Goal: Information Seeking & Learning: Learn about a topic

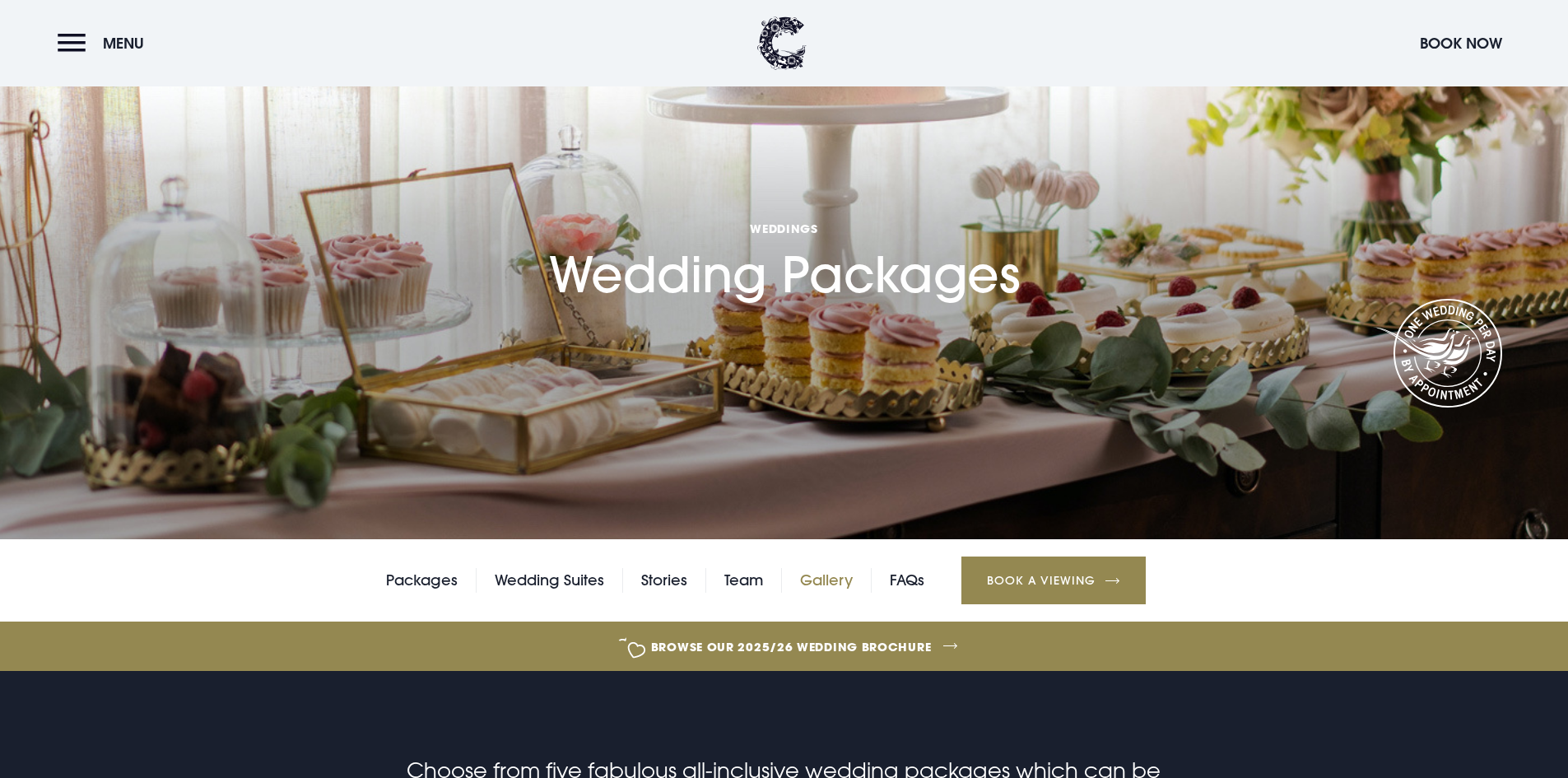
scroll to position [247, 0]
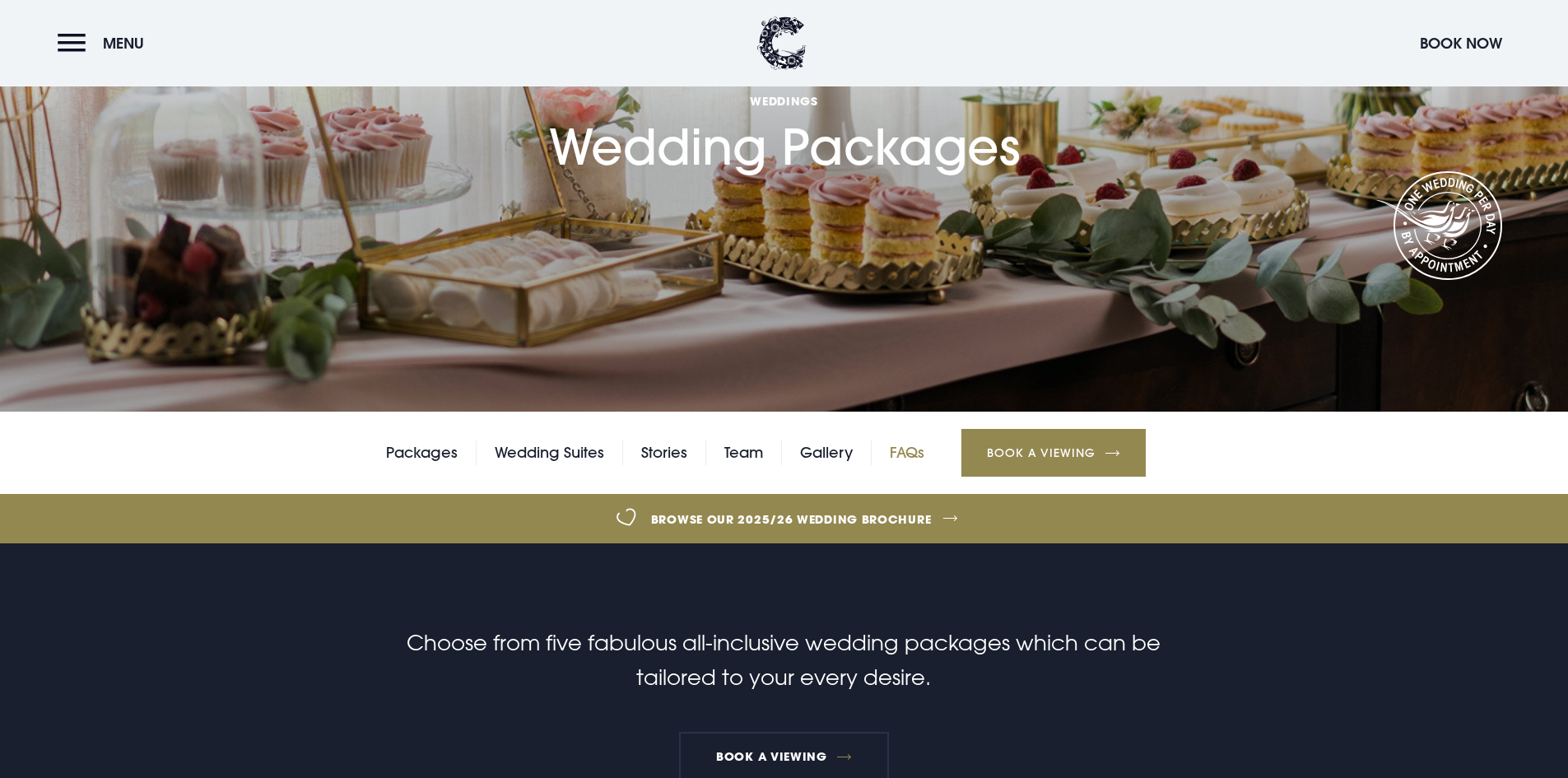
click at [917, 443] on link "FAQs" at bounding box center [907, 452] width 34 height 24
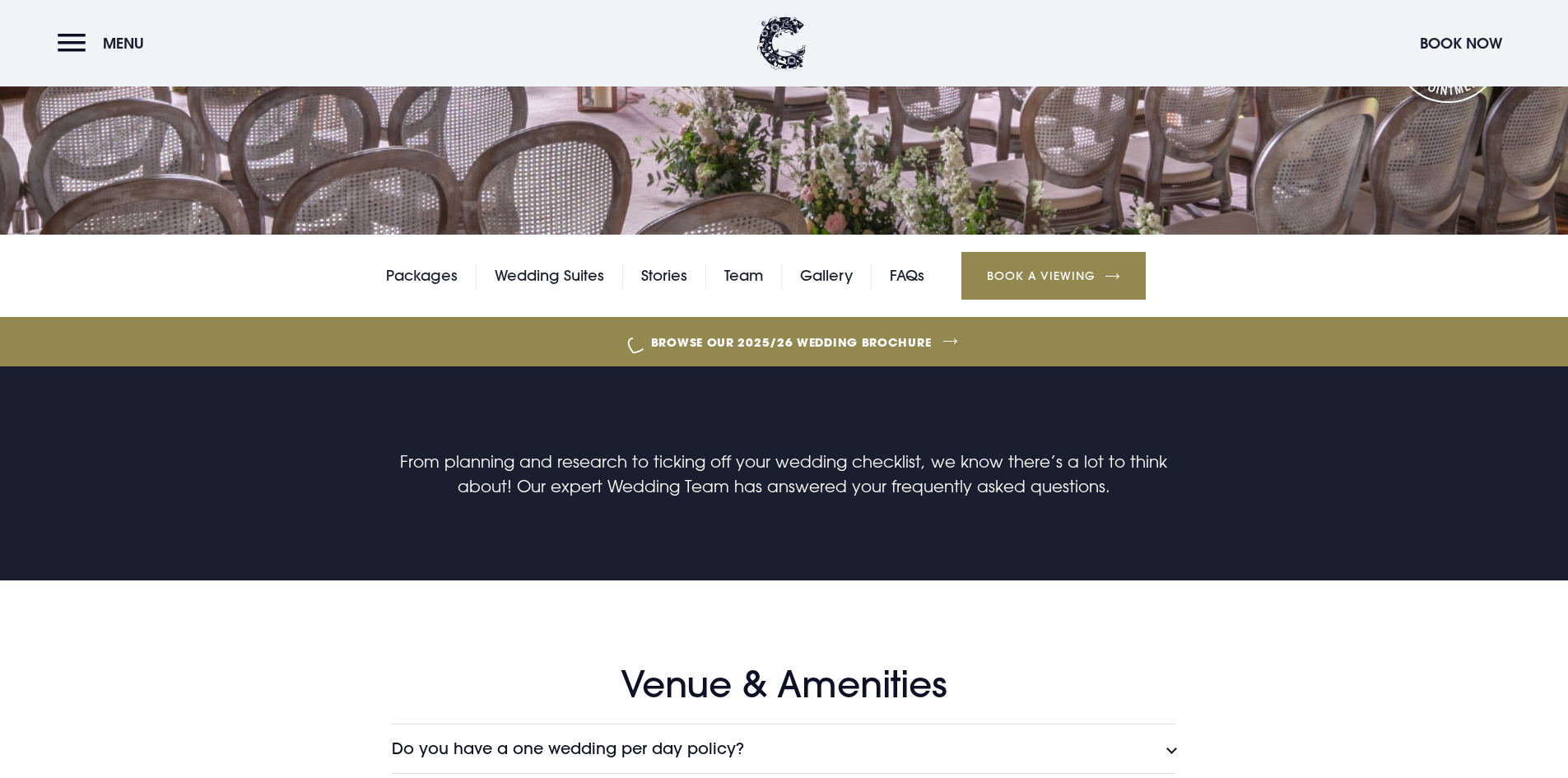
scroll to position [741, 0]
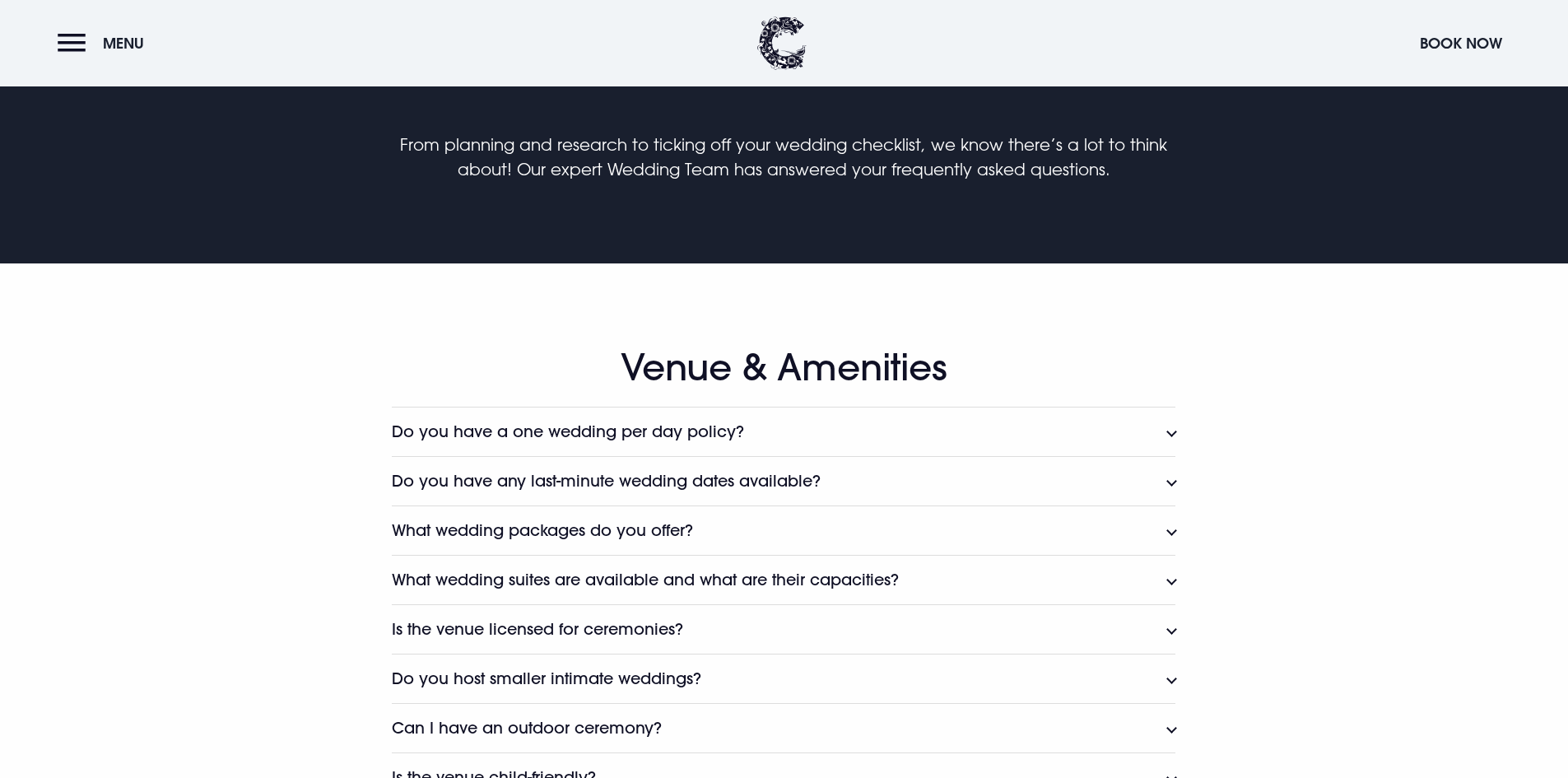
click at [818, 447] on button "Do you have a one wedding per day policy?" at bounding box center [784, 431] width 784 height 50
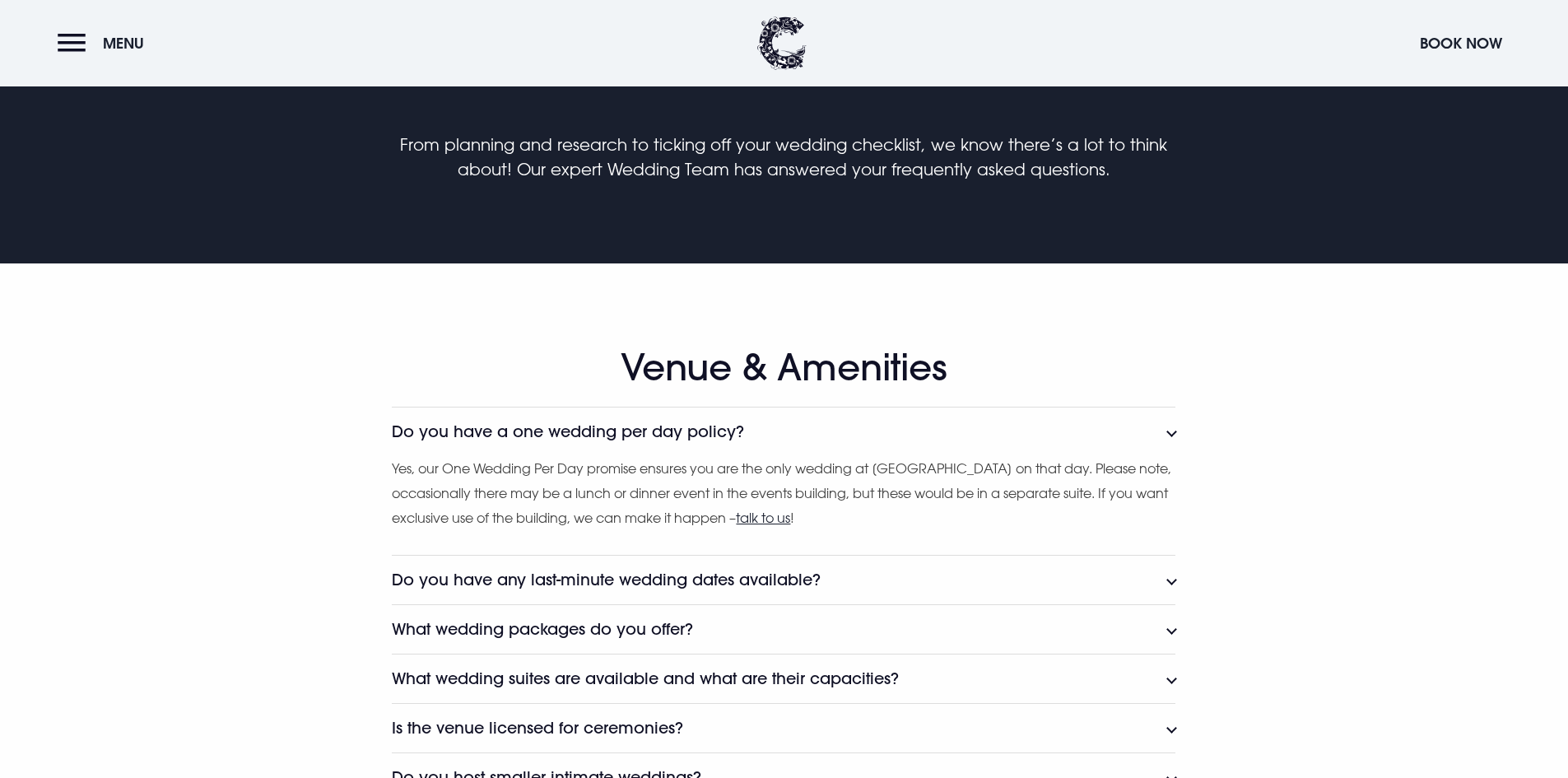
click at [818, 447] on button "Do you have a one wedding per day policy?" at bounding box center [784, 431] width 784 height 50
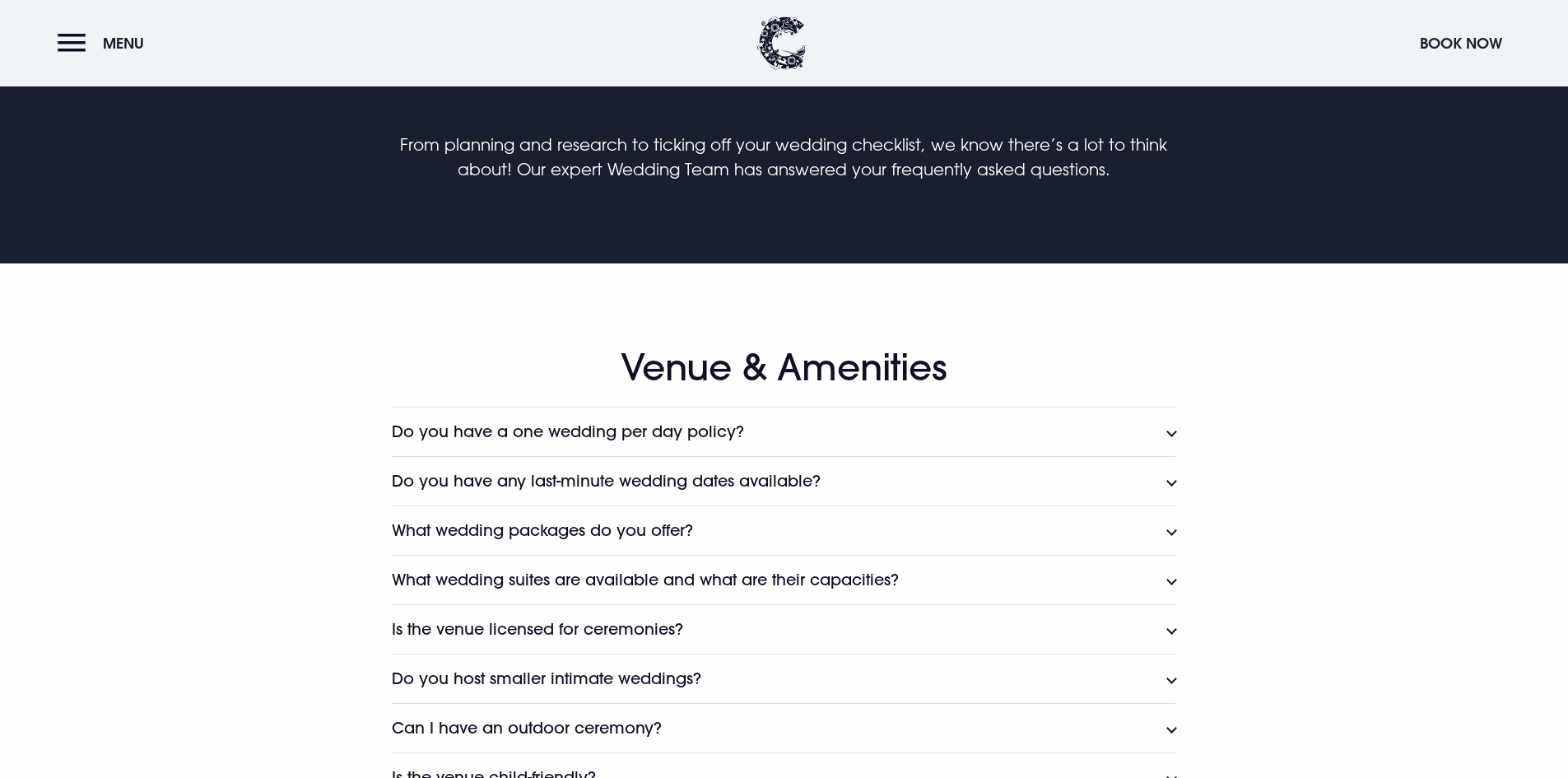
click at [817, 477] on h3 "Do you have any last-minute wedding dates available?" at bounding box center [607, 481] width 429 height 19
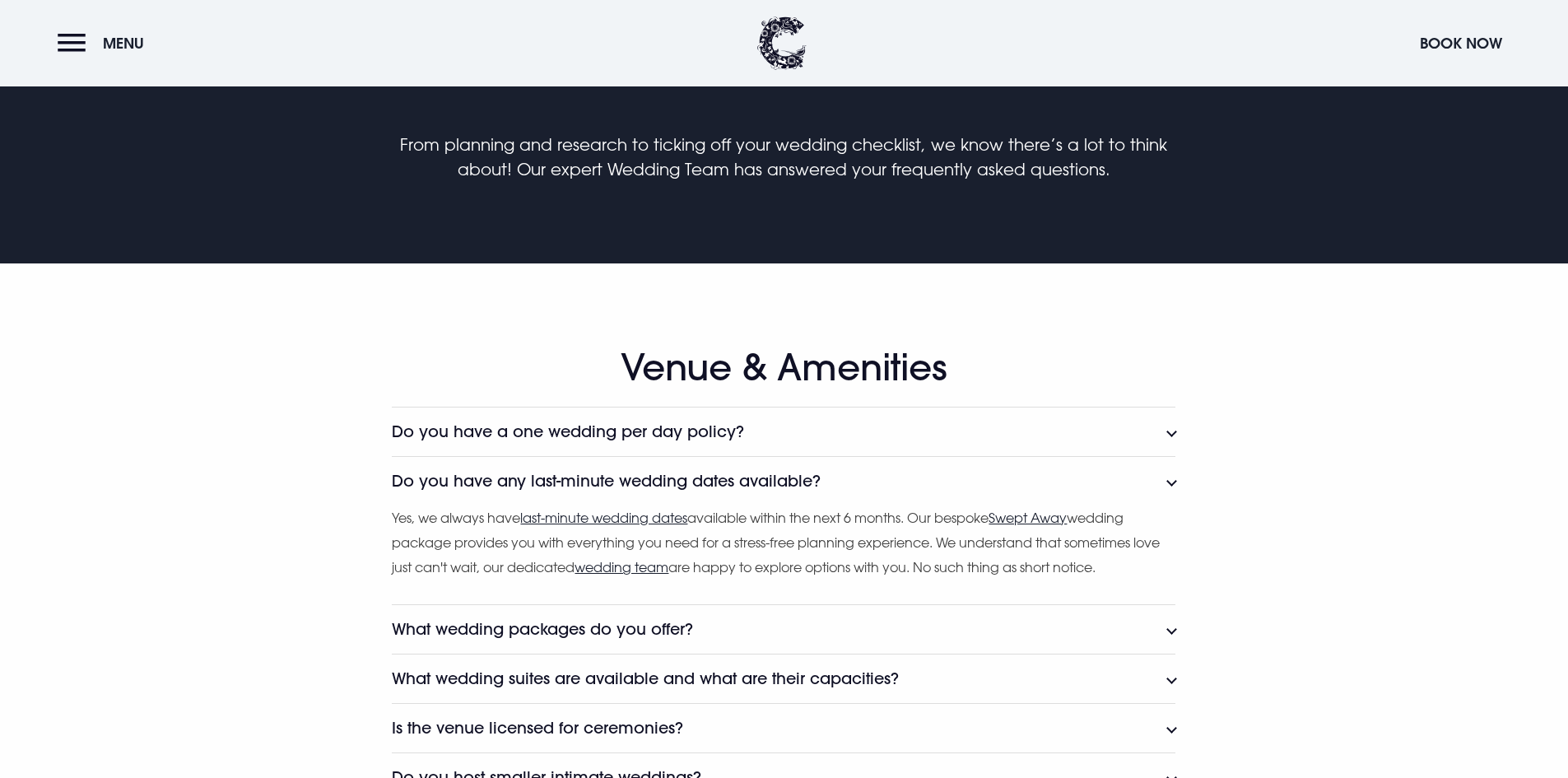
click at [817, 477] on h3 "Do you have any last-minute wedding dates available?" at bounding box center [607, 481] width 429 height 19
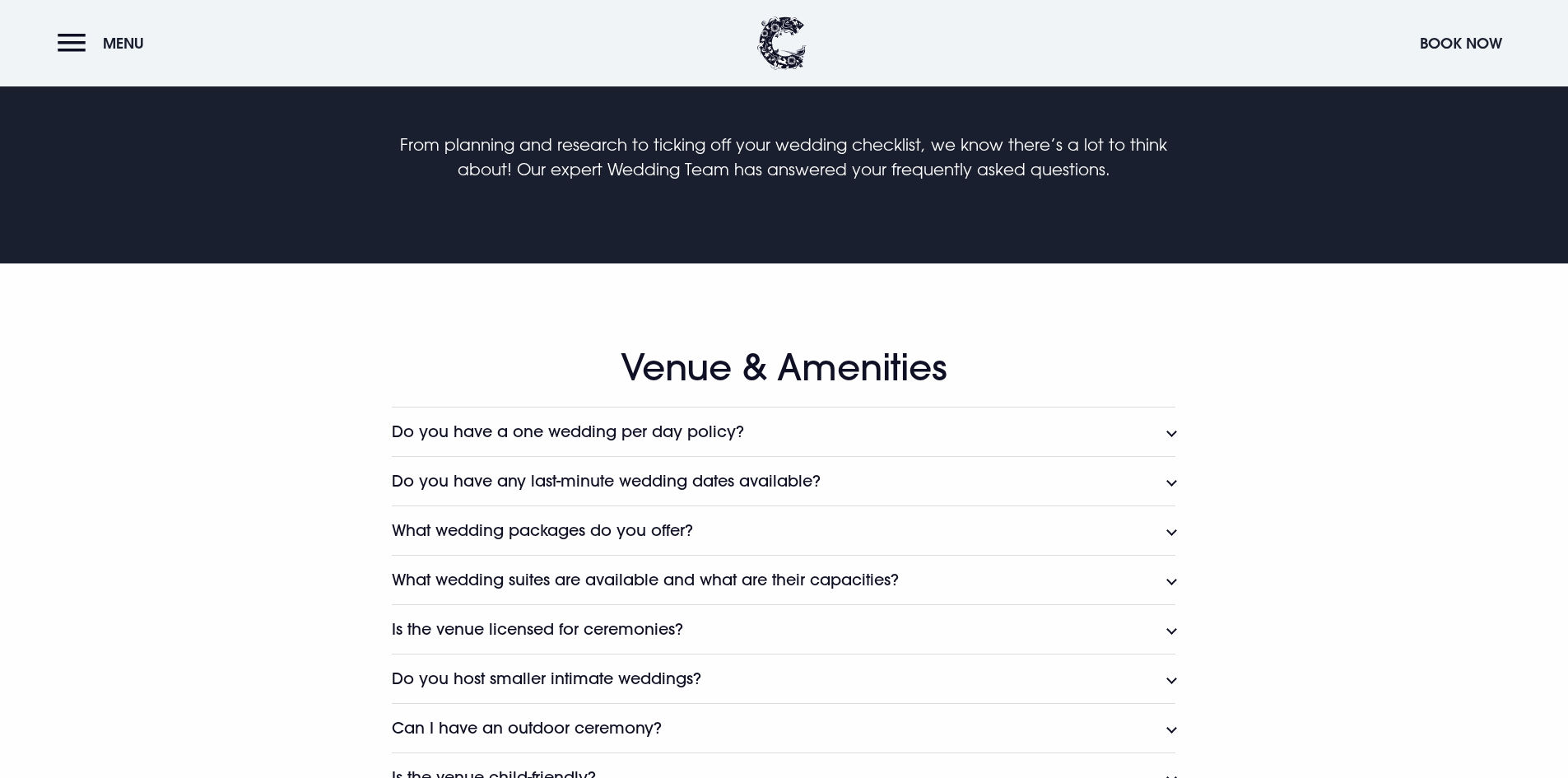
click at [806, 529] on button "What wedding packages do you offer?" at bounding box center [784, 530] width 784 height 50
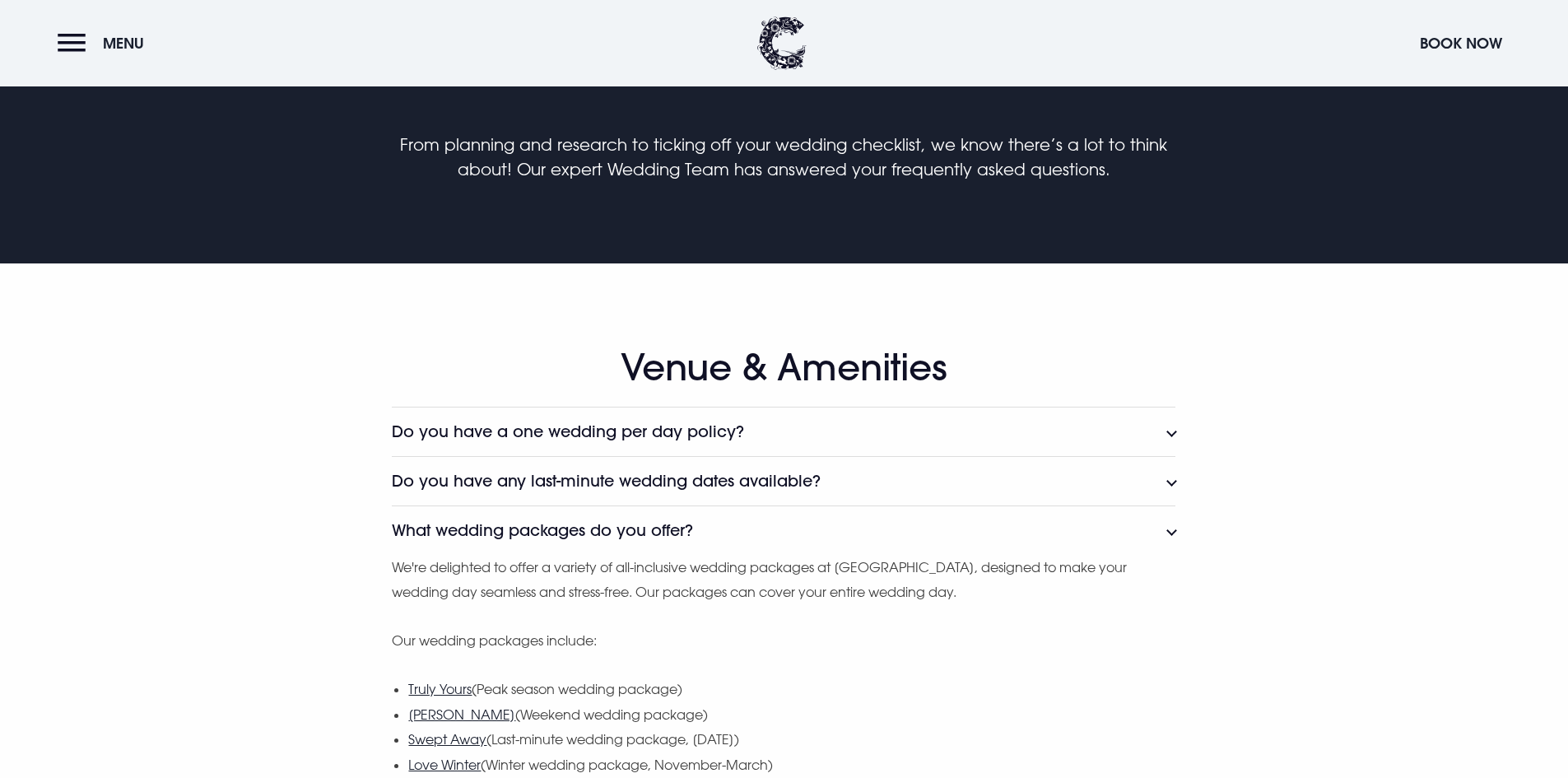
click at [806, 529] on button "What wedding packages do you offer?" at bounding box center [784, 530] width 784 height 50
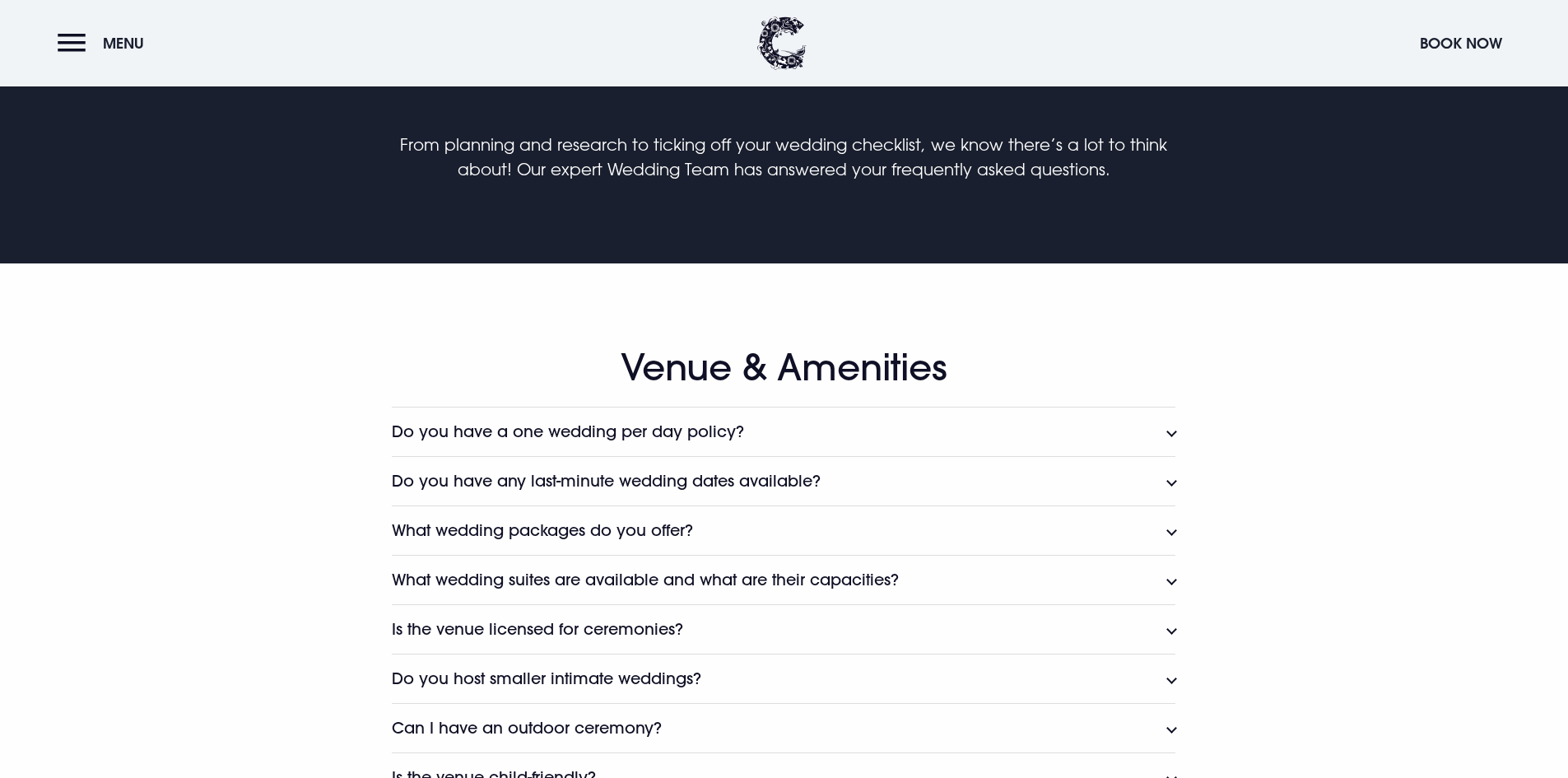
click at [806, 529] on button "What wedding packages do you offer?" at bounding box center [784, 530] width 784 height 50
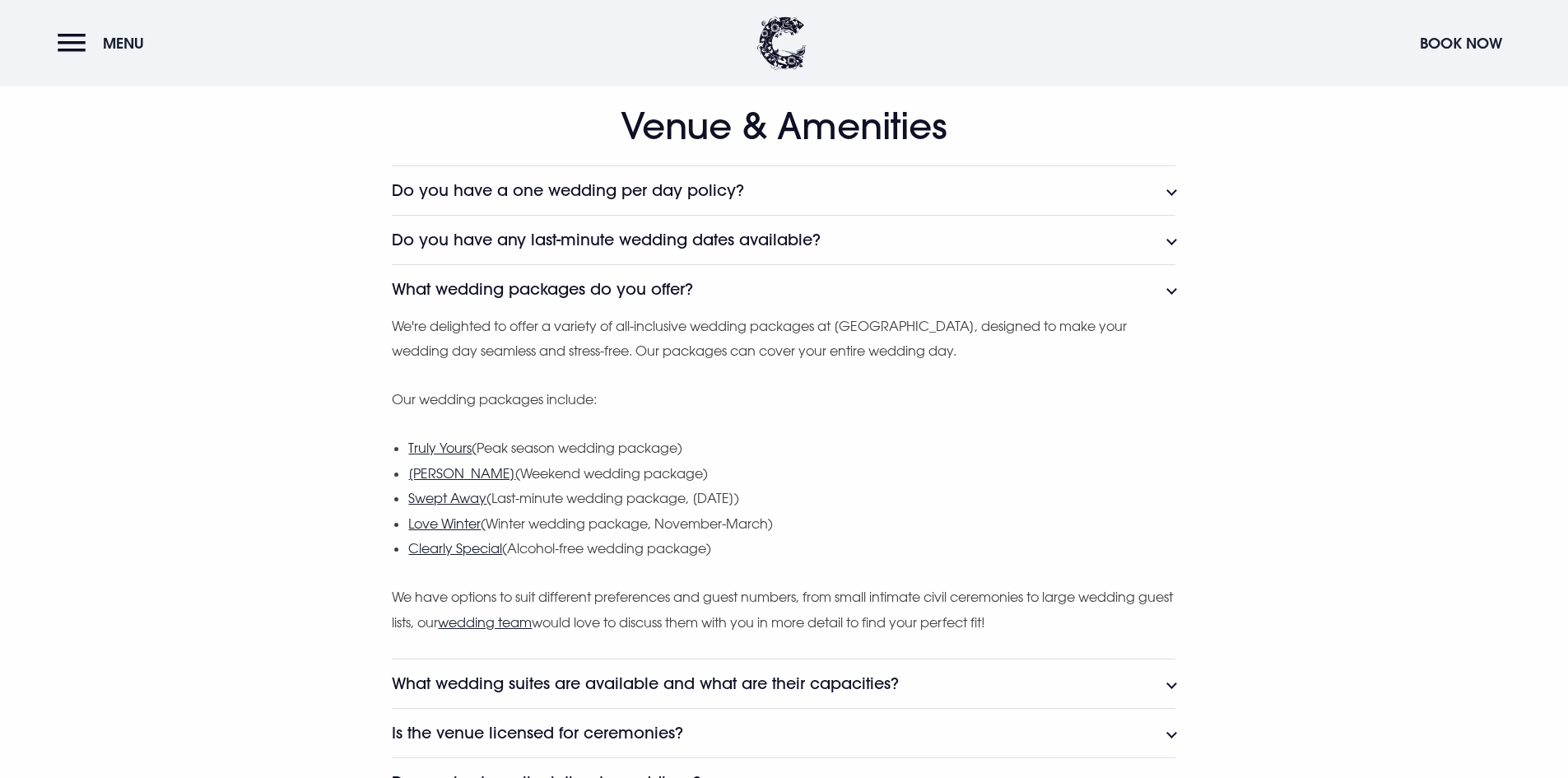
scroll to position [988, 0]
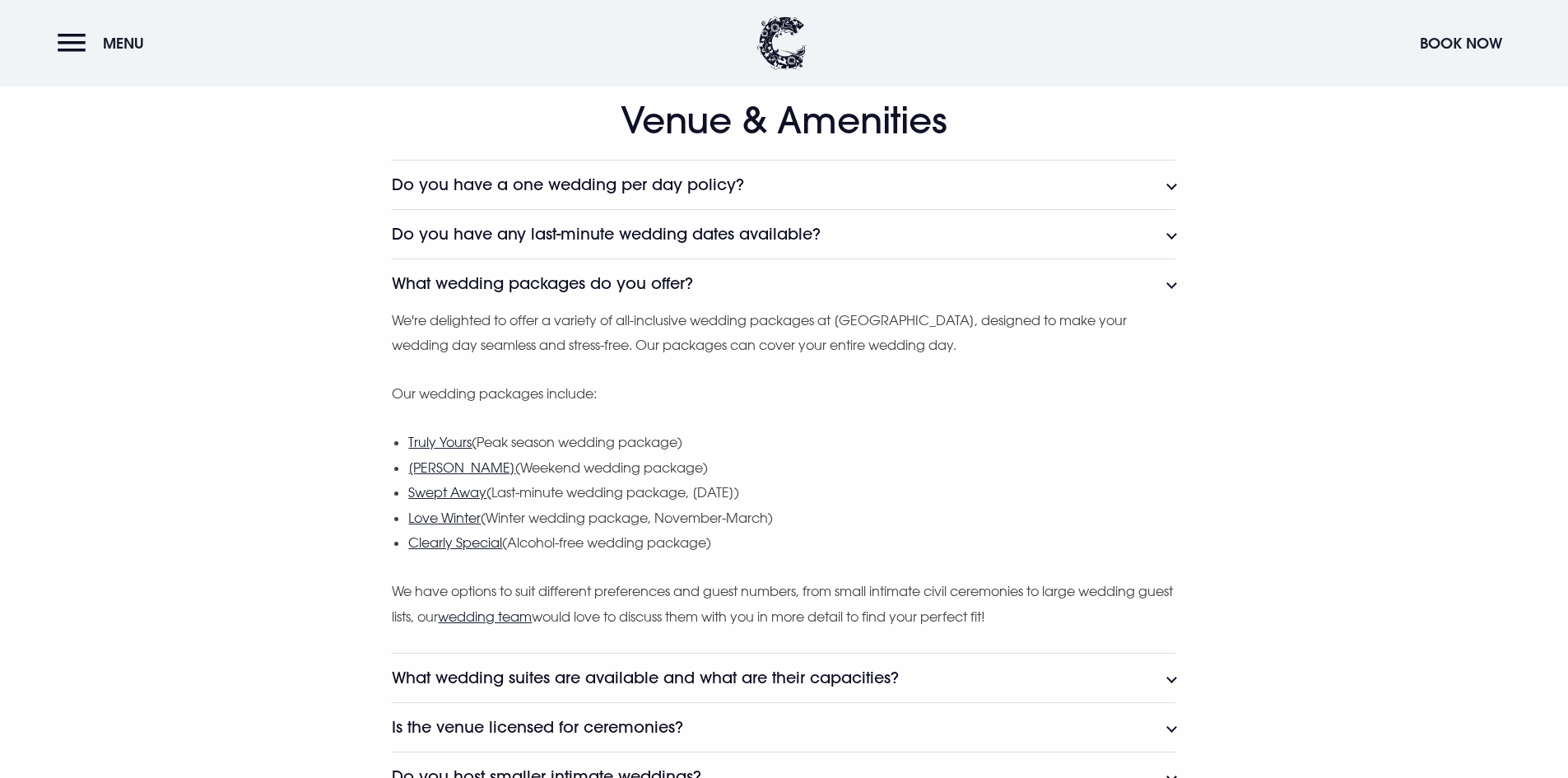
click at [723, 284] on button "What wedding packages do you offer?" at bounding box center [784, 283] width 784 height 50
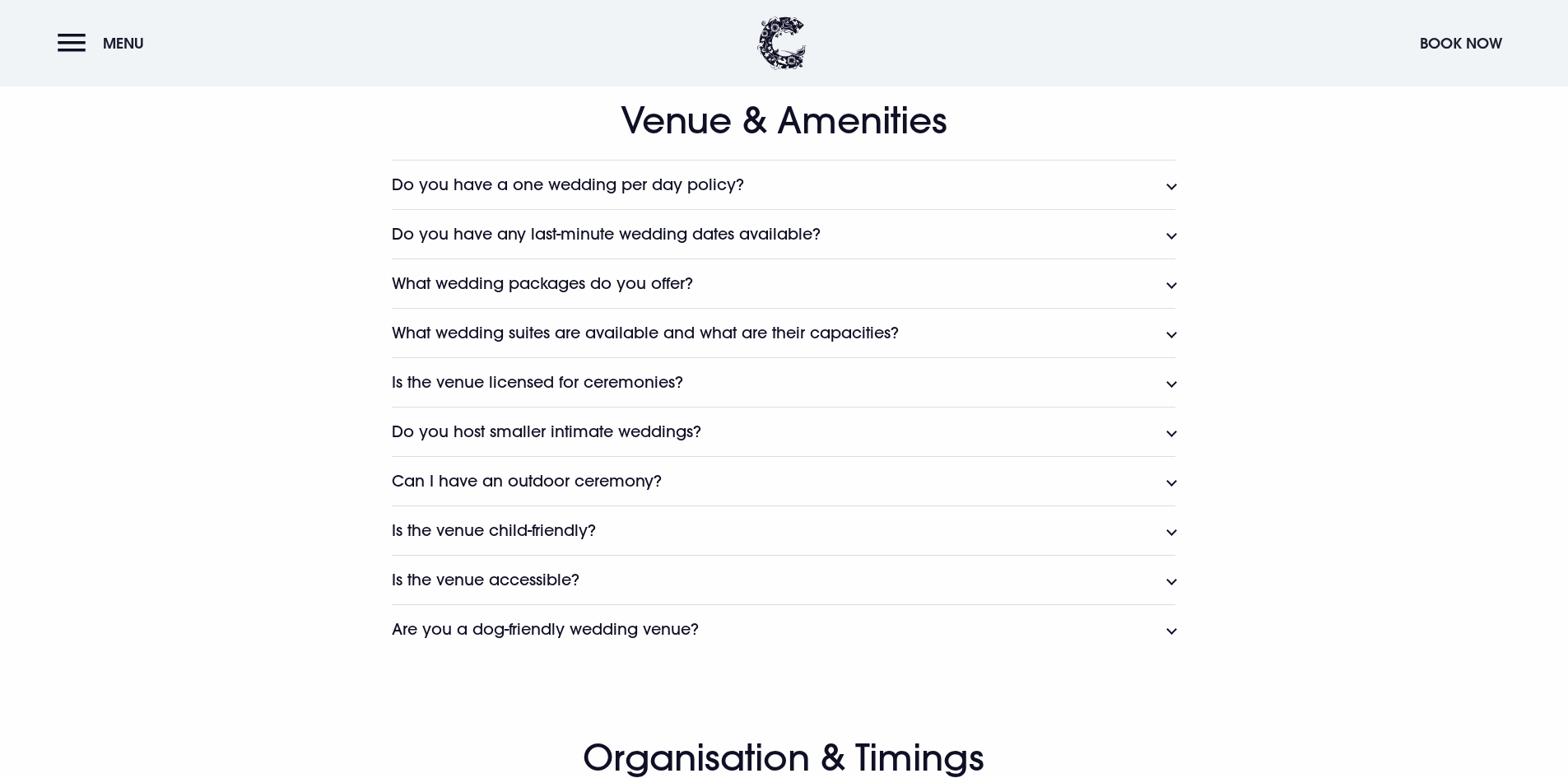
click at [721, 333] on h3 "What wedding suites are available and what are their capacities?" at bounding box center [646, 332] width 507 height 19
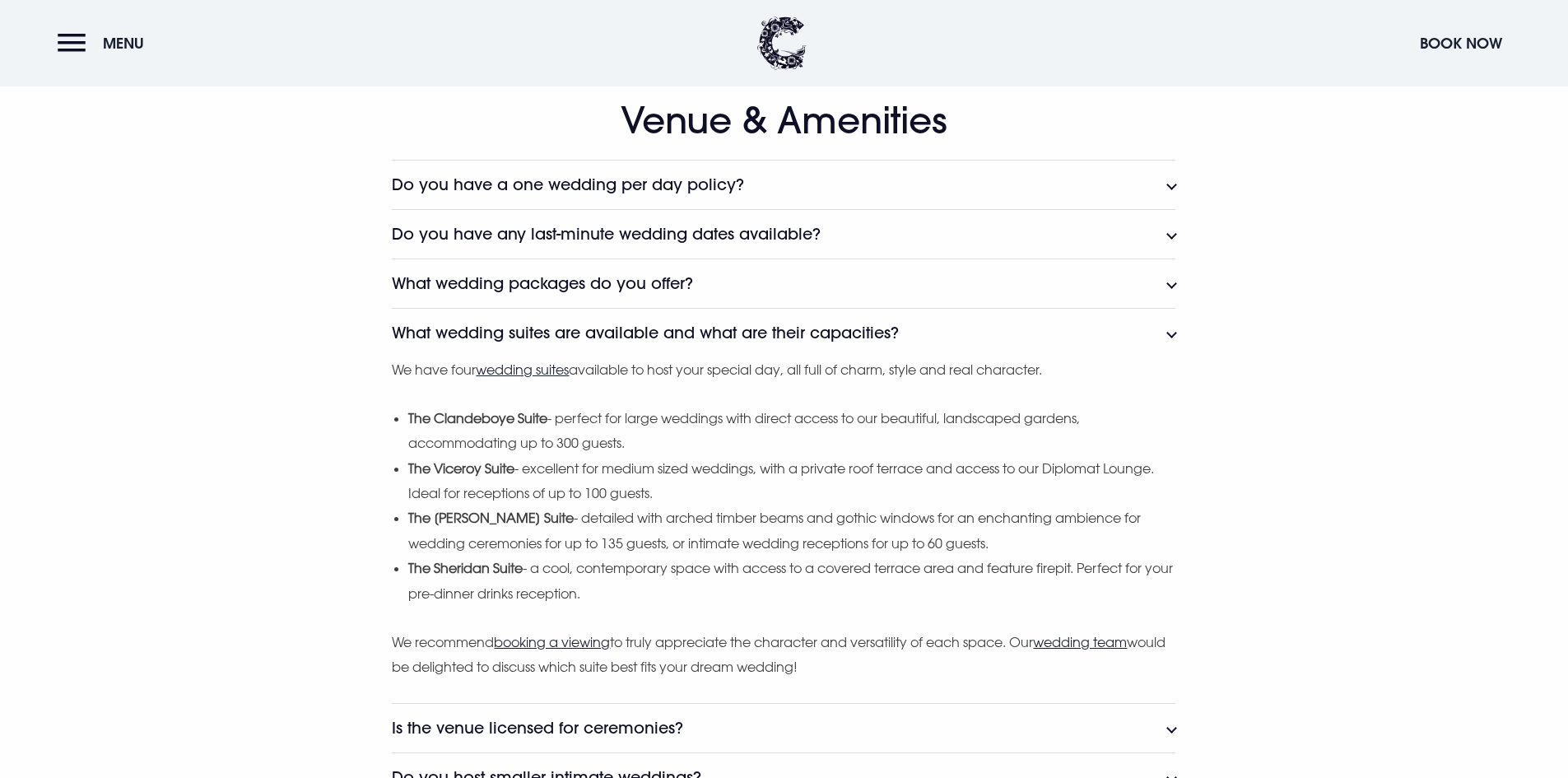
click at [711, 350] on button "What wedding suites are available and what are their capacities?" at bounding box center [784, 332] width 784 height 50
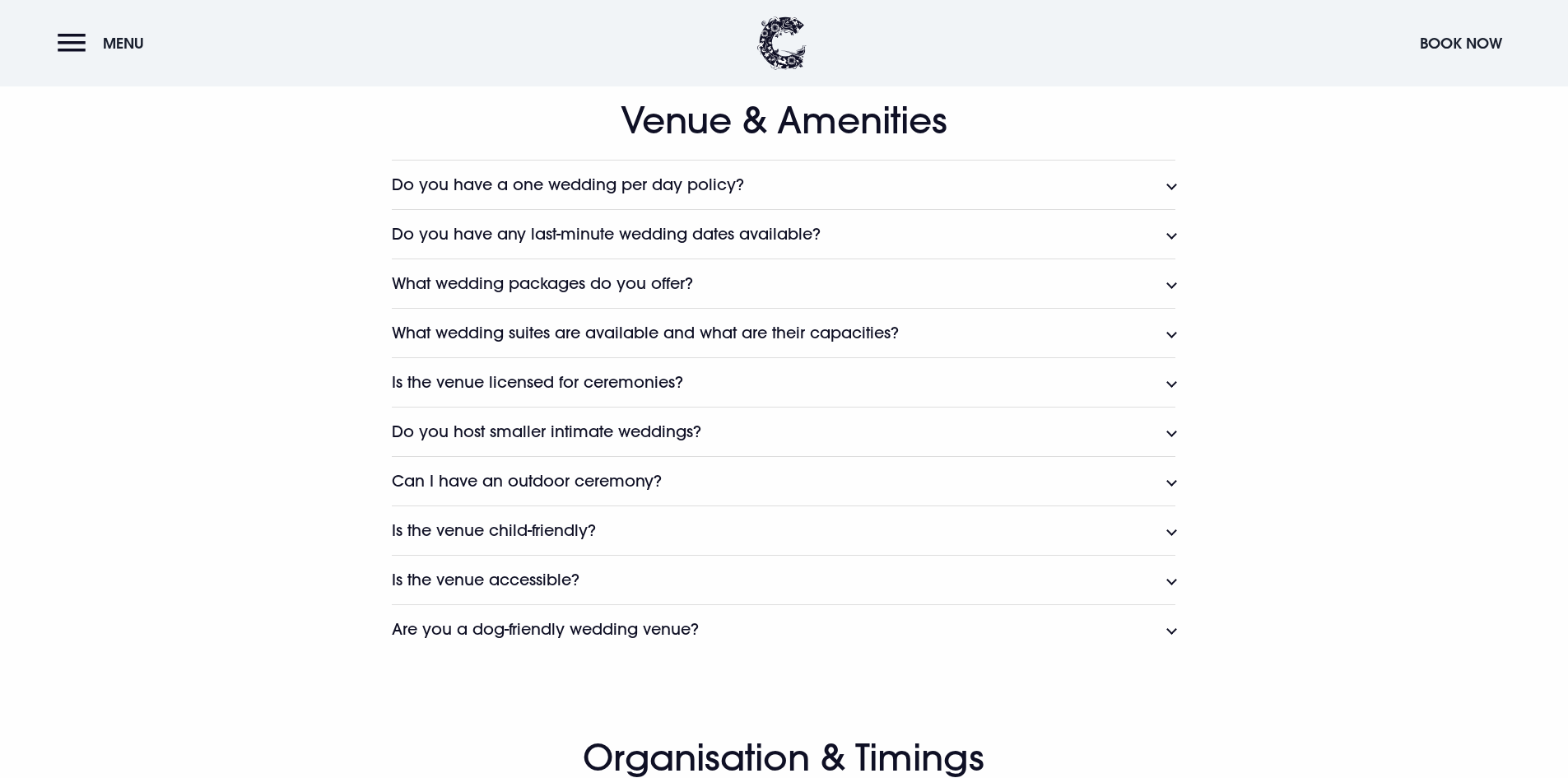
click at [721, 424] on button "Do you host smaller intimate weddings?" at bounding box center [784, 431] width 784 height 50
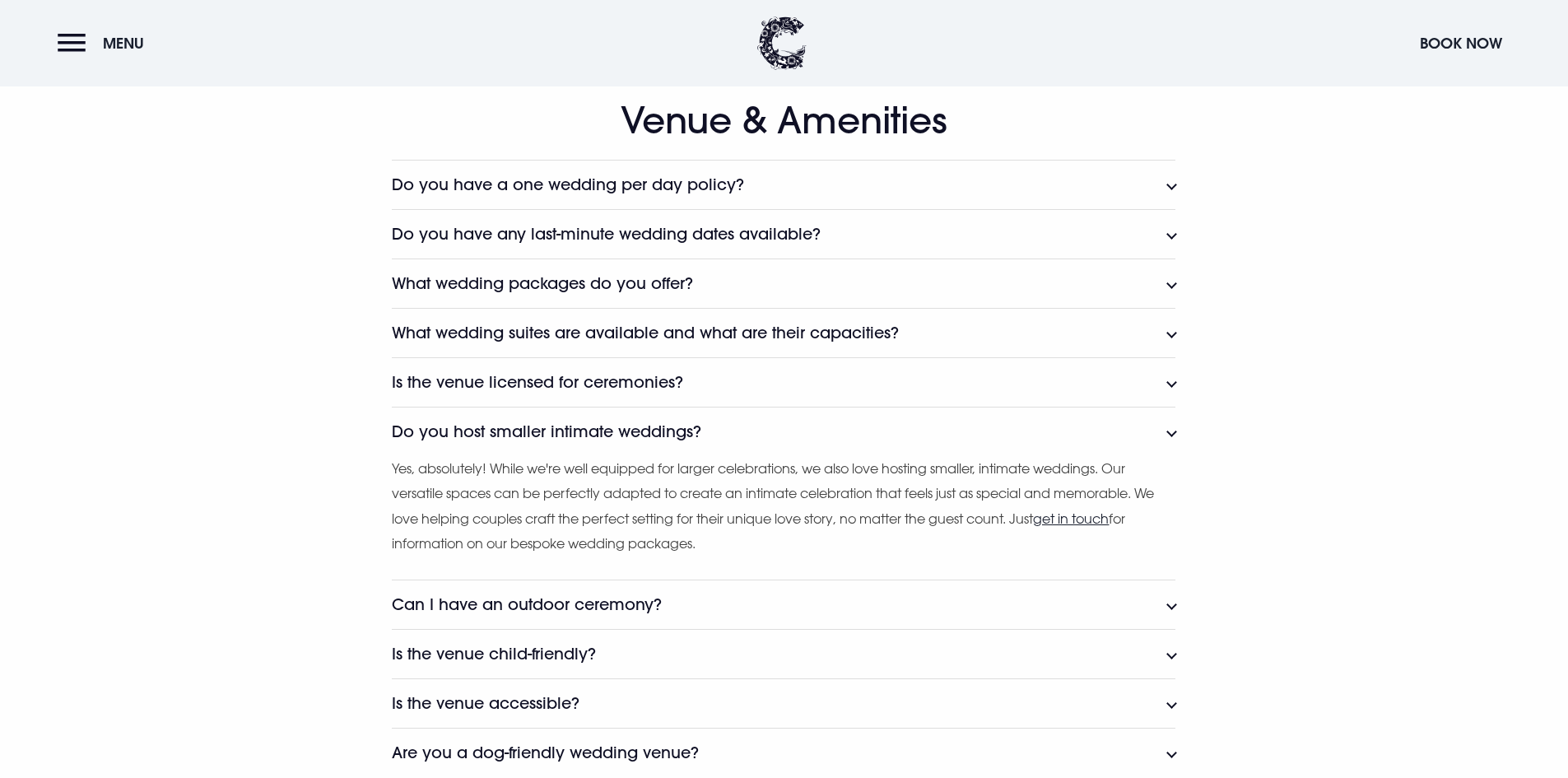
click at [721, 424] on button "Do you host smaller intimate weddings?" at bounding box center [784, 431] width 784 height 50
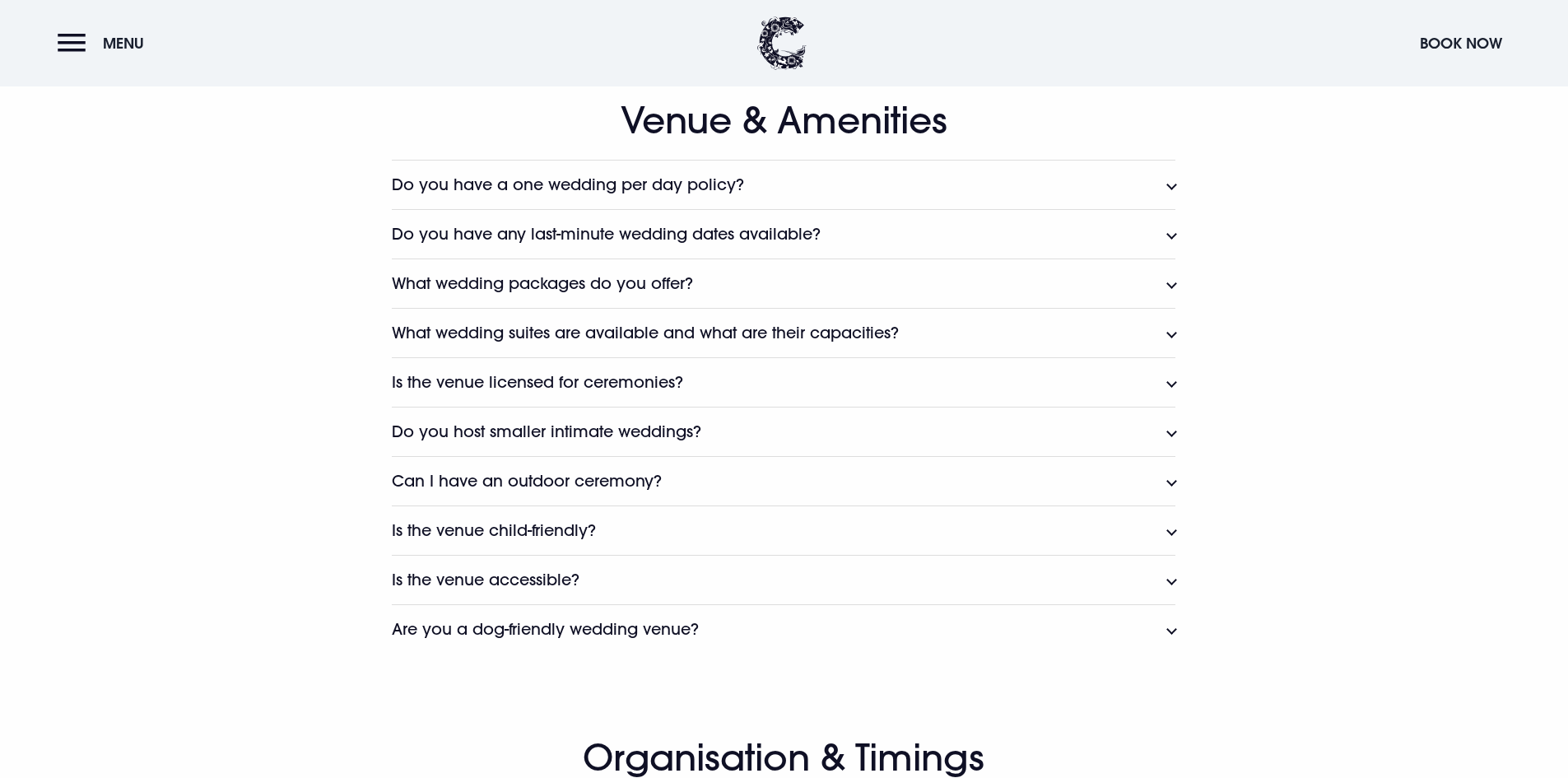
click at [720, 475] on button "Can I have an outdoor ceremony?" at bounding box center [784, 480] width 784 height 50
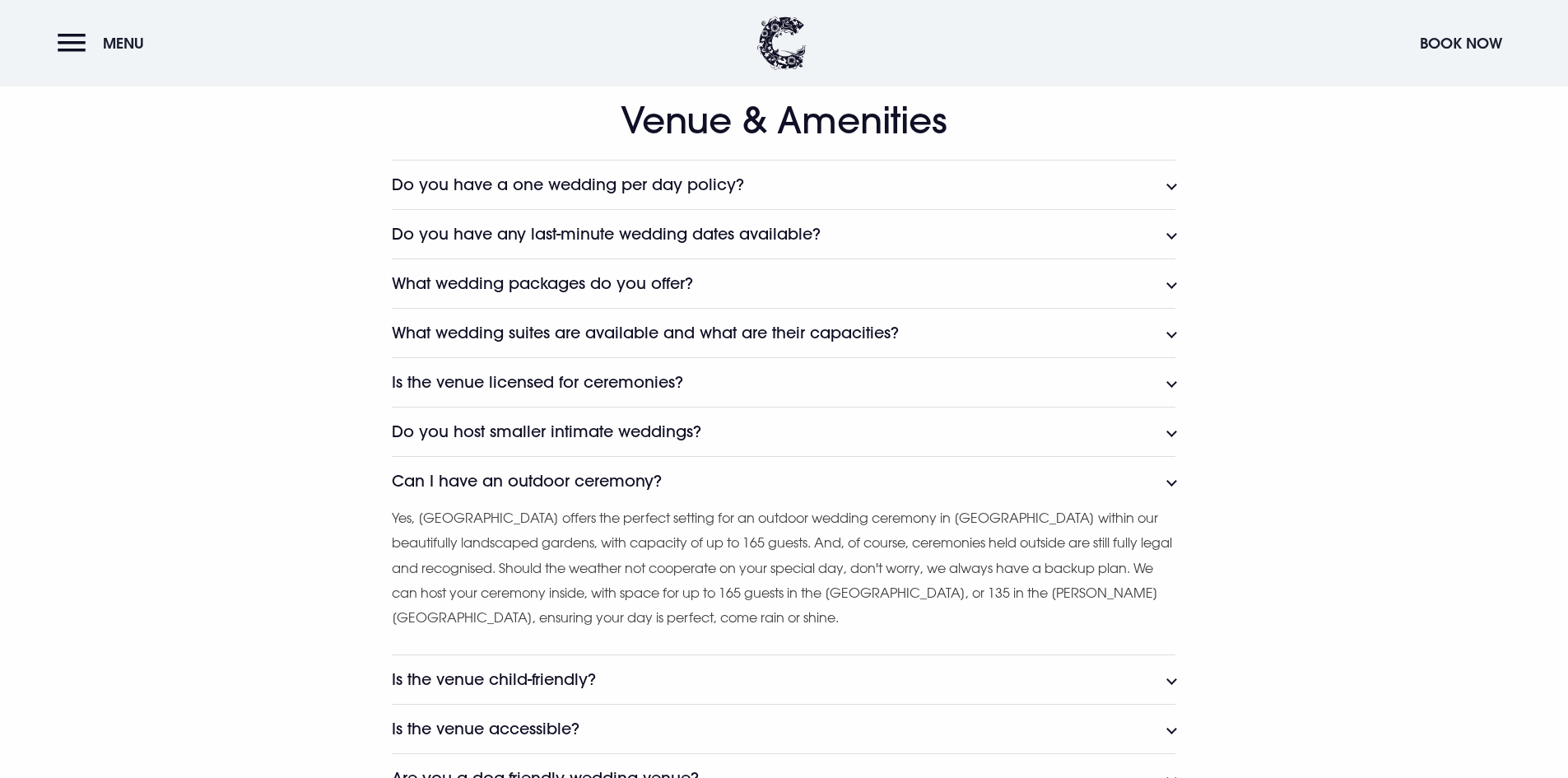
click at [720, 475] on button "Can I have an outdoor ceremony?" at bounding box center [784, 480] width 784 height 50
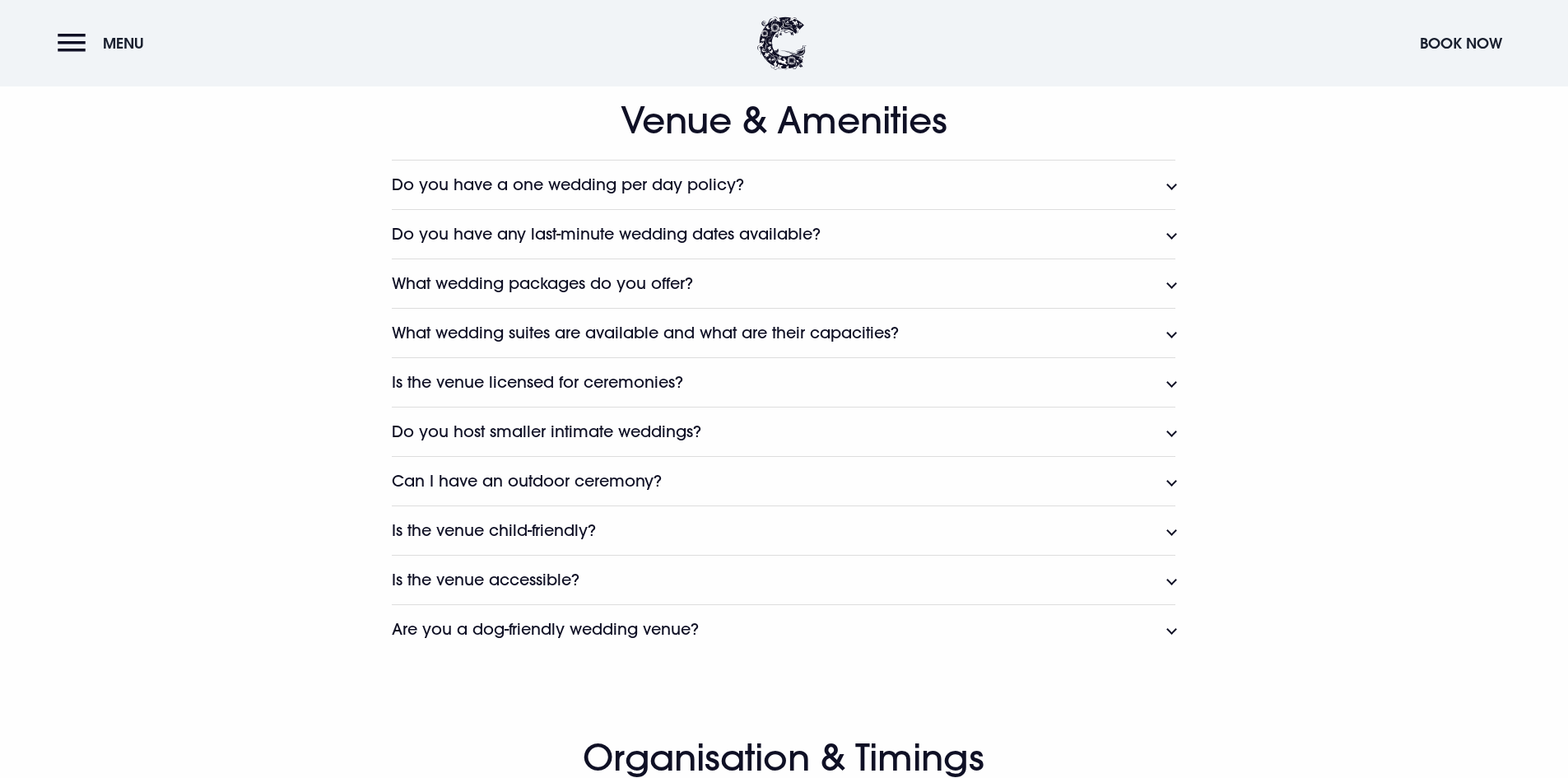
click at [672, 572] on button "Is the venue accessible?" at bounding box center [784, 580] width 784 height 50
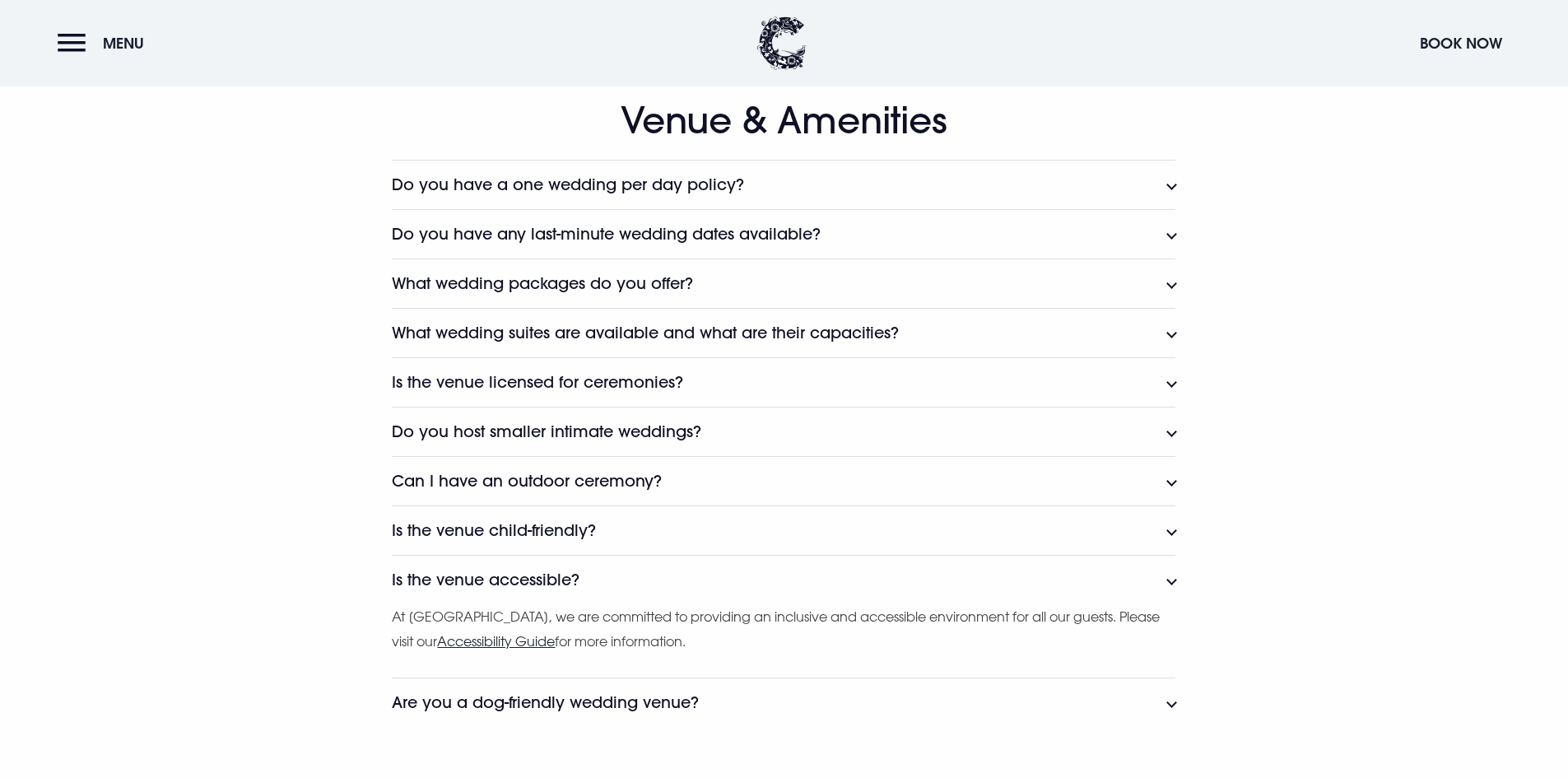
click at [672, 572] on button "Is the venue accessible?" at bounding box center [784, 580] width 784 height 50
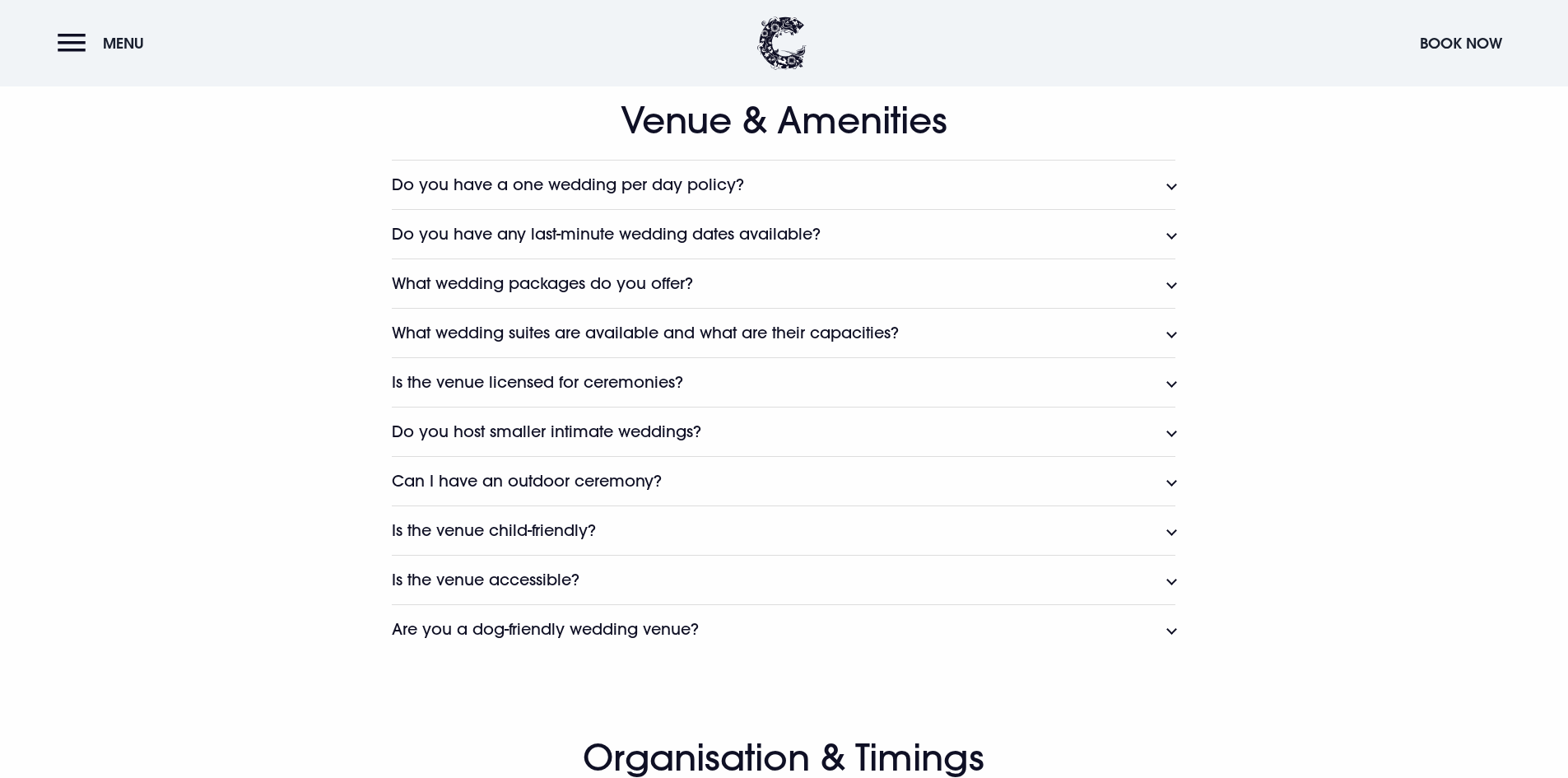
click at [698, 622] on h3 "Are you a dog-friendly wedding venue?" at bounding box center [545, 629] width 307 height 19
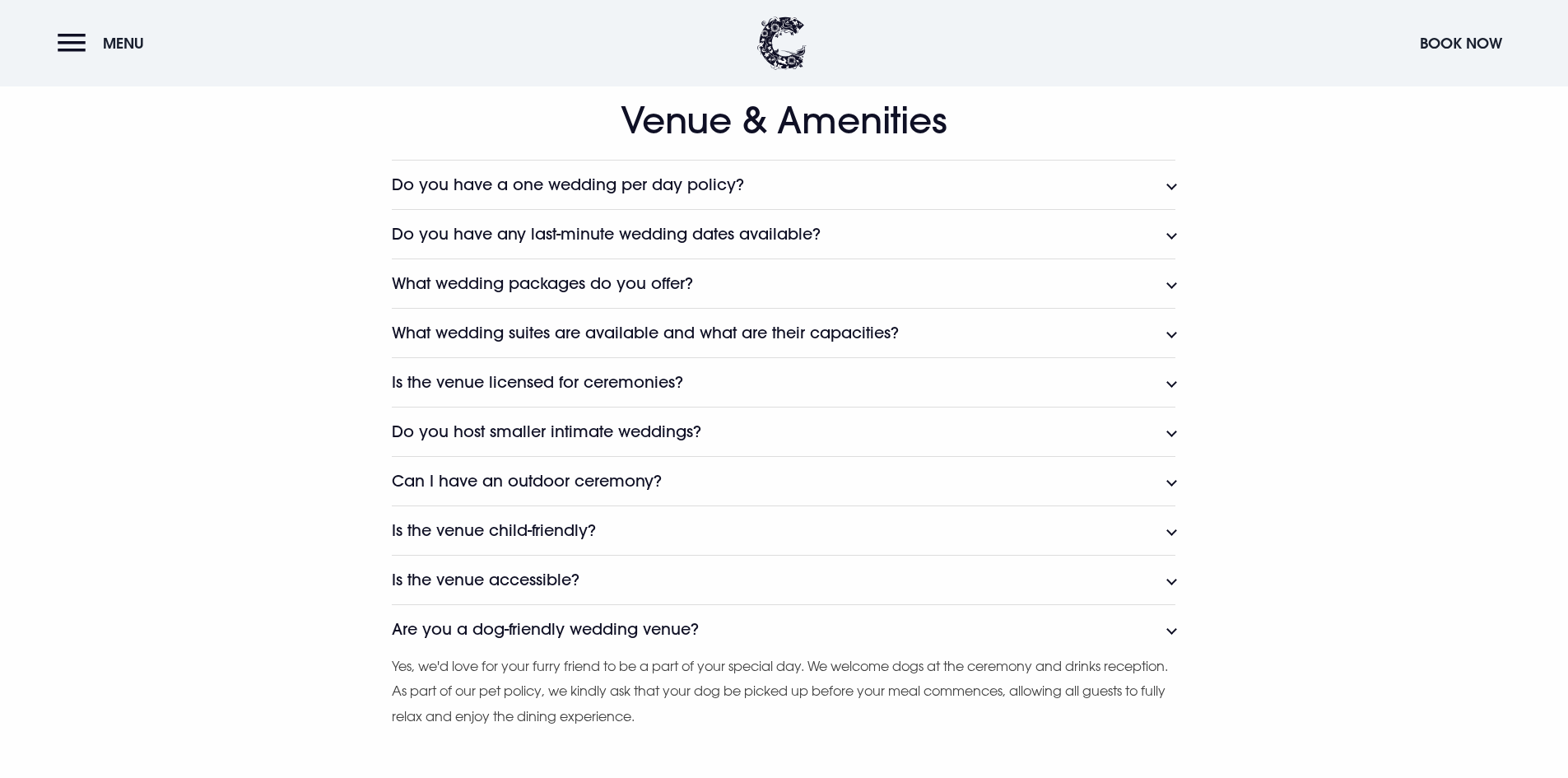
click at [698, 622] on h3 "Are you a dog-friendly wedding venue?" at bounding box center [545, 629] width 307 height 19
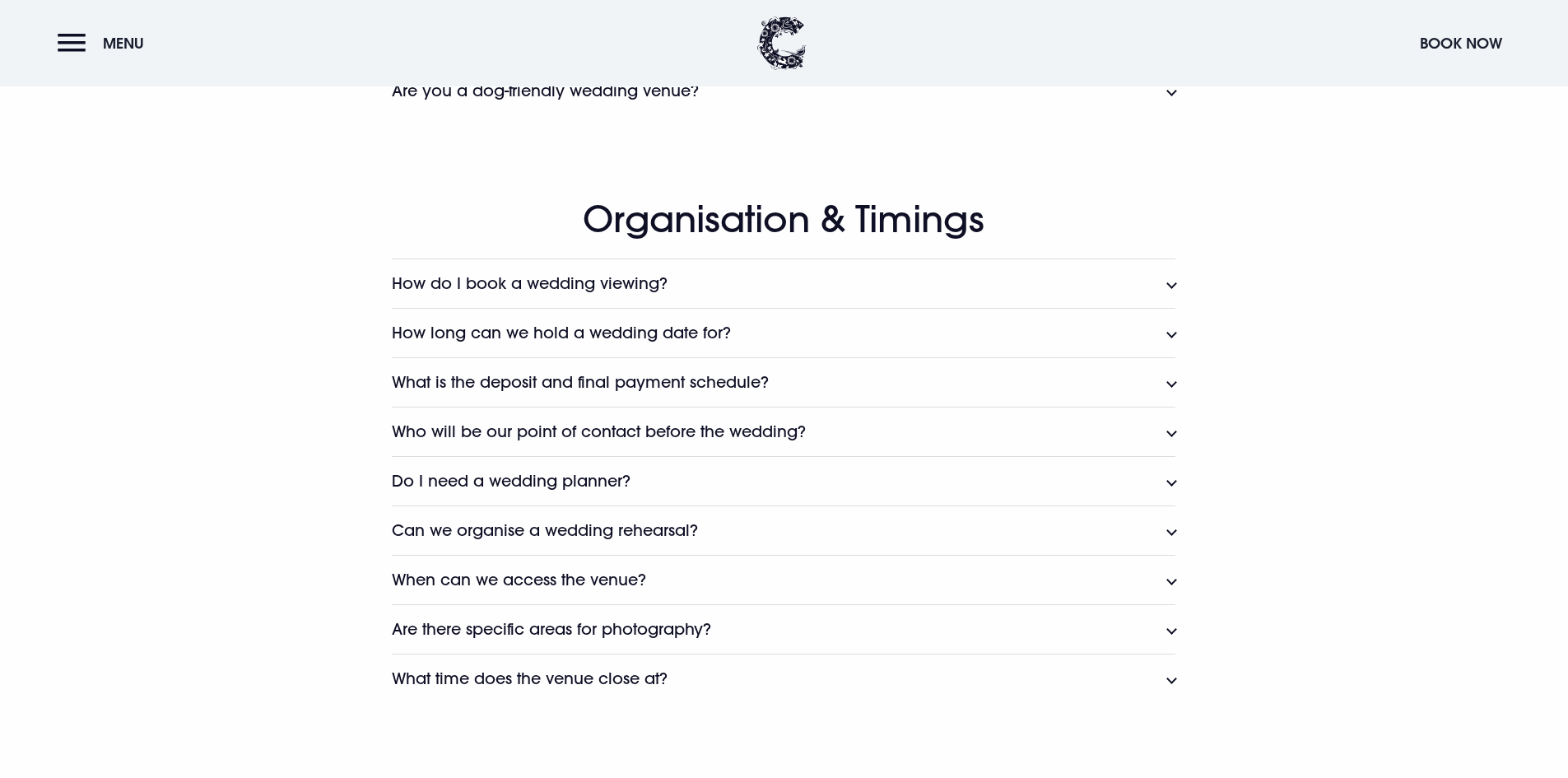
scroll to position [1564, 0]
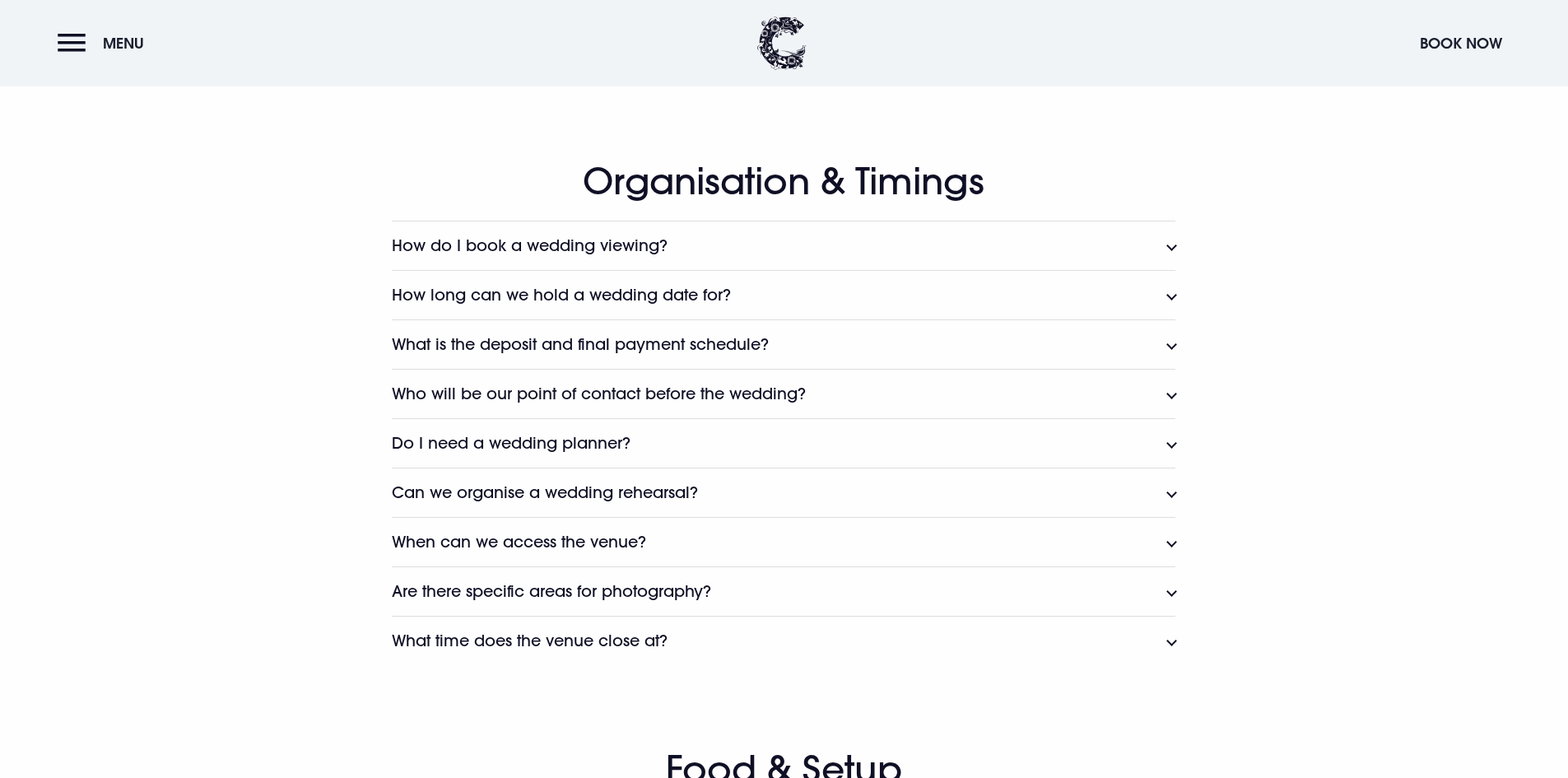
click at [667, 300] on h3 "How long can we hold a wedding date for?" at bounding box center [562, 294] width 339 height 19
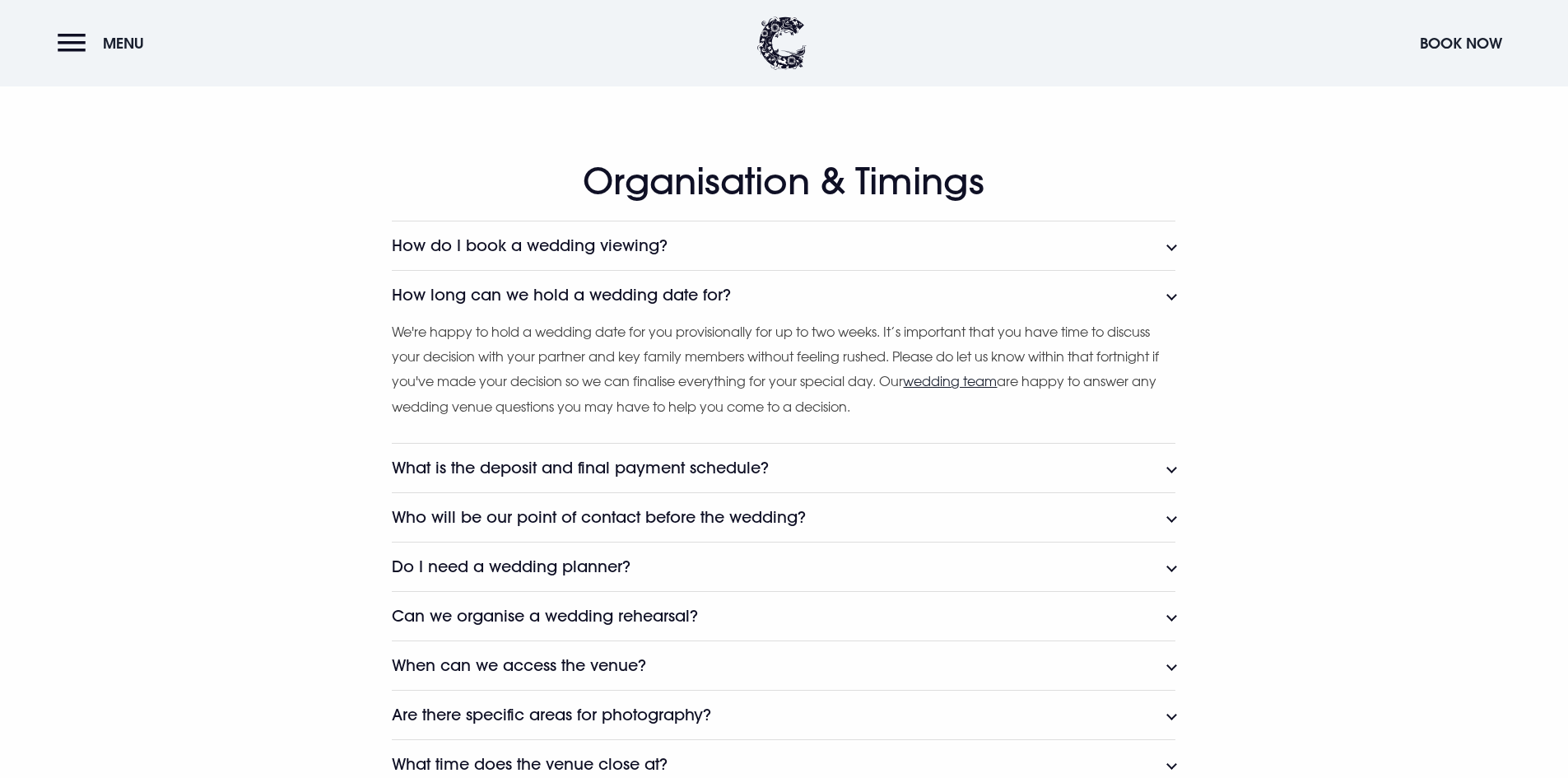
click at [667, 300] on h3 "How long can we hold a wedding date for?" at bounding box center [562, 294] width 339 height 19
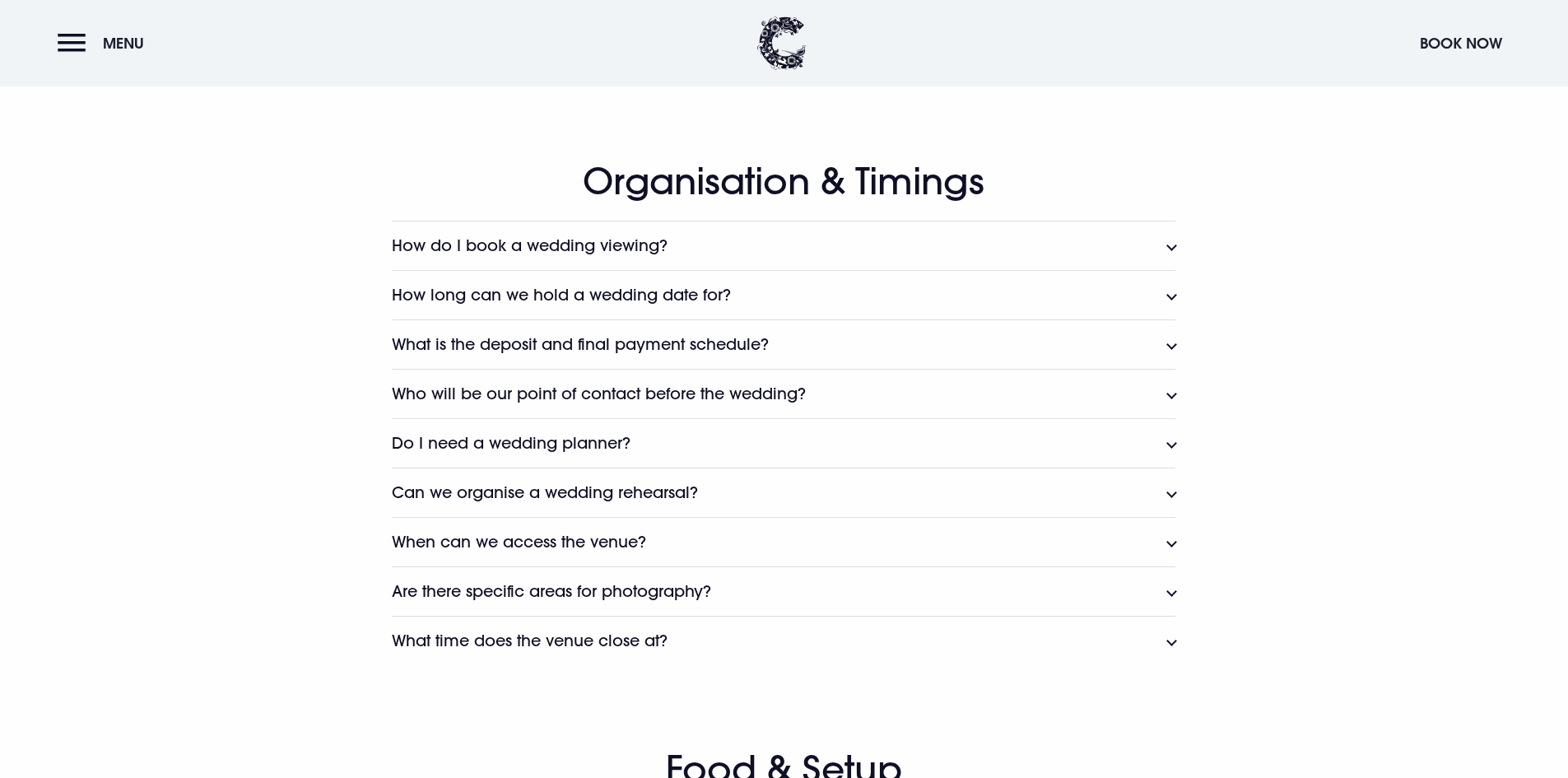
click at [880, 344] on button "What is the deposit and final payment schedule?" at bounding box center [784, 344] width 784 height 50
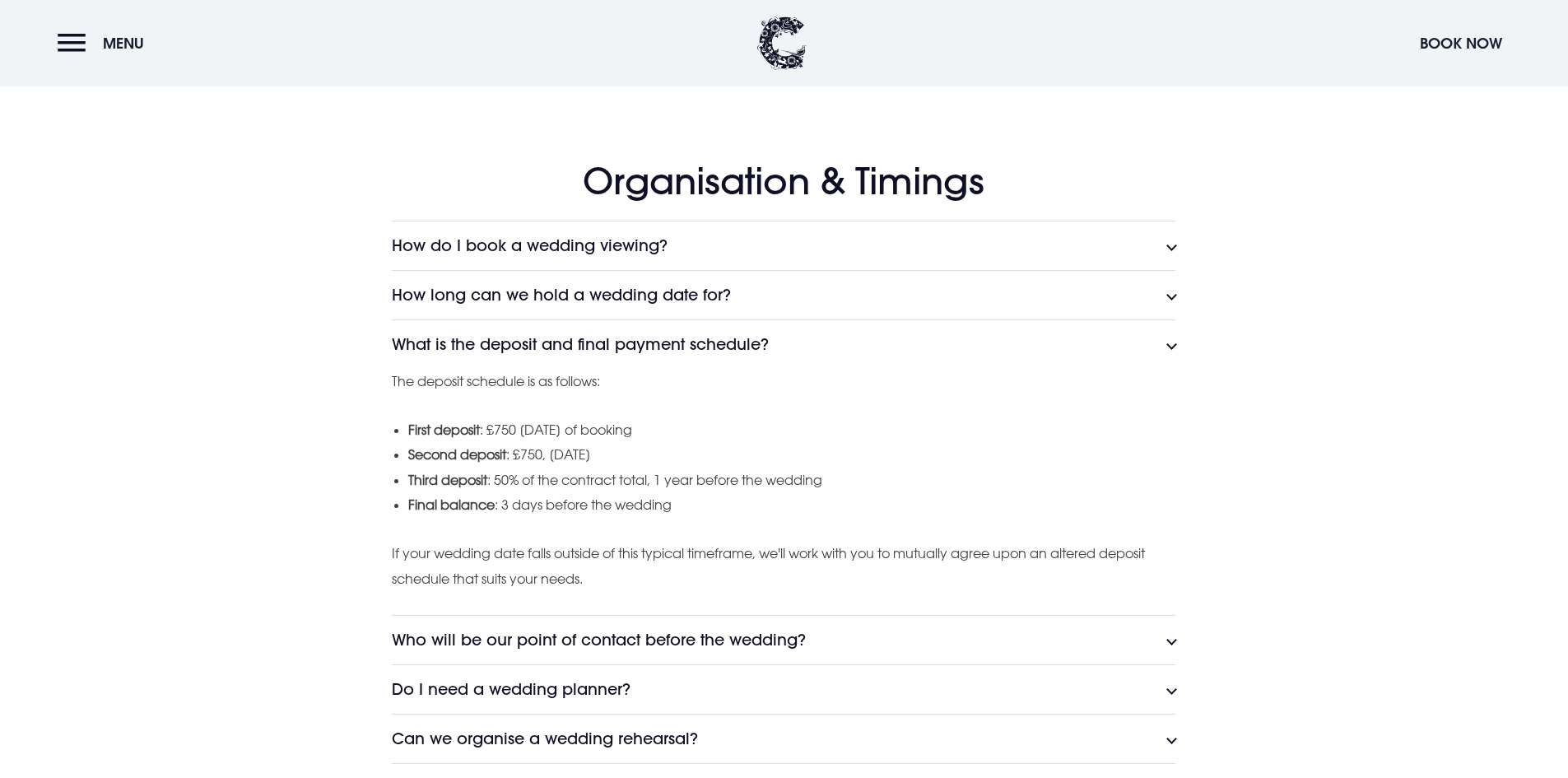
click at [880, 344] on button "What is the deposit and final payment schedule?" at bounding box center [784, 344] width 784 height 50
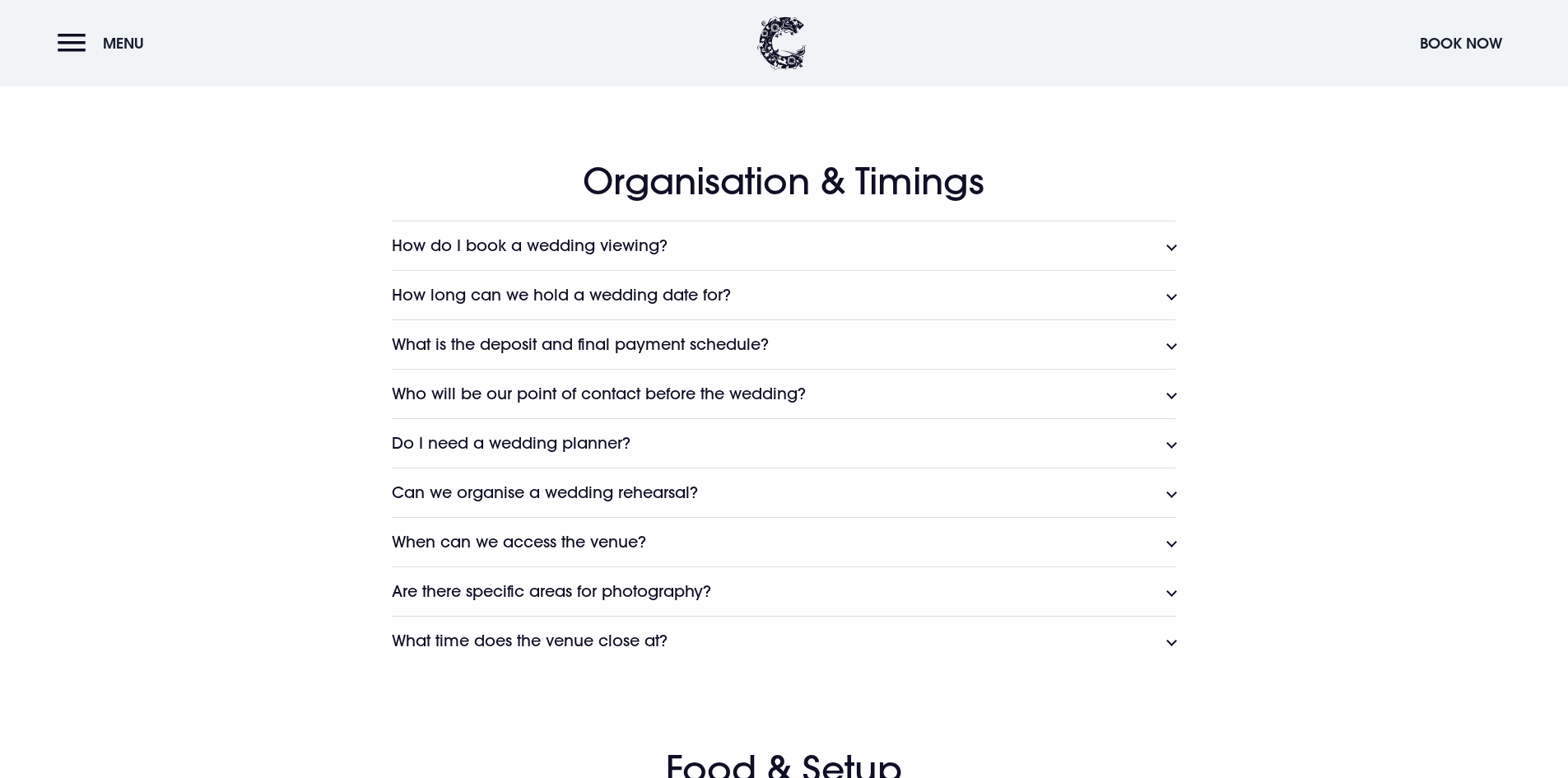
click at [811, 384] on button "Who will be our point of contact before the wedding?" at bounding box center [784, 393] width 784 height 50
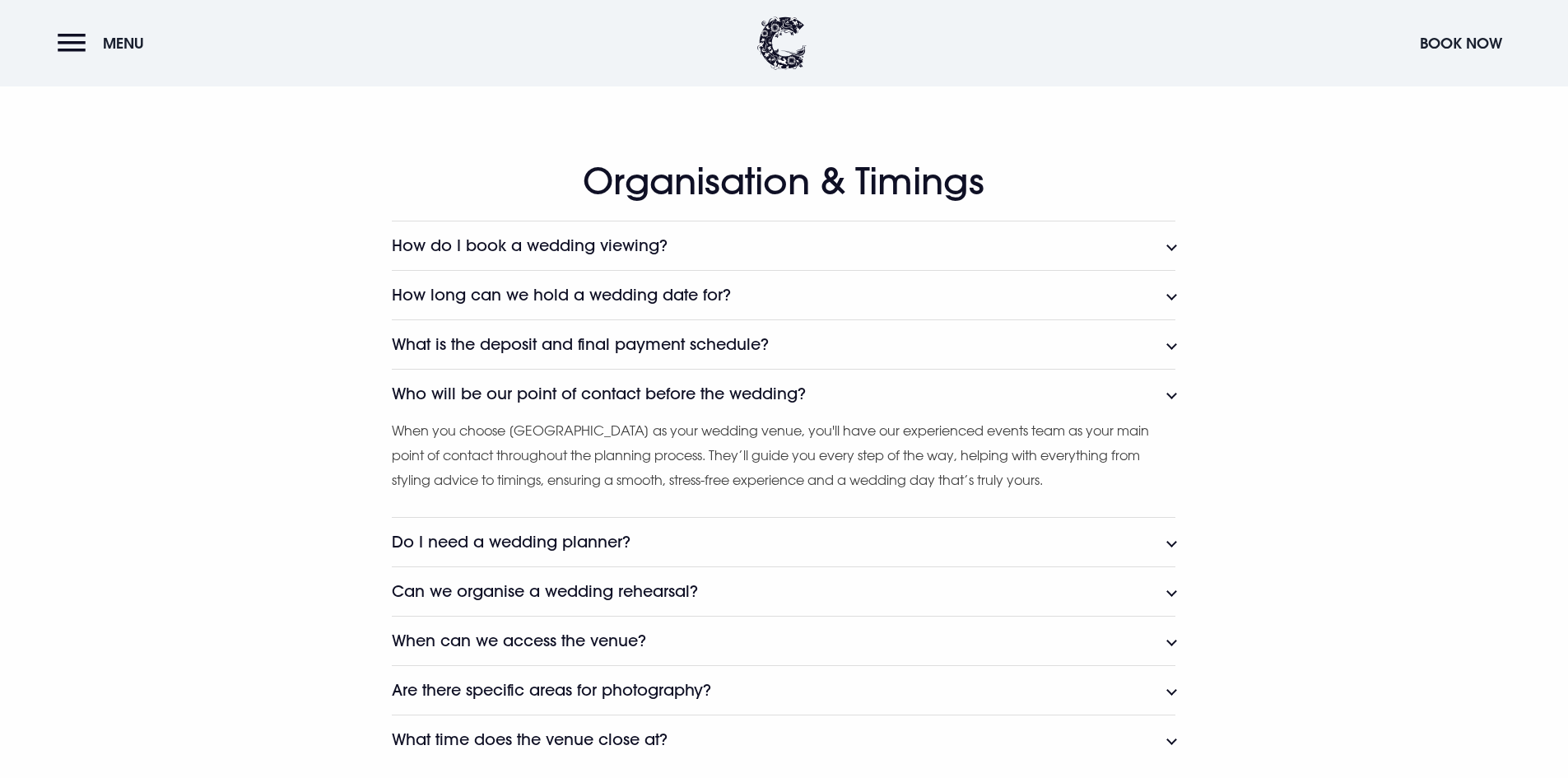
click at [811, 384] on button "Who will be our point of contact before the wedding?" at bounding box center [784, 393] width 784 height 50
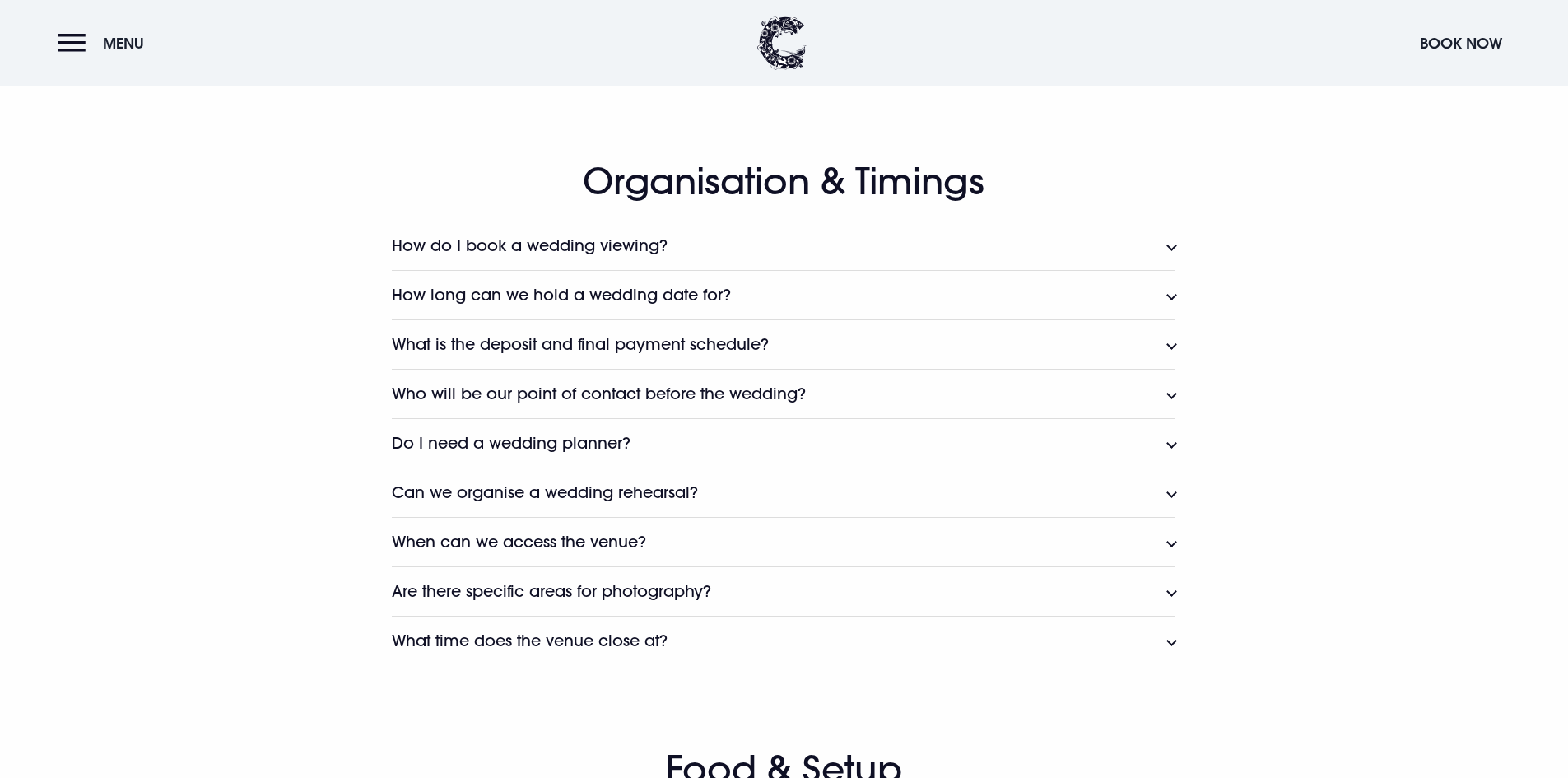
click at [790, 437] on button "Do I need a wedding planner?" at bounding box center [784, 443] width 784 height 50
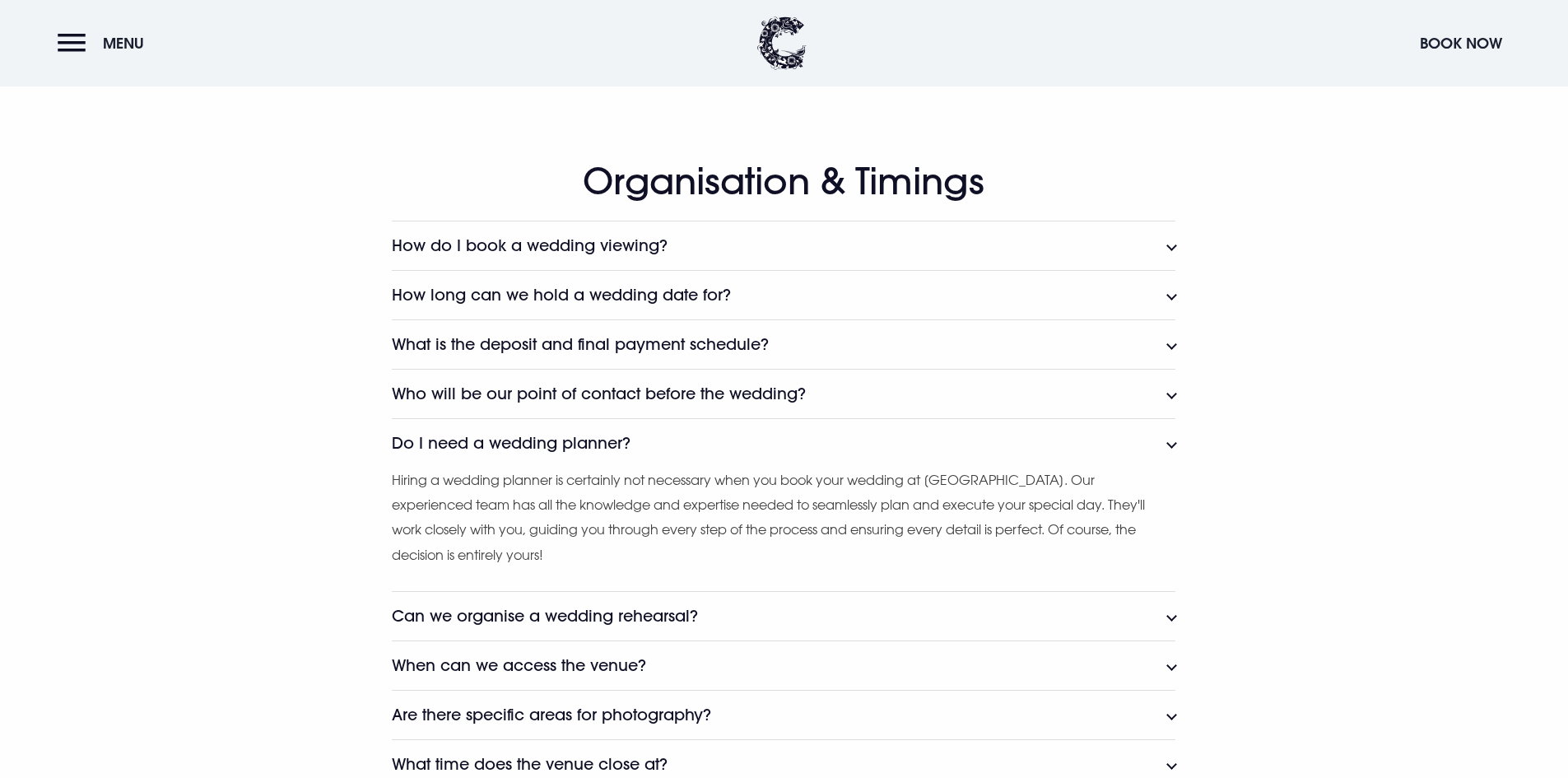
click at [790, 437] on button "Do I need a wedding planner?" at bounding box center [784, 443] width 784 height 50
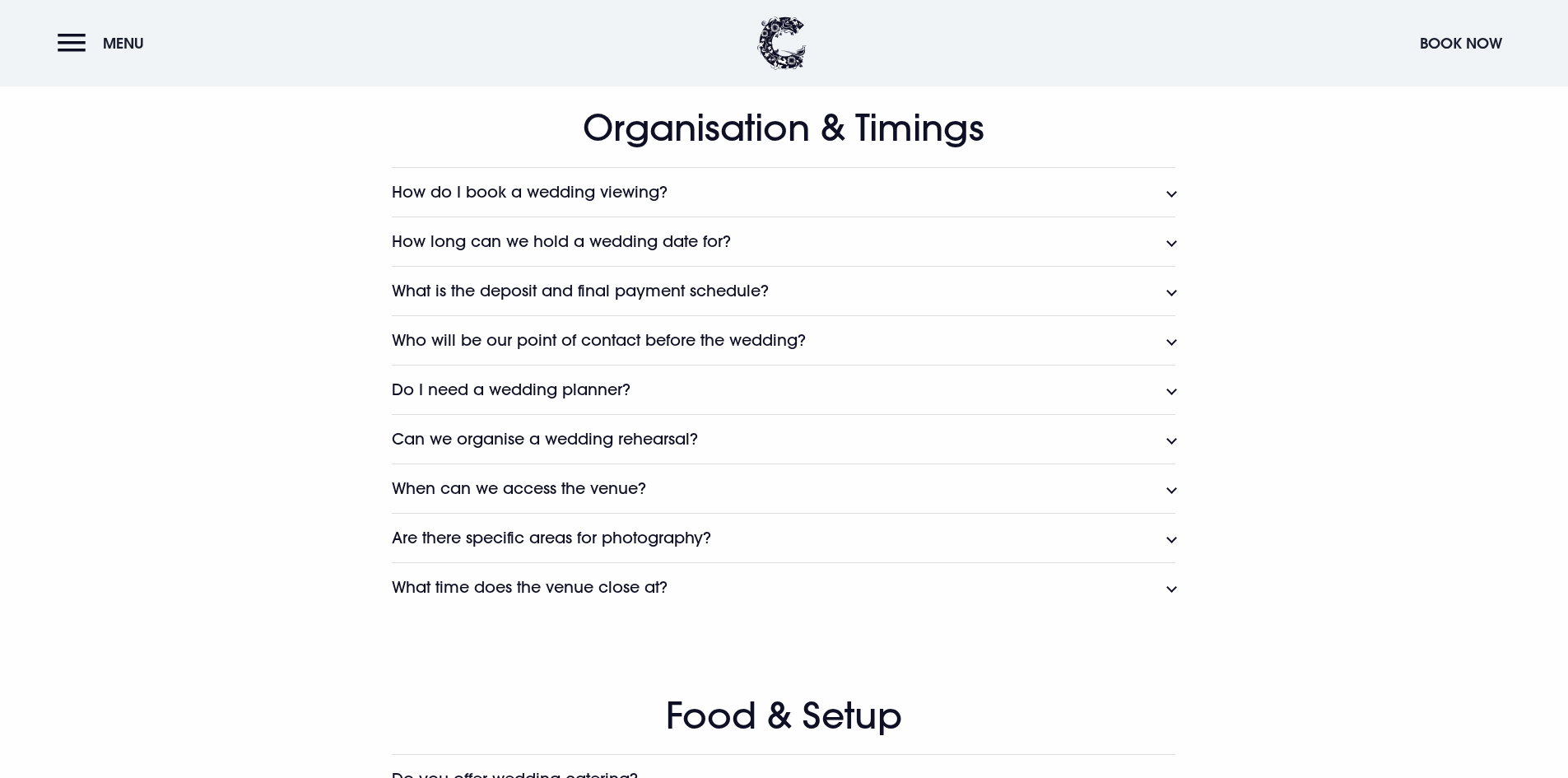
scroll to position [1647, 0]
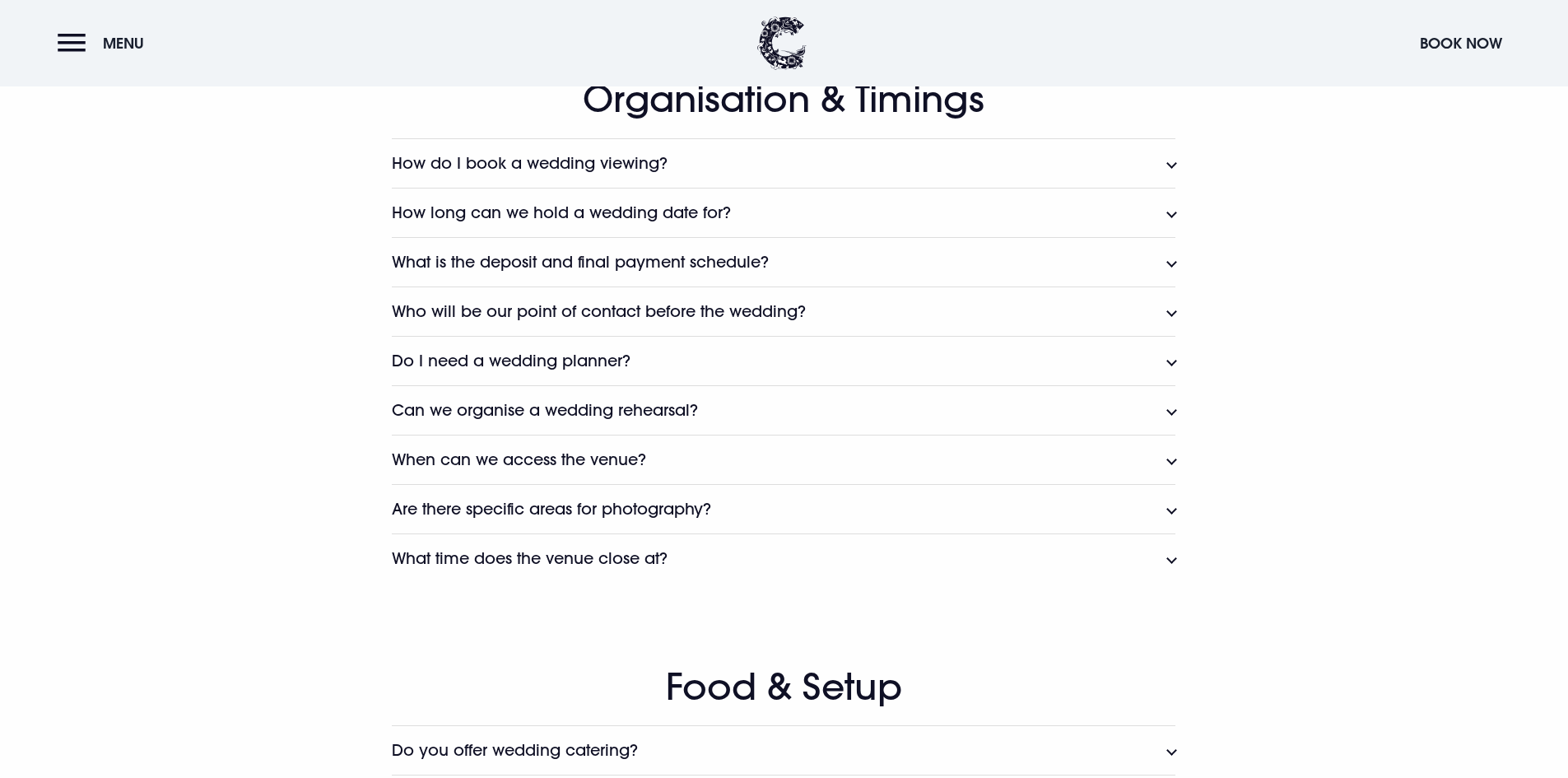
click at [774, 416] on button "Can we organise a wedding rehearsal?" at bounding box center [784, 409] width 784 height 50
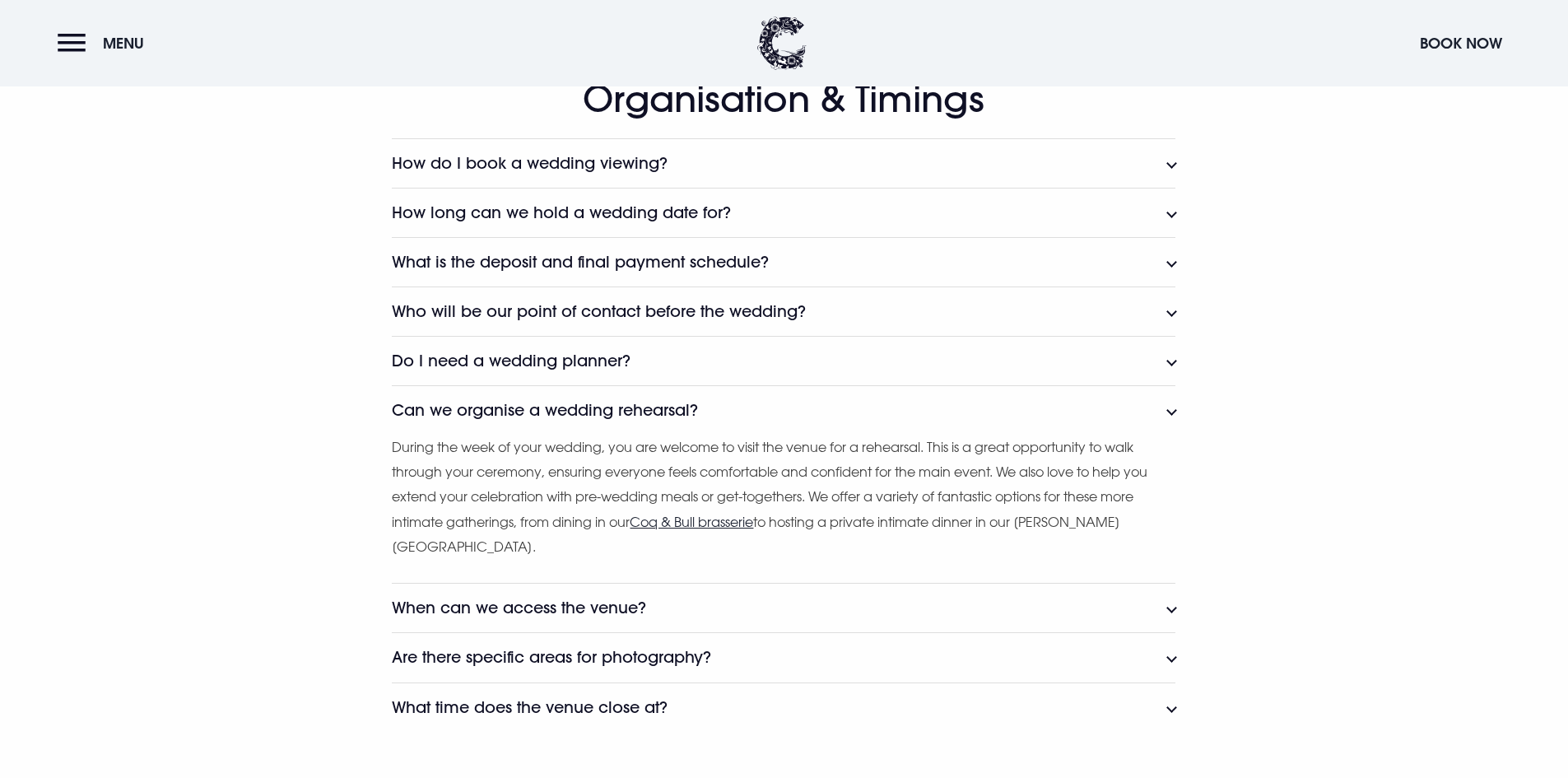
click at [774, 416] on button "Can we organise a wedding rehearsal?" at bounding box center [784, 409] width 784 height 50
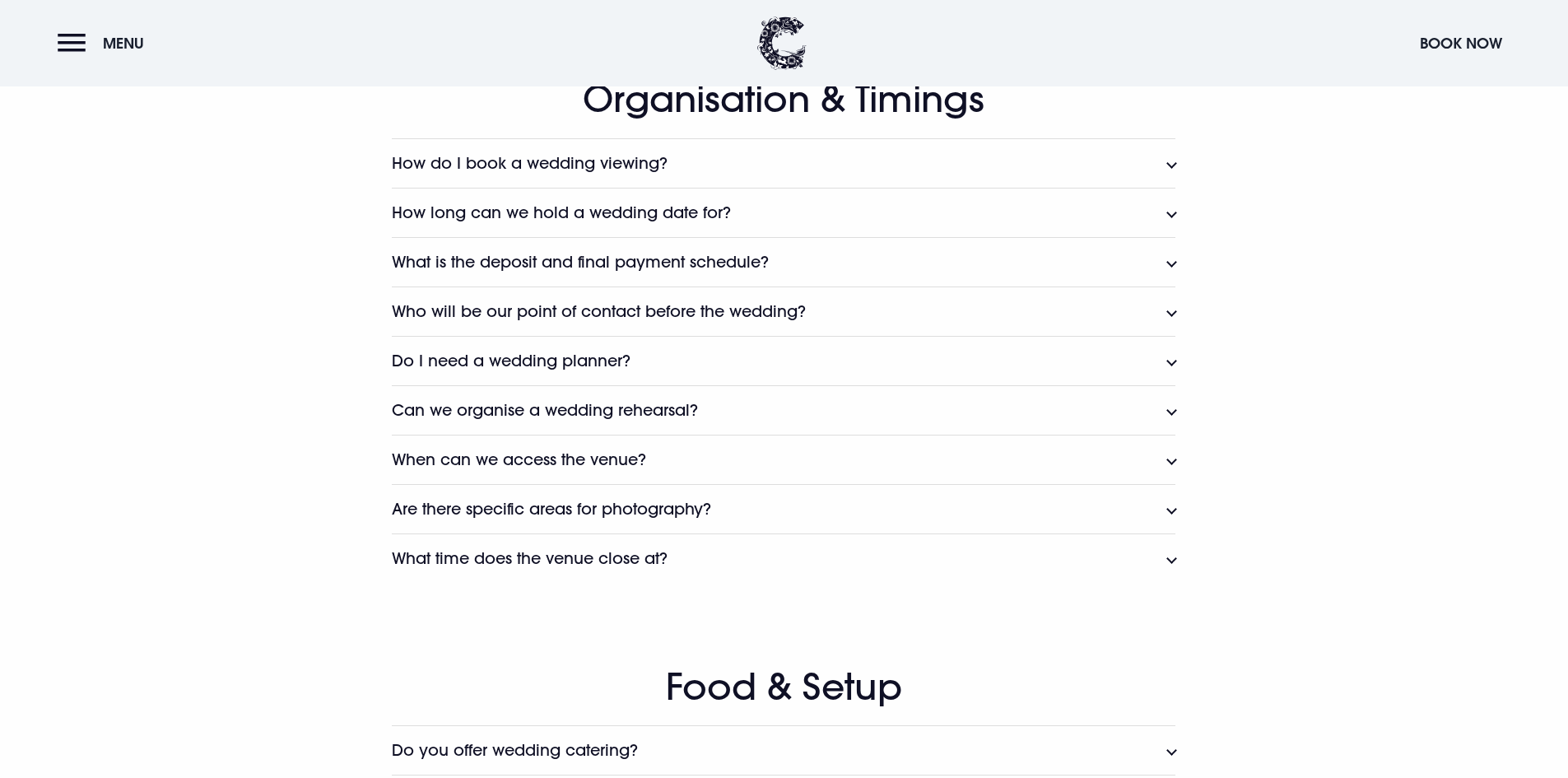
click at [756, 462] on button "When can we access the venue?" at bounding box center [784, 459] width 784 height 50
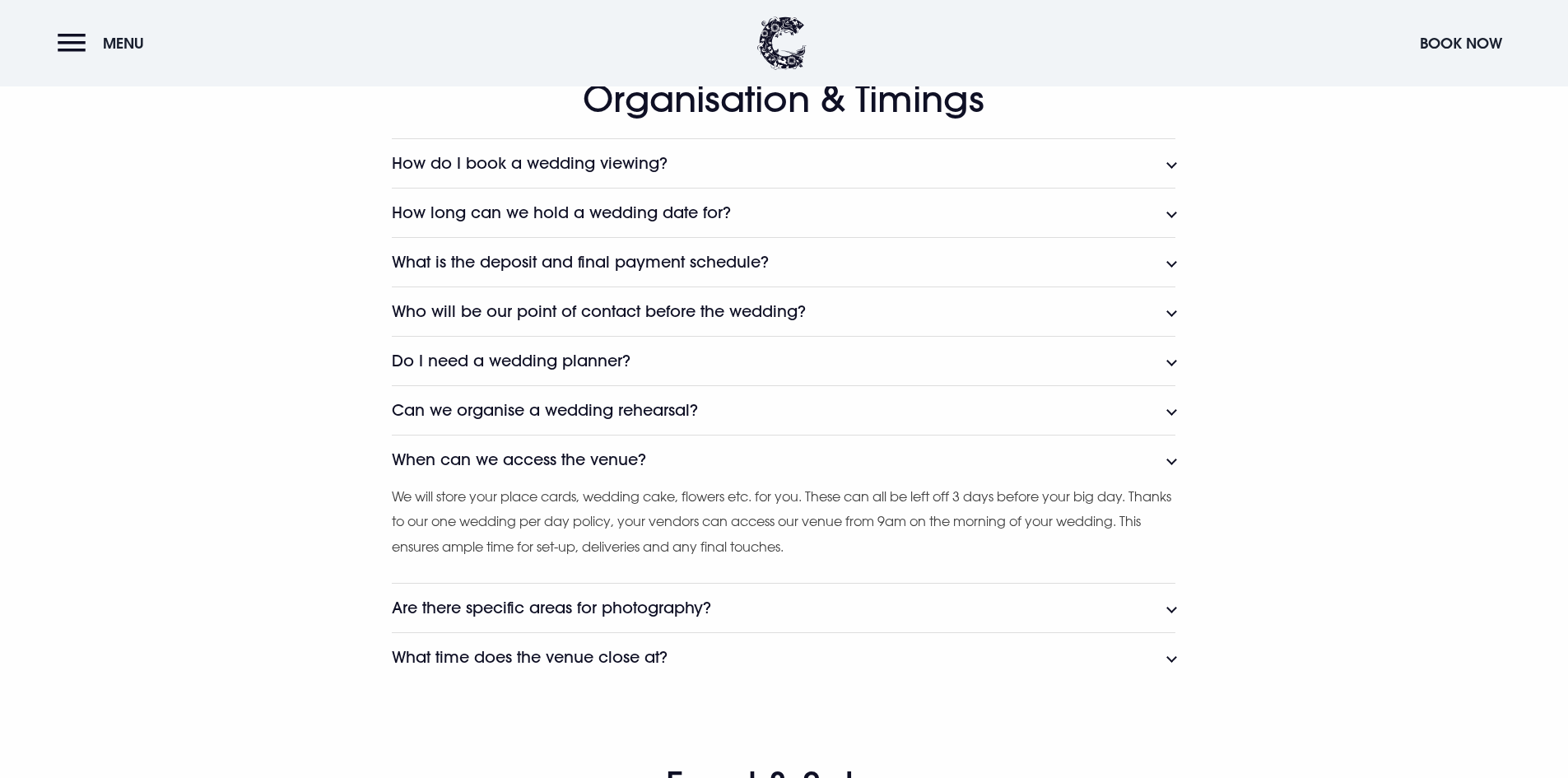
click at [756, 462] on button "When can we access the venue?" at bounding box center [784, 459] width 784 height 50
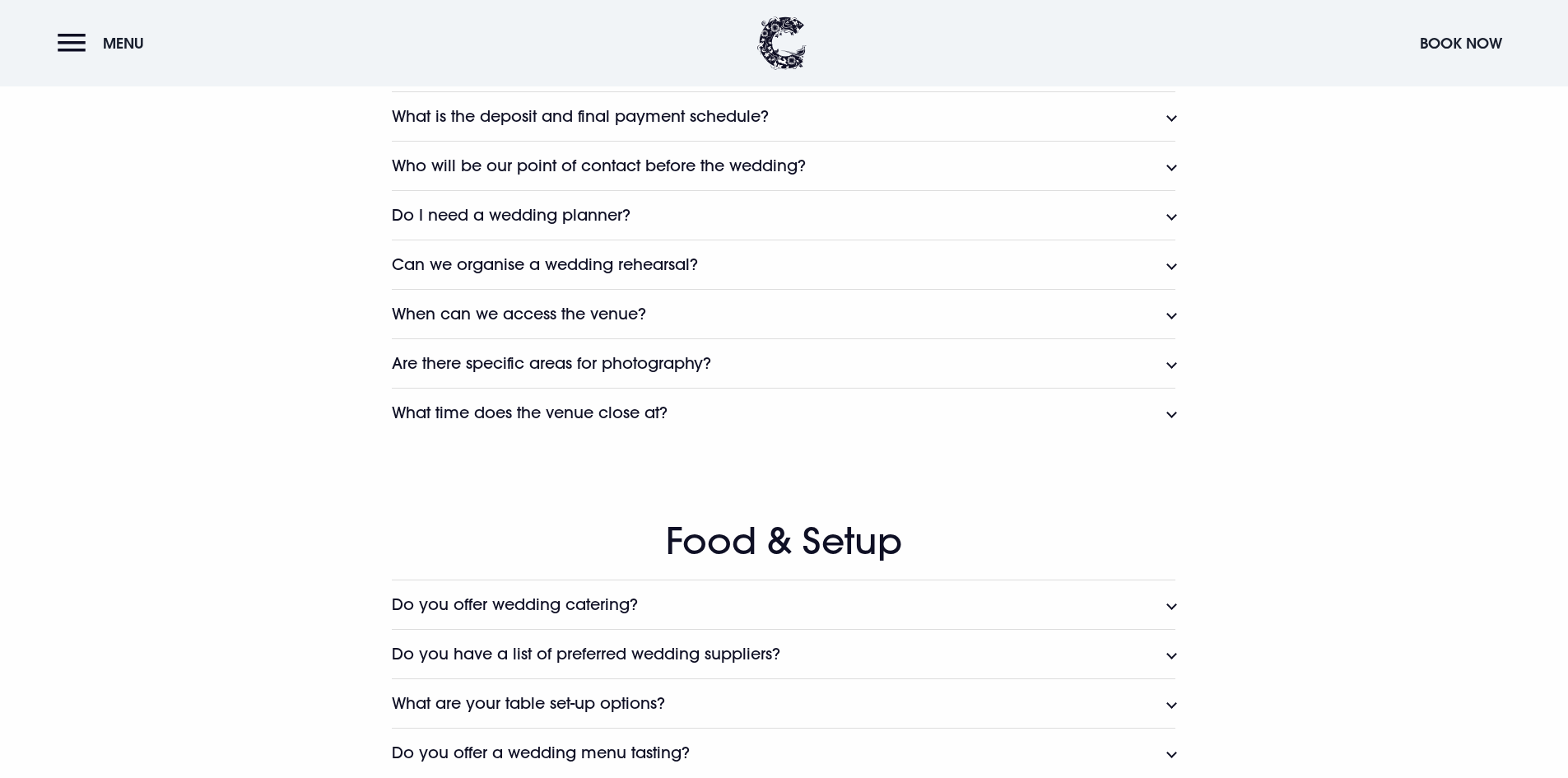
scroll to position [1811, 0]
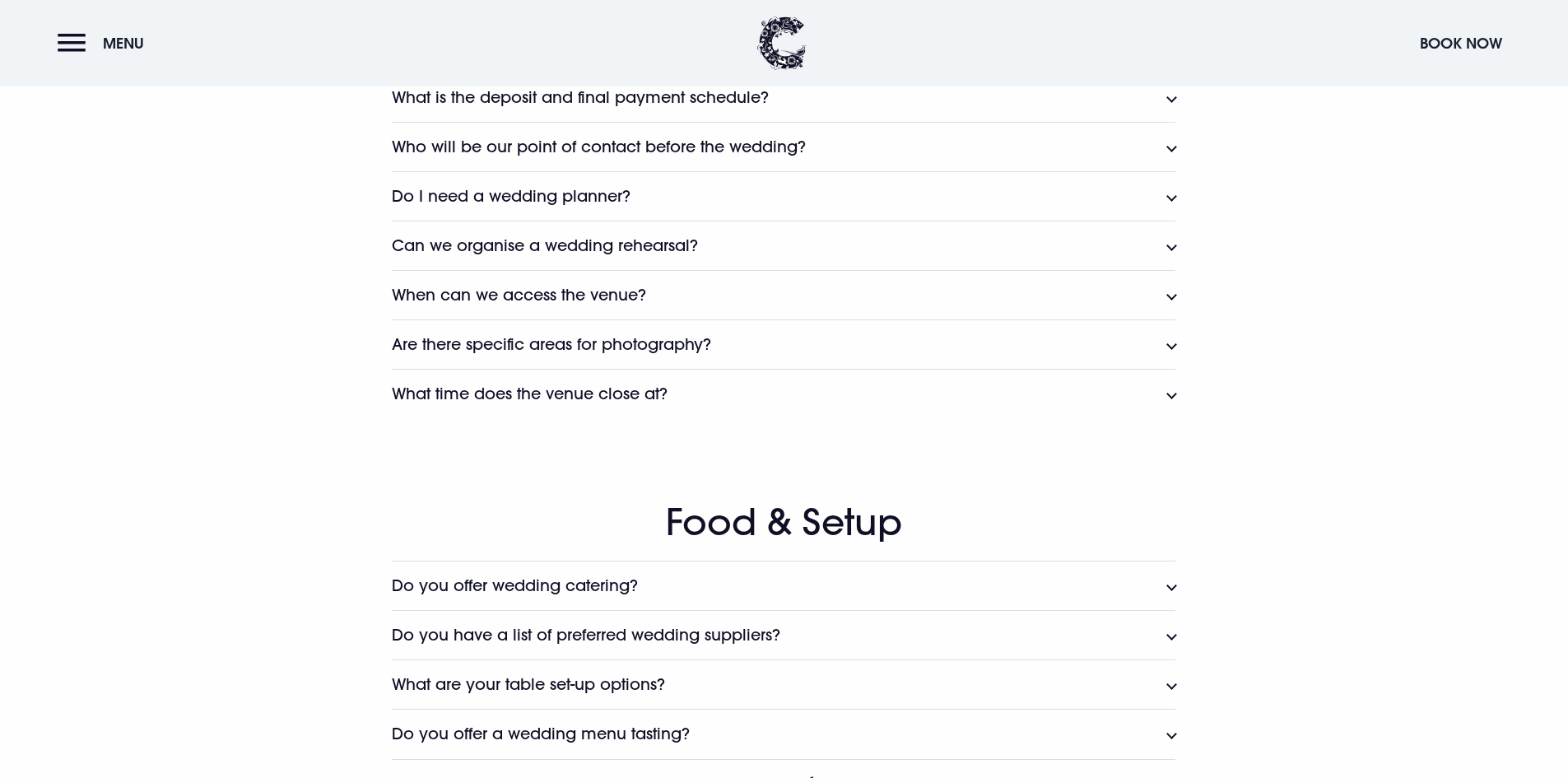
click at [755, 399] on button "What time does the venue close at?" at bounding box center [784, 393] width 784 height 50
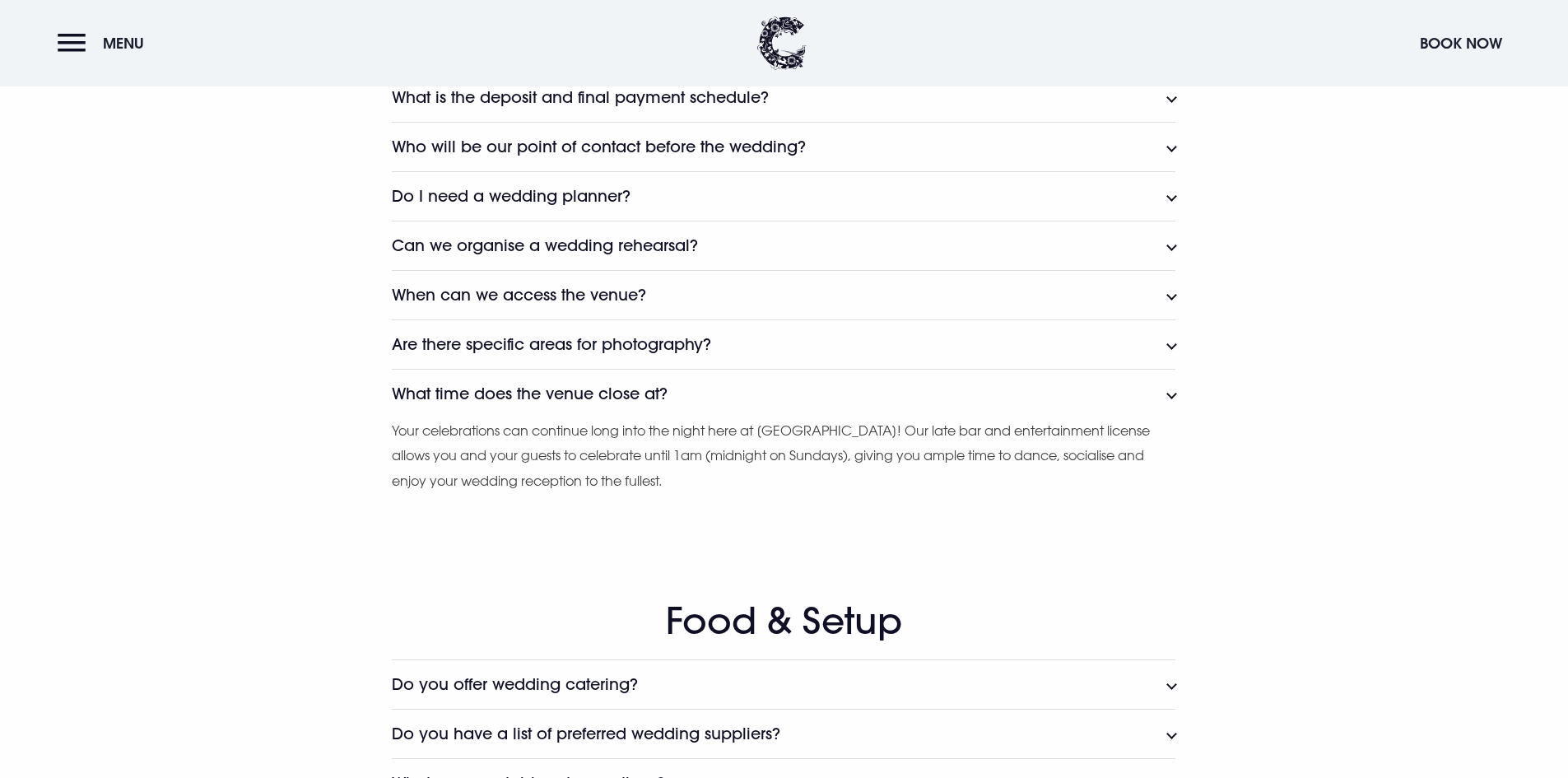
click at [755, 399] on button "What time does the venue close at?" at bounding box center [784, 393] width 784 height 50
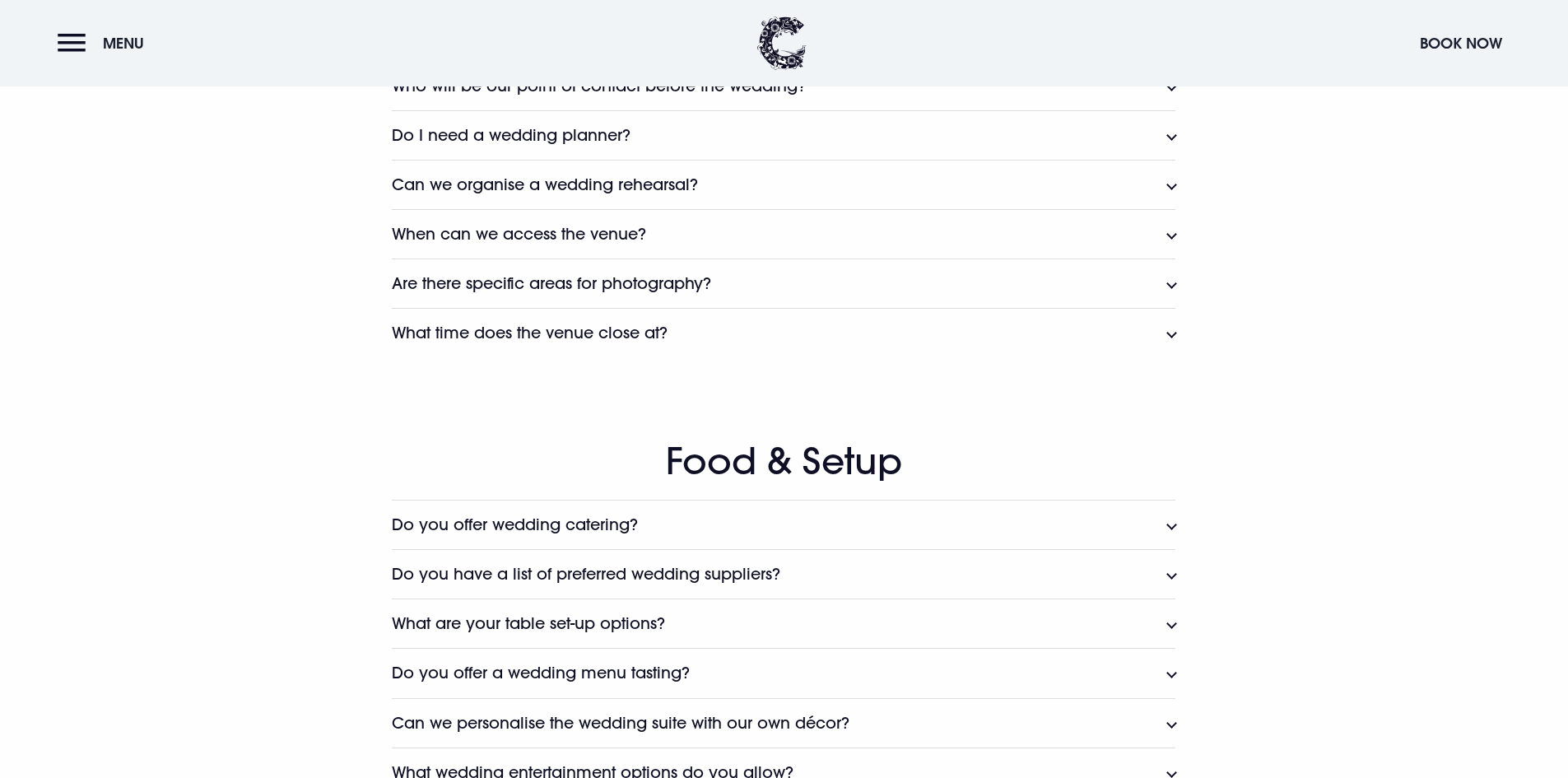
scroll to position [2058, 0]
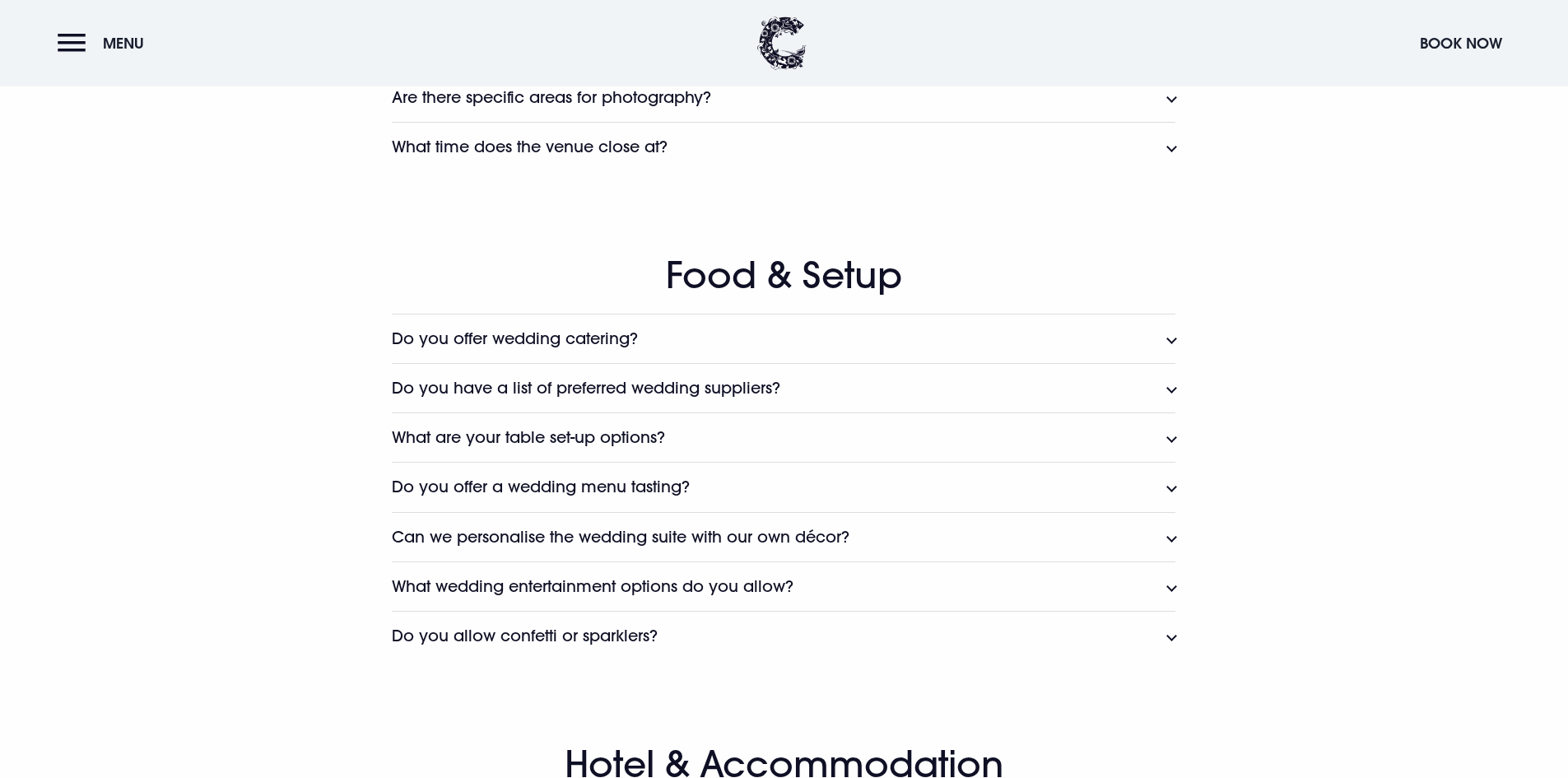
click at [682, 344] on button "Do you offer wedding catering?" at bounding box center [784, 338] width 784 height 50
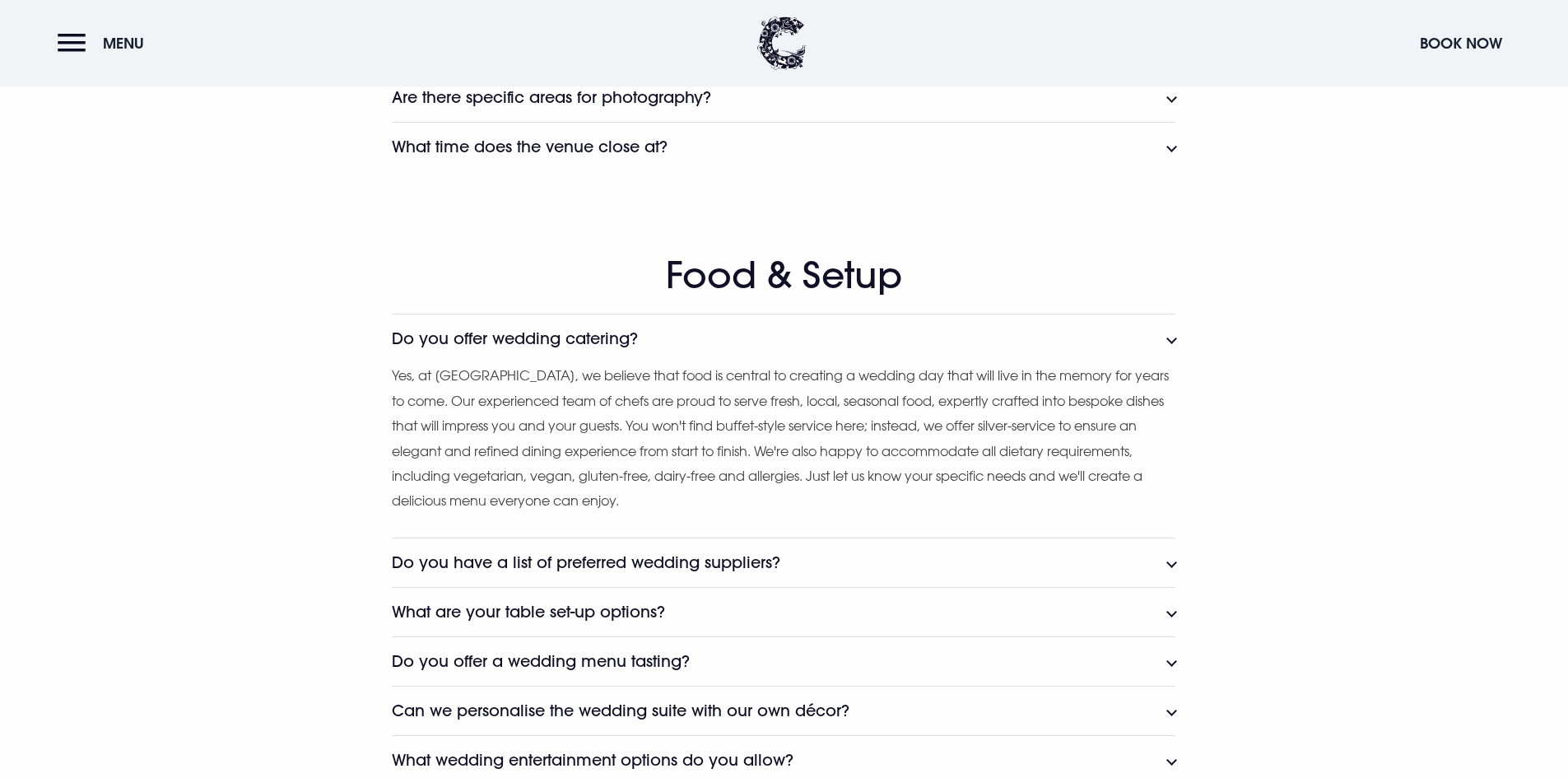
click at [682, 344] on button "Do you offer wedding catering?" at bounding box center [784, 338] width 784 height 50
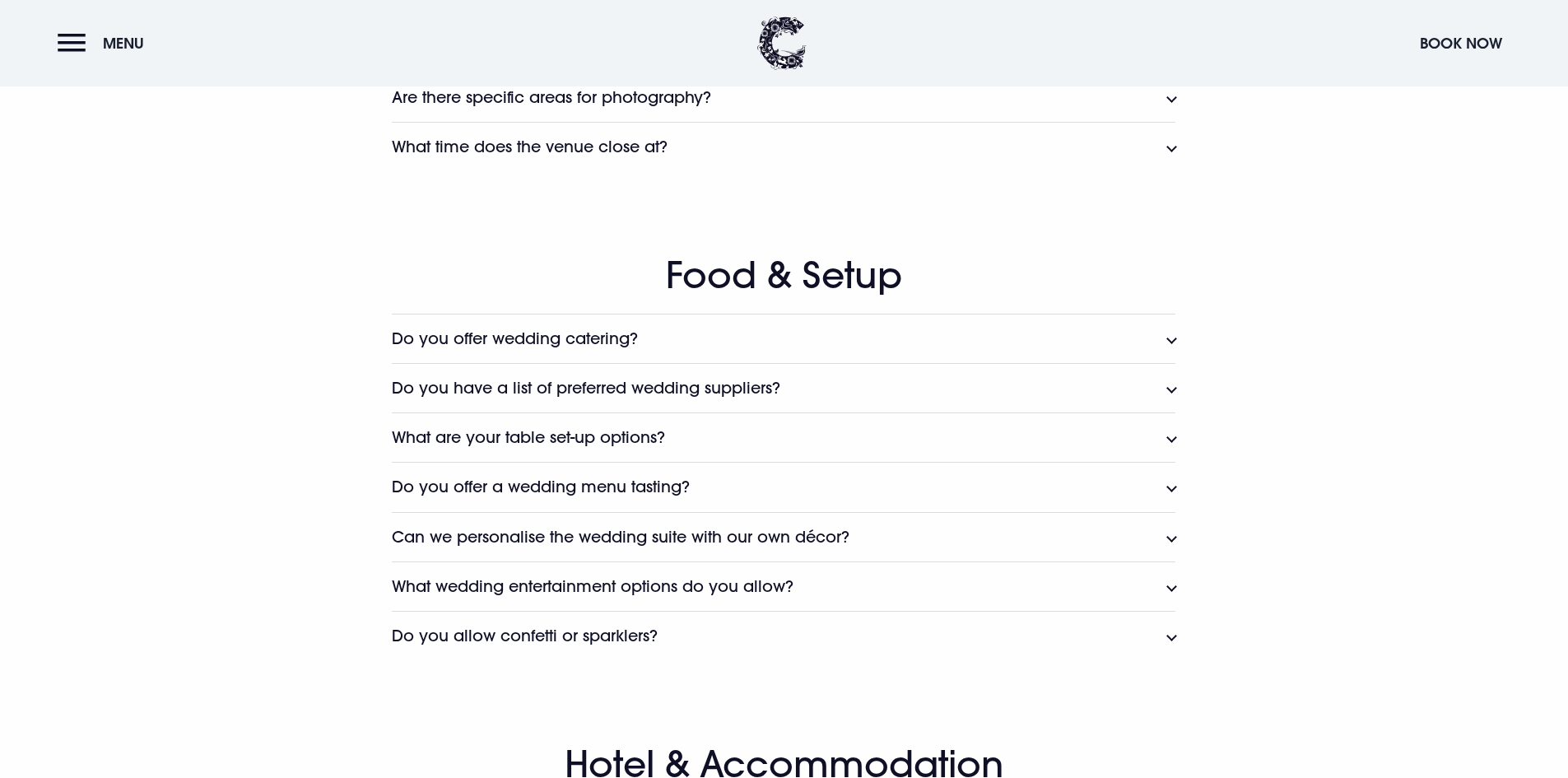
click at [701, 425] on button "What are your table set-up options?" at bounding box center [784, 437] width 784 height 50
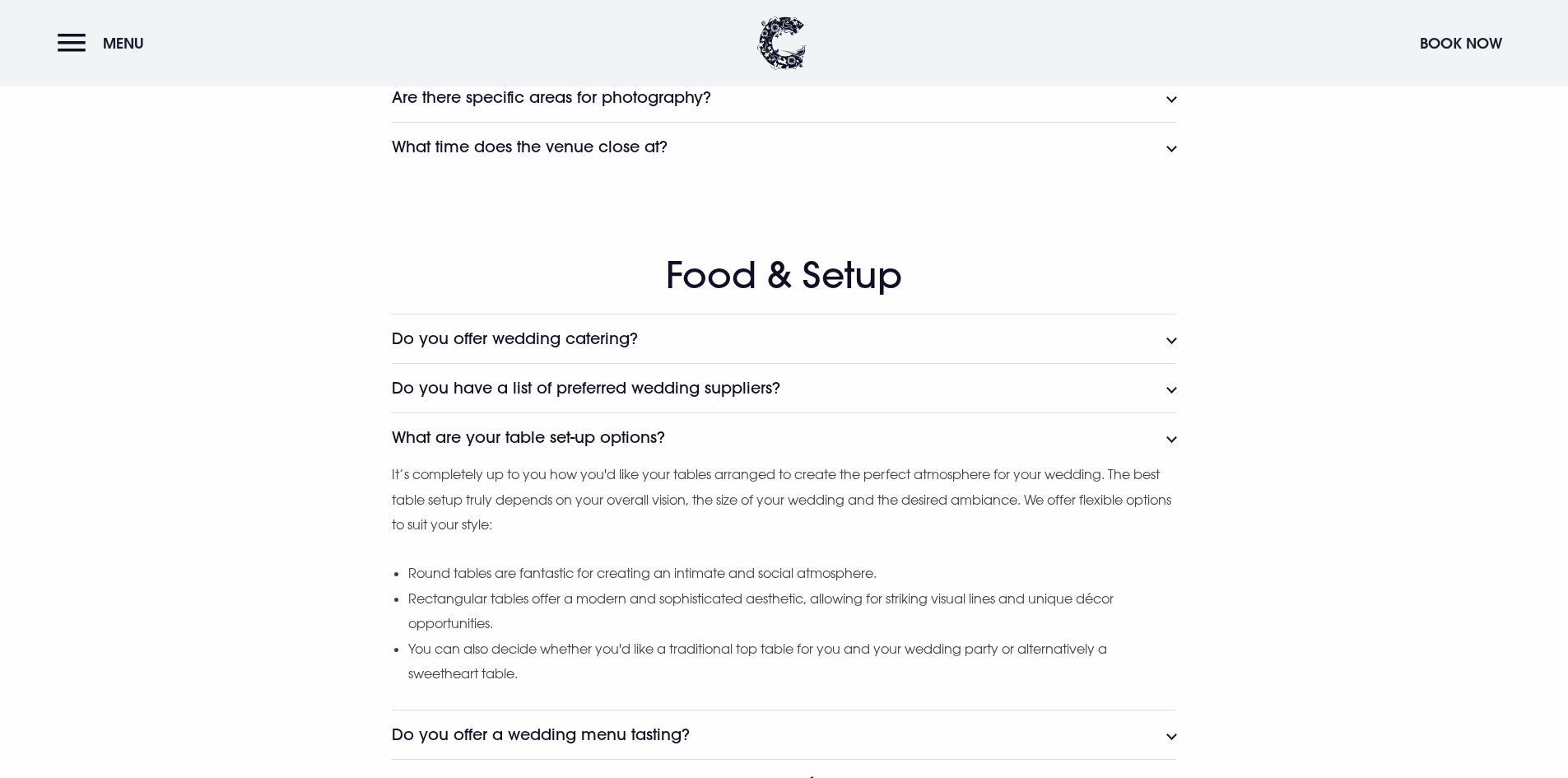
click at [701, 425] on button "What are your table set-up options?" at bounding box center [784, 437] width 784 height 50
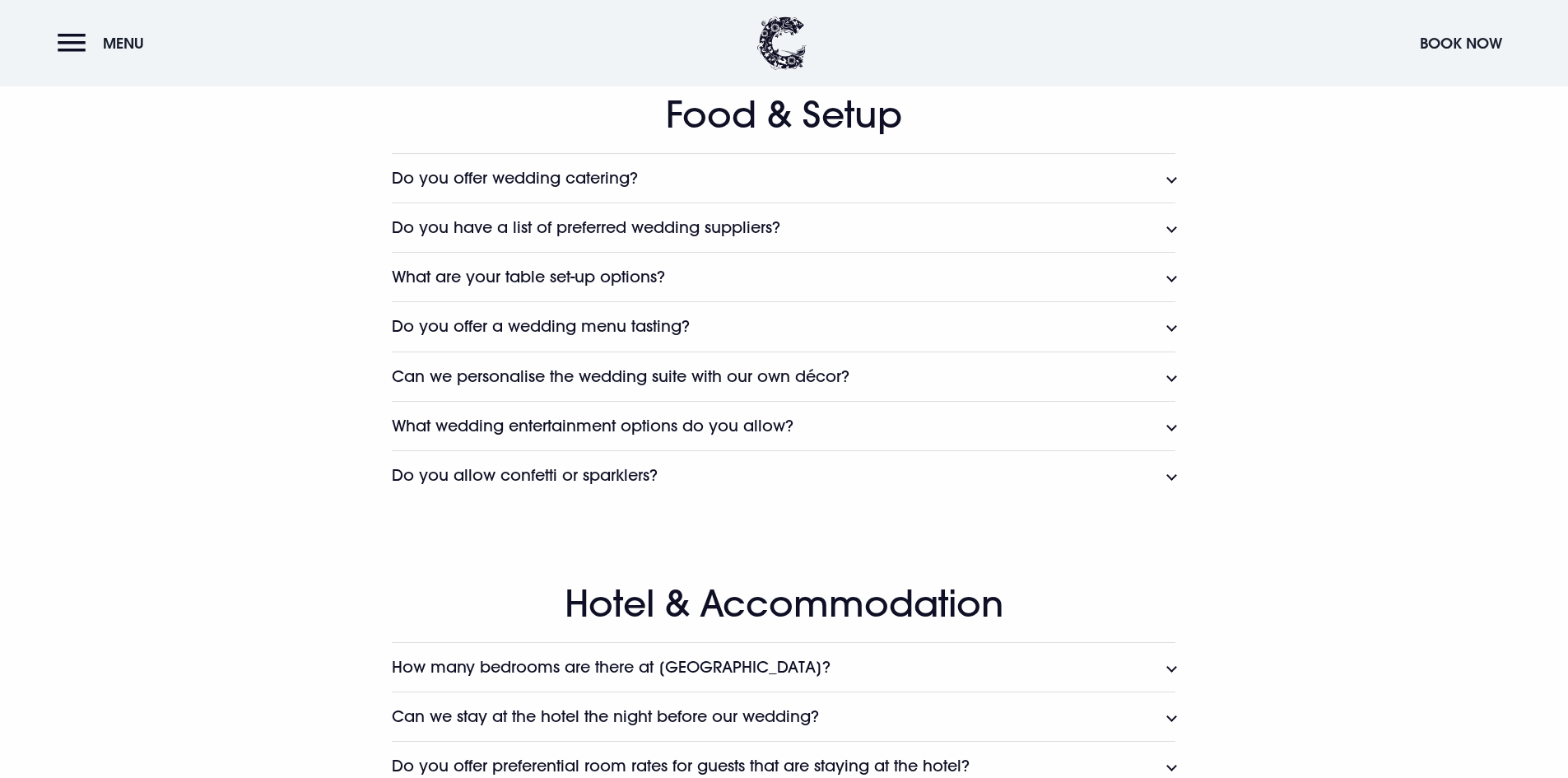
scroll to position [2223, 0]
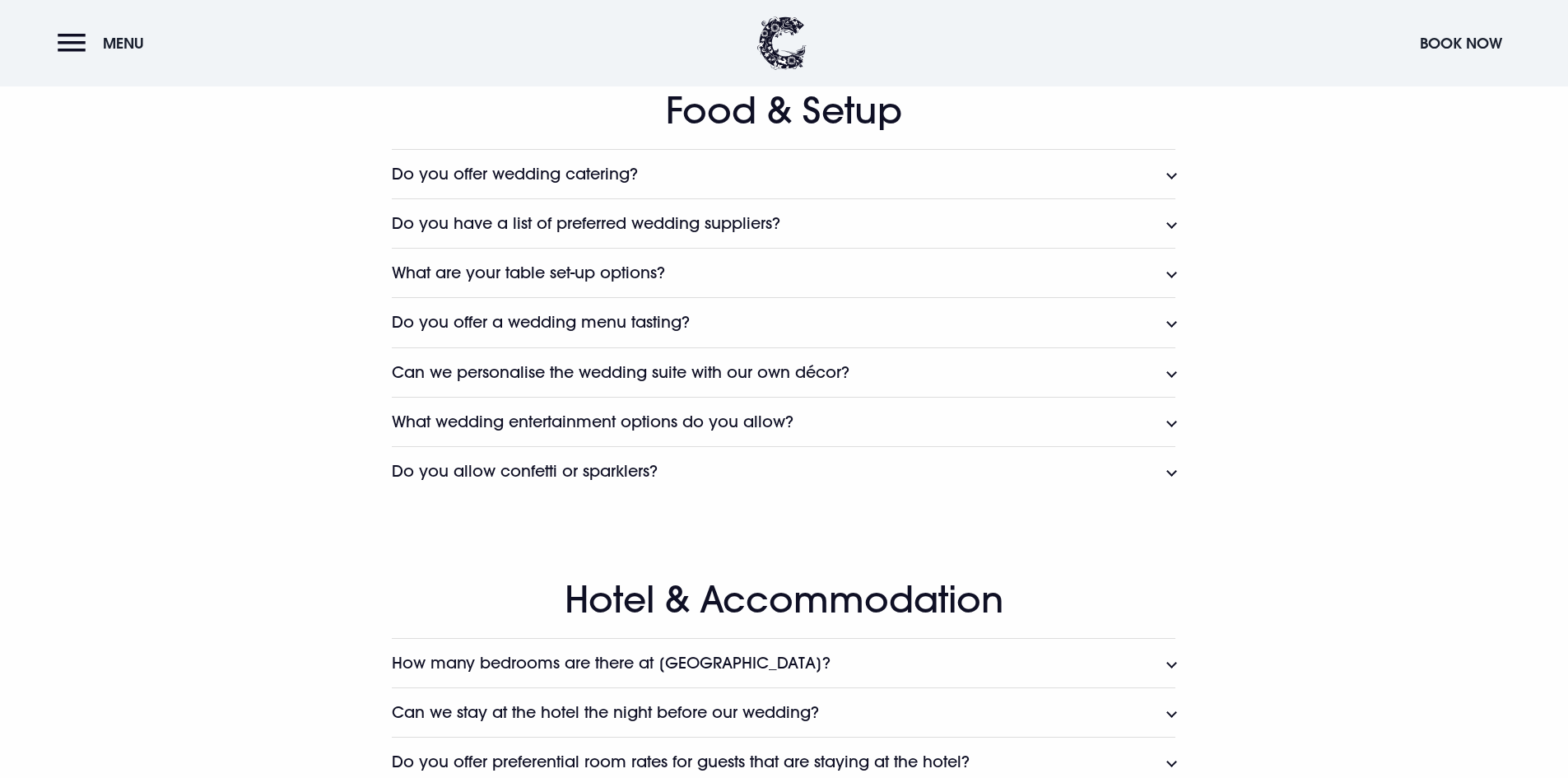
click at [727, 370] on h3 "Can we personalise the wedding suite with our own décor?" at bounding box center [620, 372] width 457 height 19
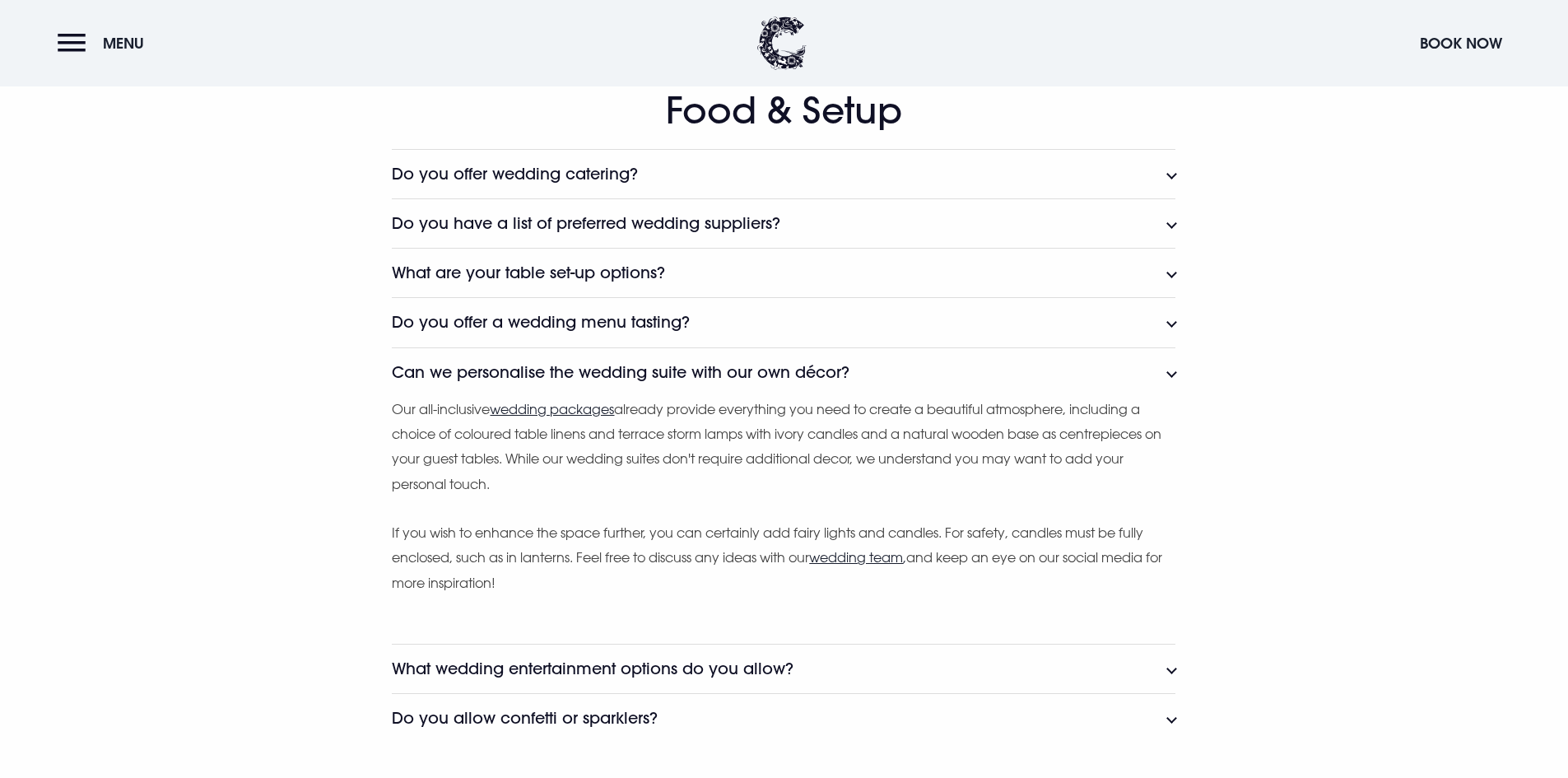
click at [727, 370] on h3 "Can we personalise the wedding suite with our own décor?" at bounding box center [620, 372] width 457 height 19
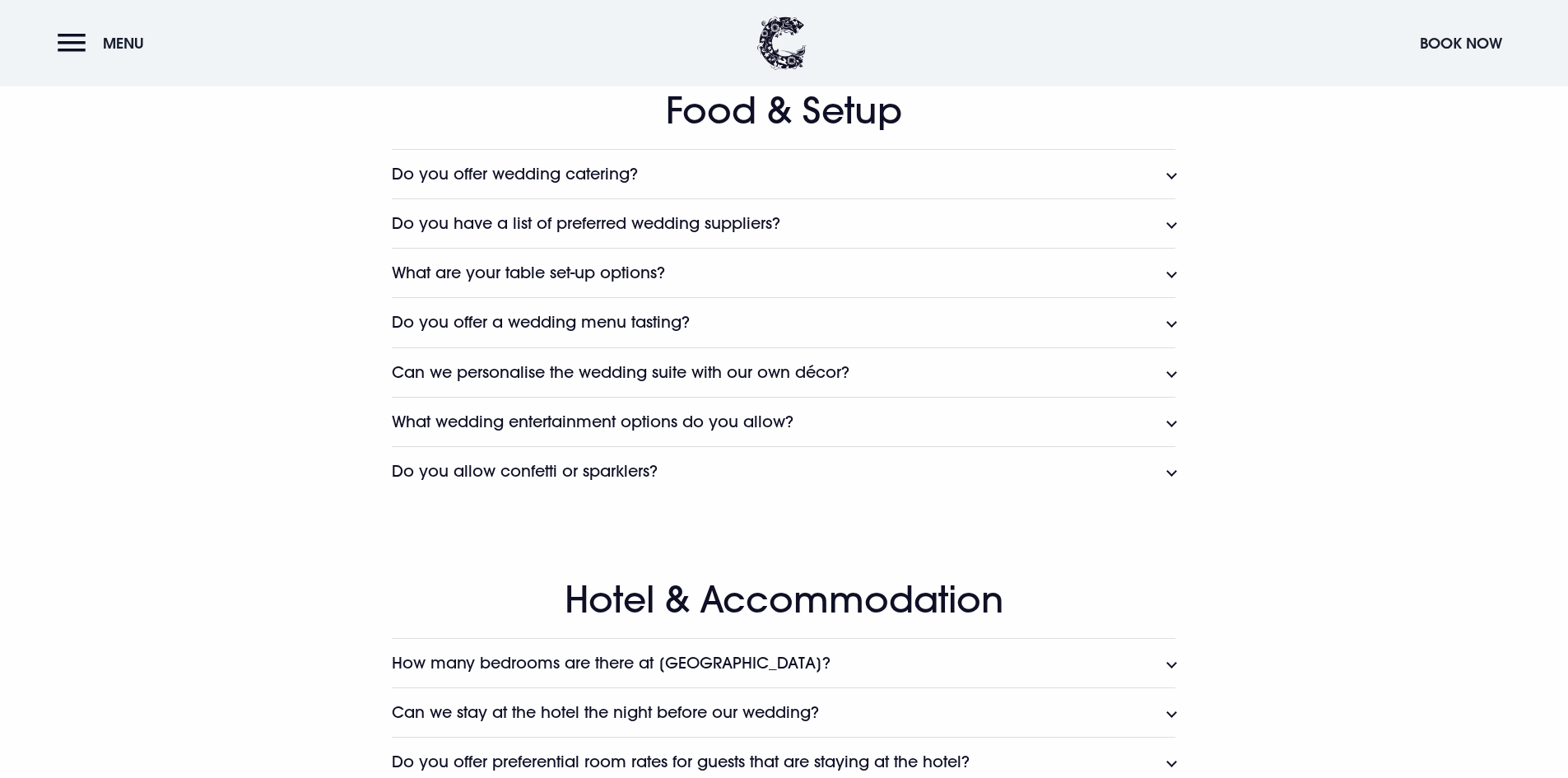
click at [721, 425] on h3 "What wedding entertainment options do you allow?" at bounding box center [593, 421] width 402 height 19
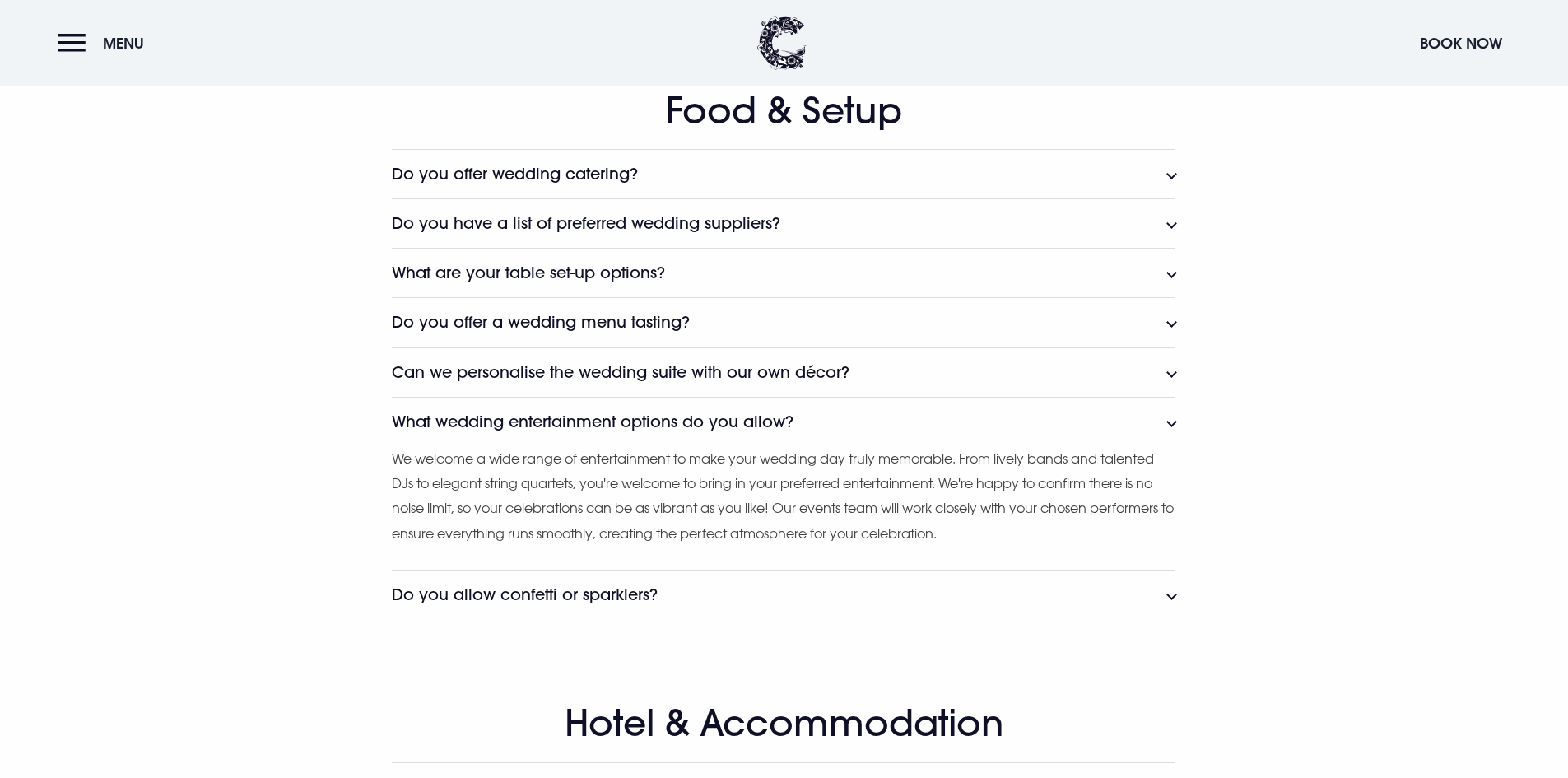
click at [721, 425] on h3 "What wedding entertainment options do you allow?" at bounding box center [593, 421] width 402 height 19
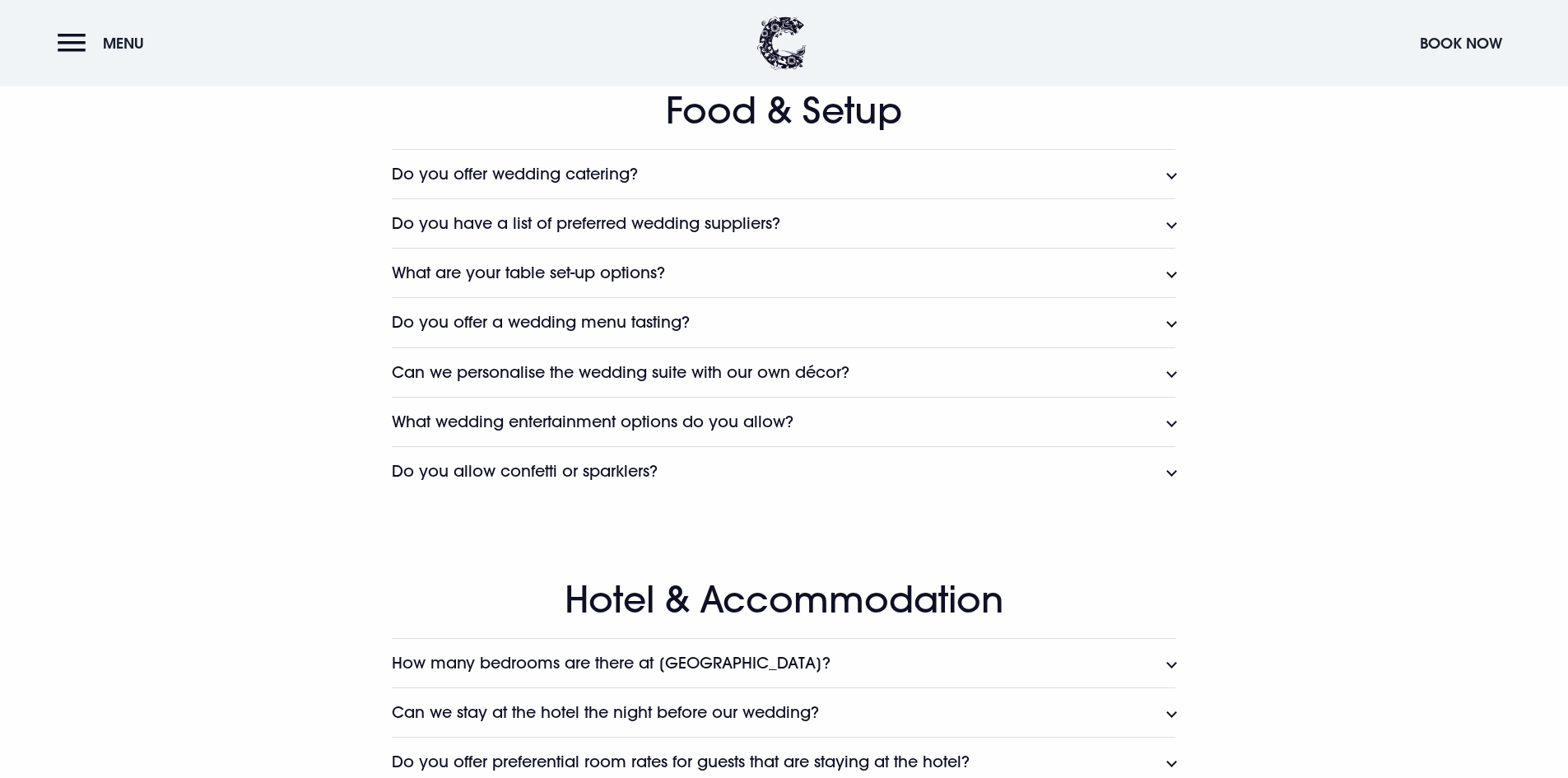
click at [726, 448] on button "Do you allow confetti or sparklers?" at bounding box center [784, 471] width 784 height 50
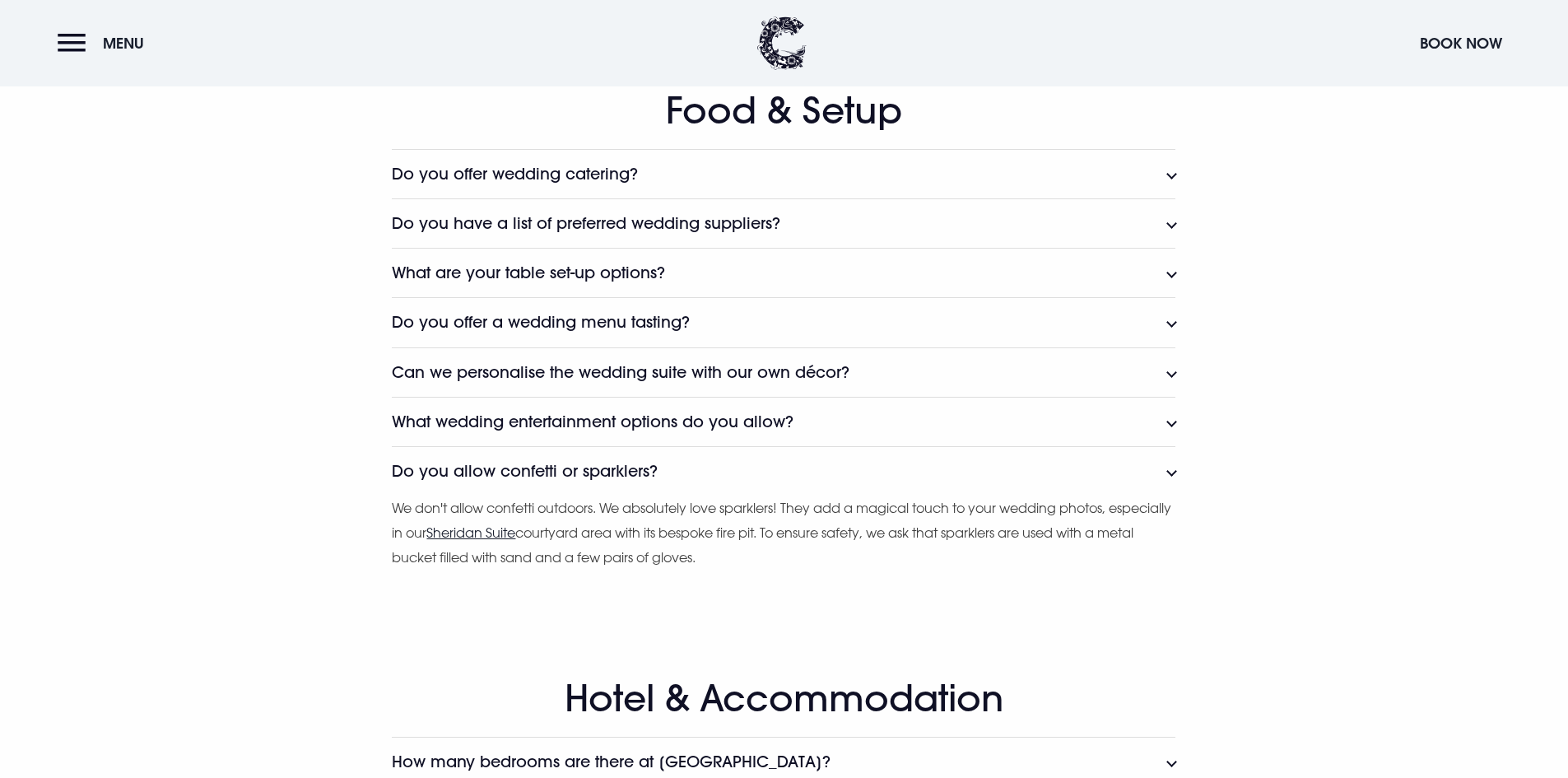
click at [726, 448] on button "Do you allow confetti or sparklers?" at bounding box center [784, 471] width 784 height 50
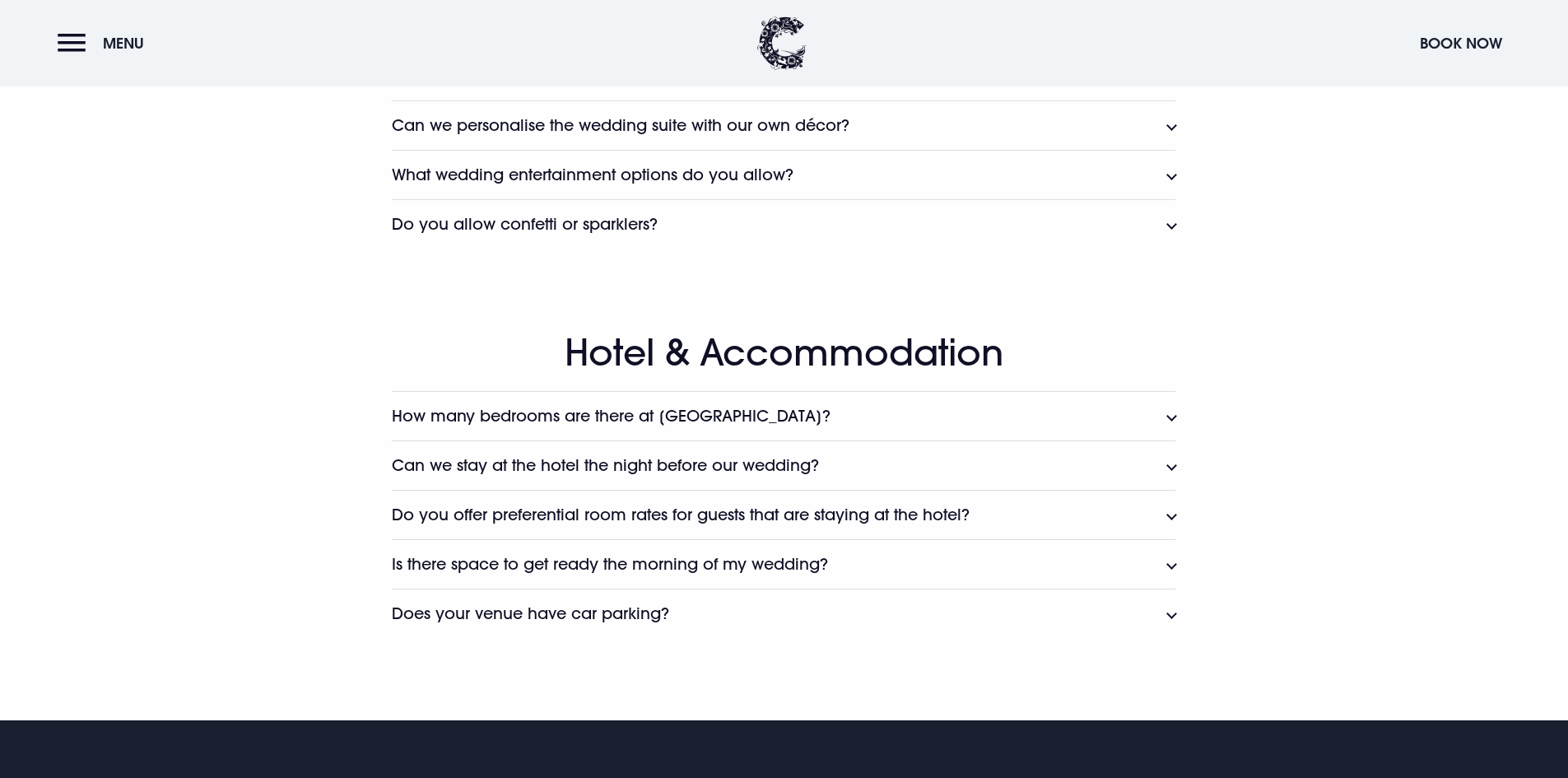
scroll to position [2551, 0]
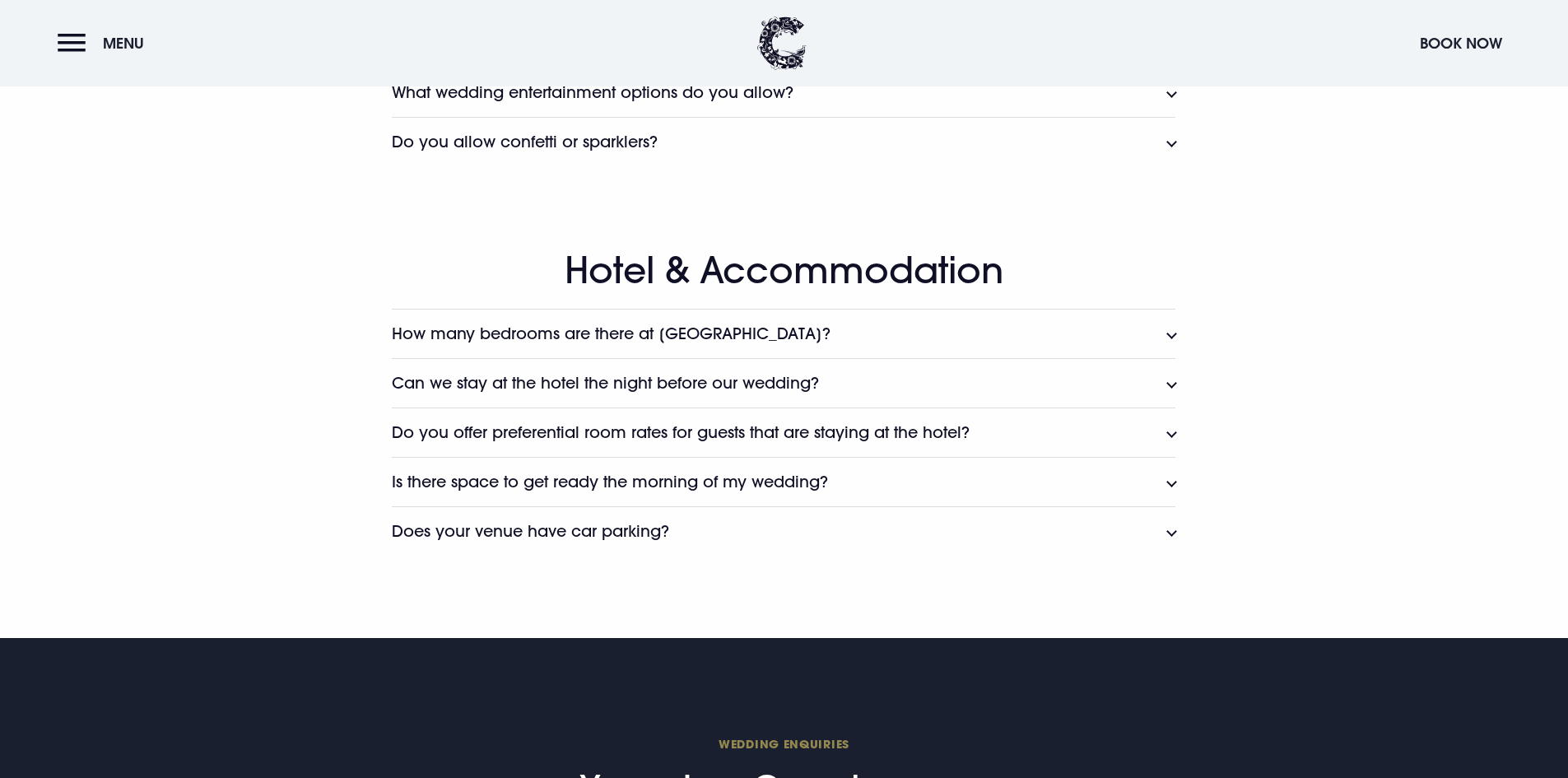
click at [703, 393] on h3 "Can we stay at the hotel the night before our wedding?" at bounding box center [606, 383] width 428 height 19
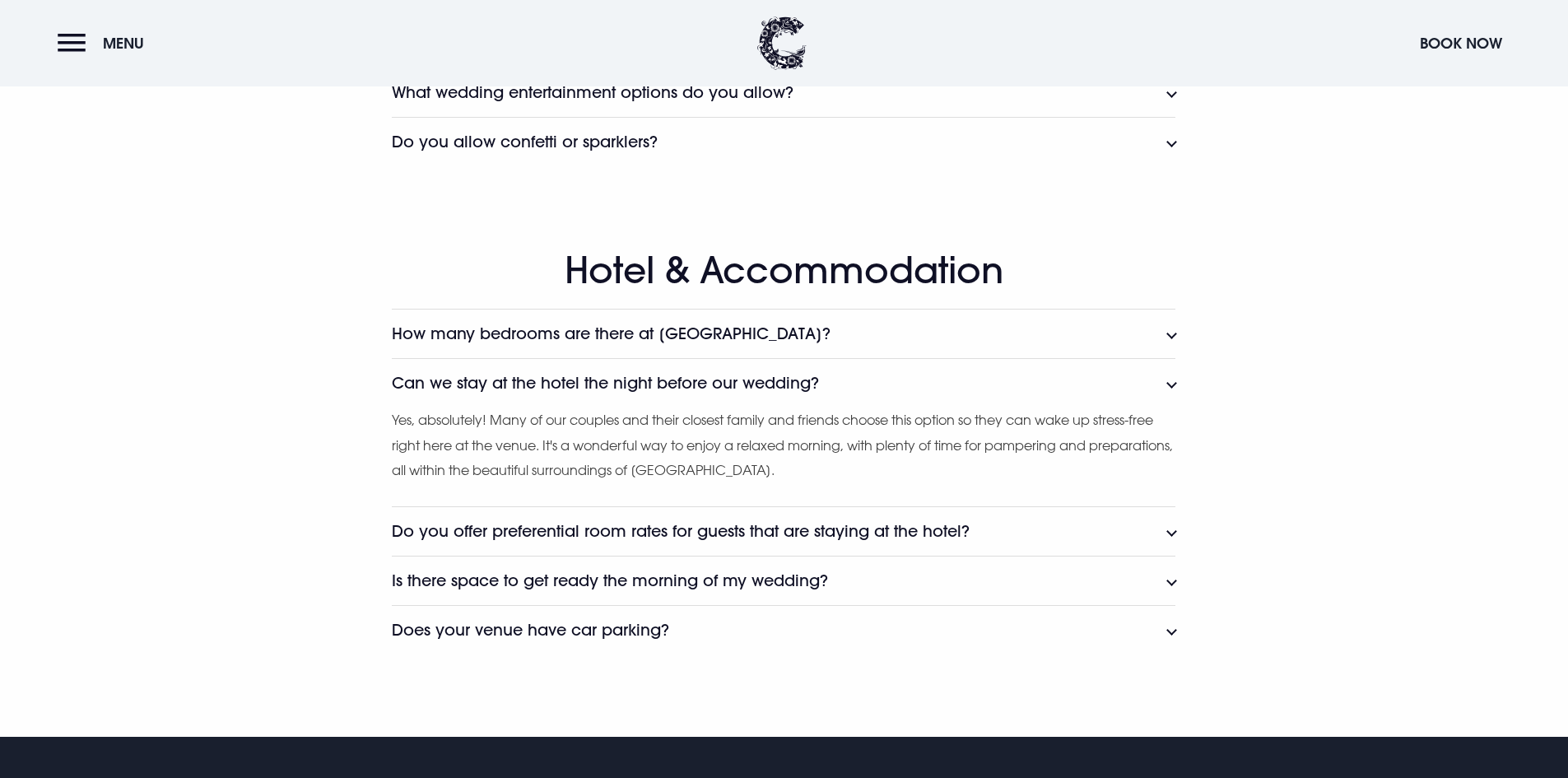
click at [718, 372] on button "Can we stay at the hotel the night before our wedding?" at bounding box center [784, 382] width 784 height 50
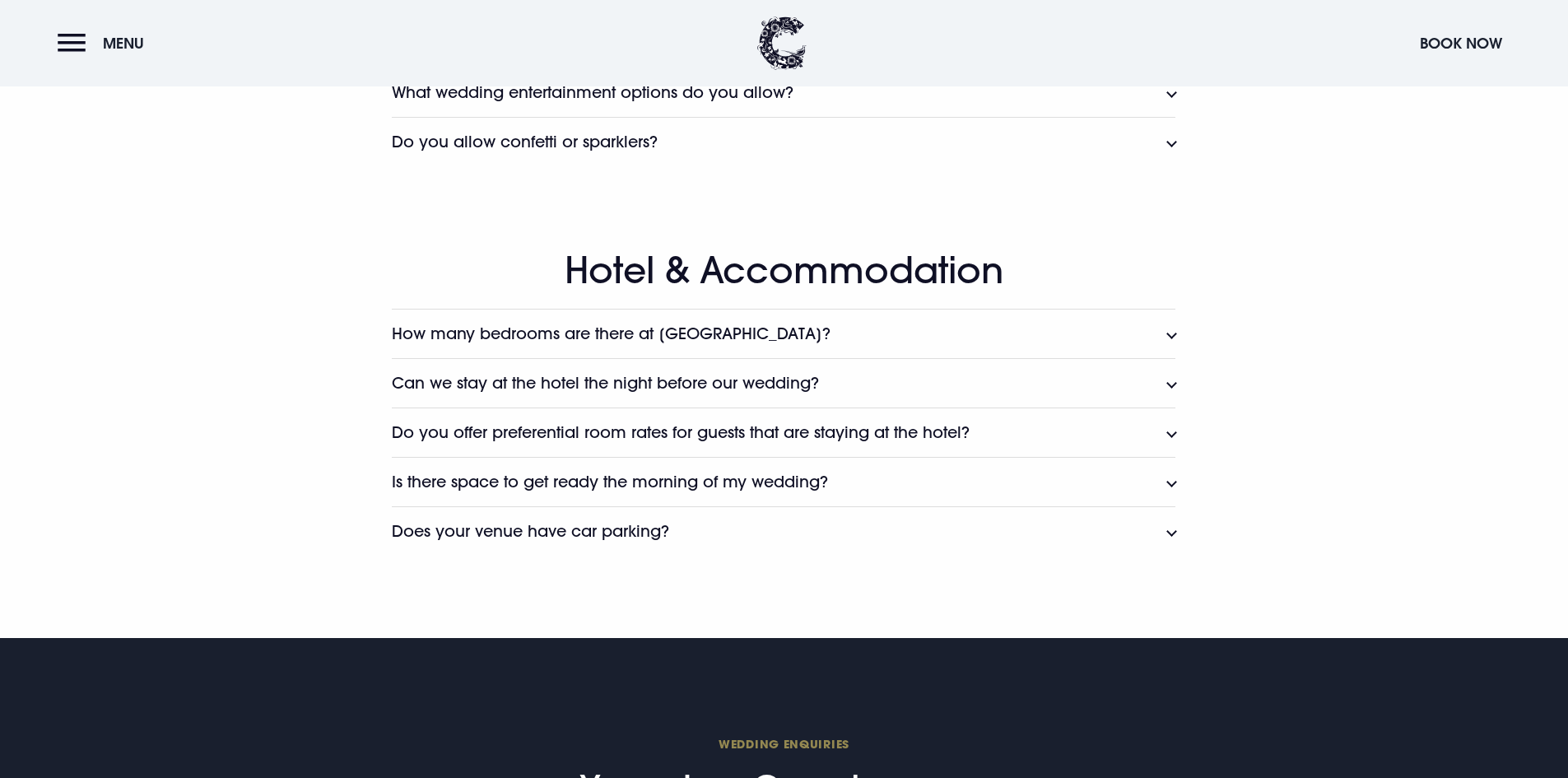
click at [727, 412] on button "Do you offer preferential room rates for guests that are staying at the hotel?" at bounding box center [784, 432] width 784 height 50
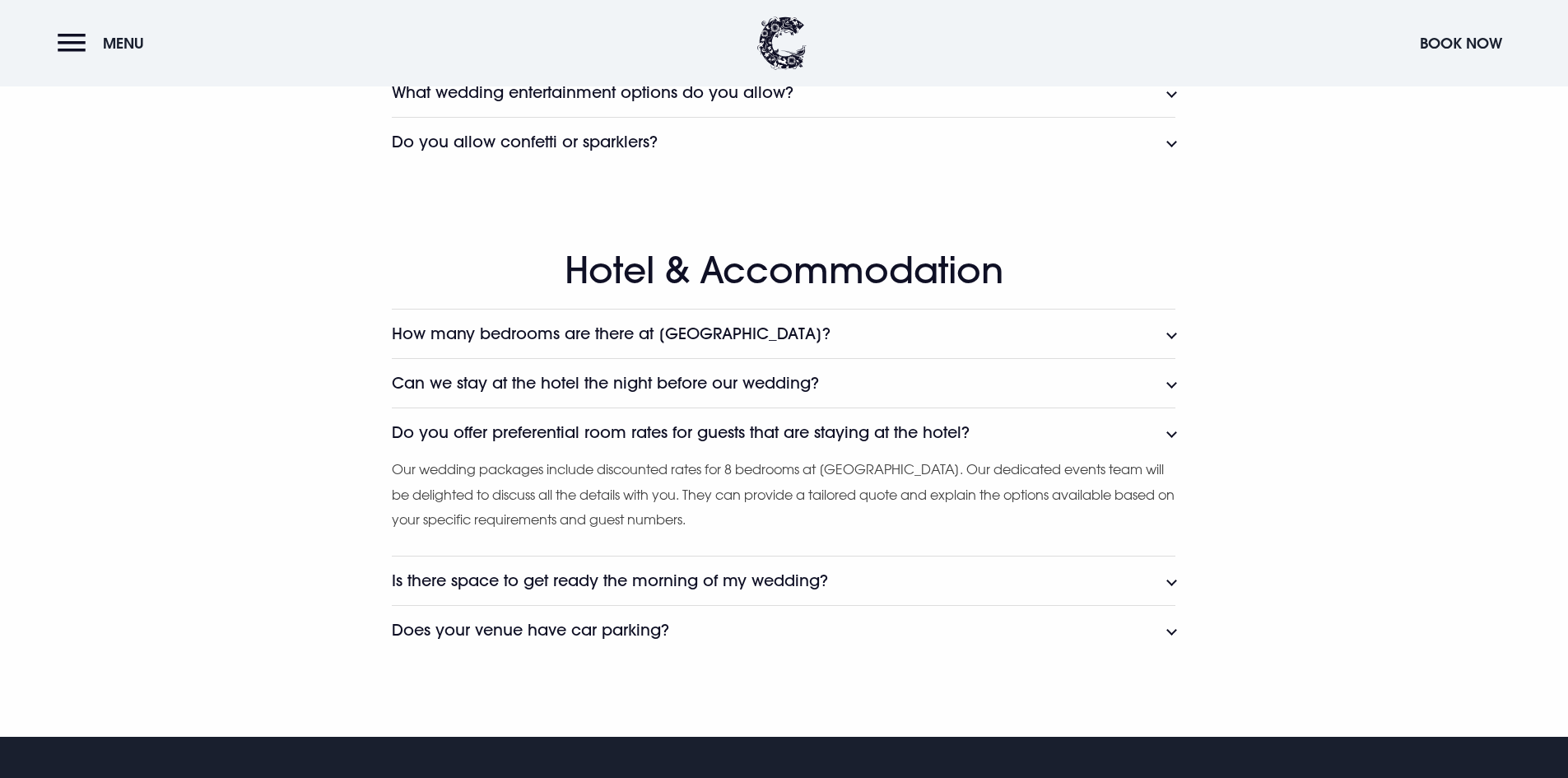
click at [744, 434] on h3 "Do you offer preferential room rates for guests that are staying at the hotel?" at bounding box center [681, 432] width 578 height 19
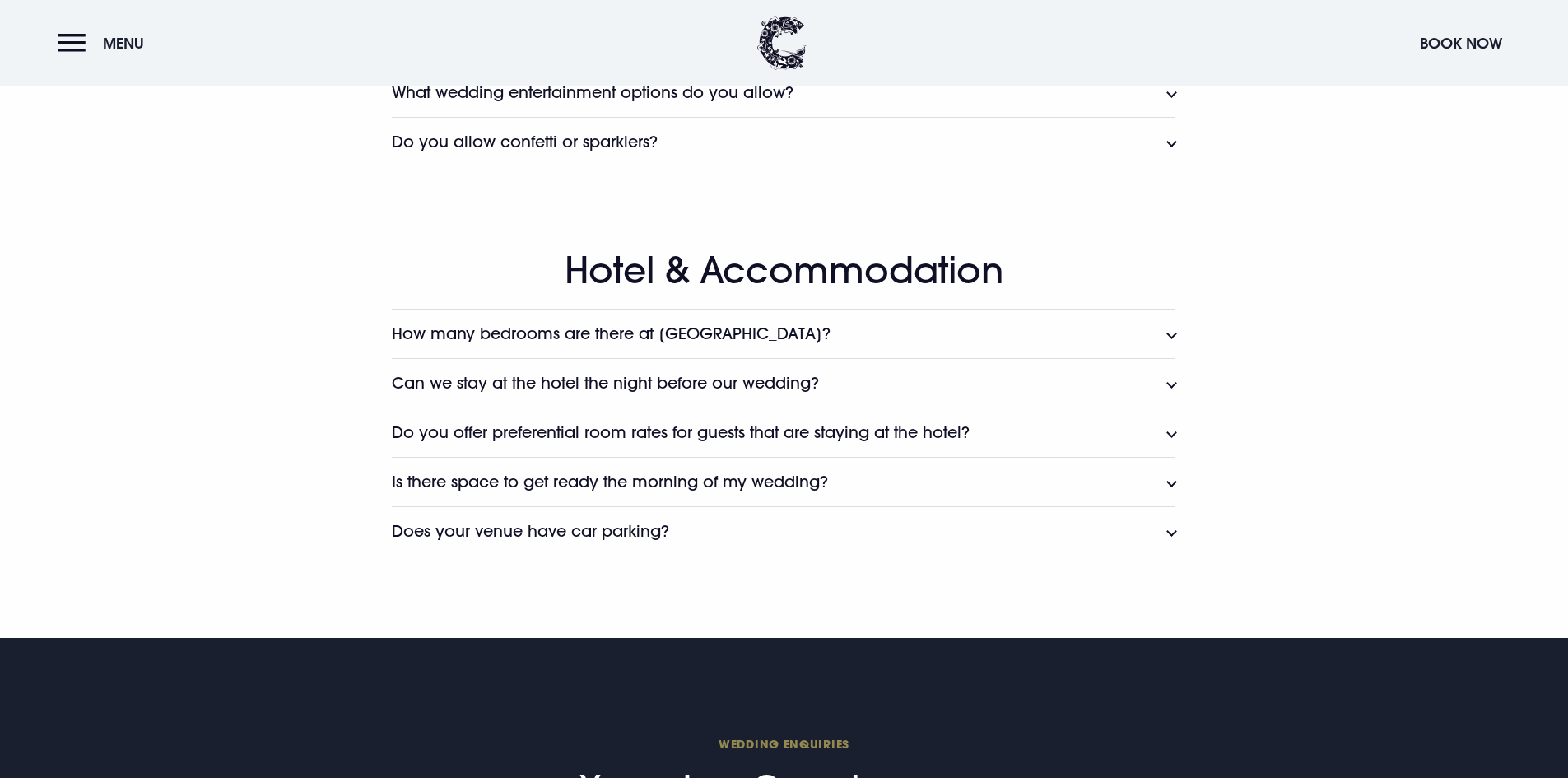
click at [759, 471] on button "Is there space to get ready the morning of my wedding?" at bounding box center [784, 481] width 784 height 50
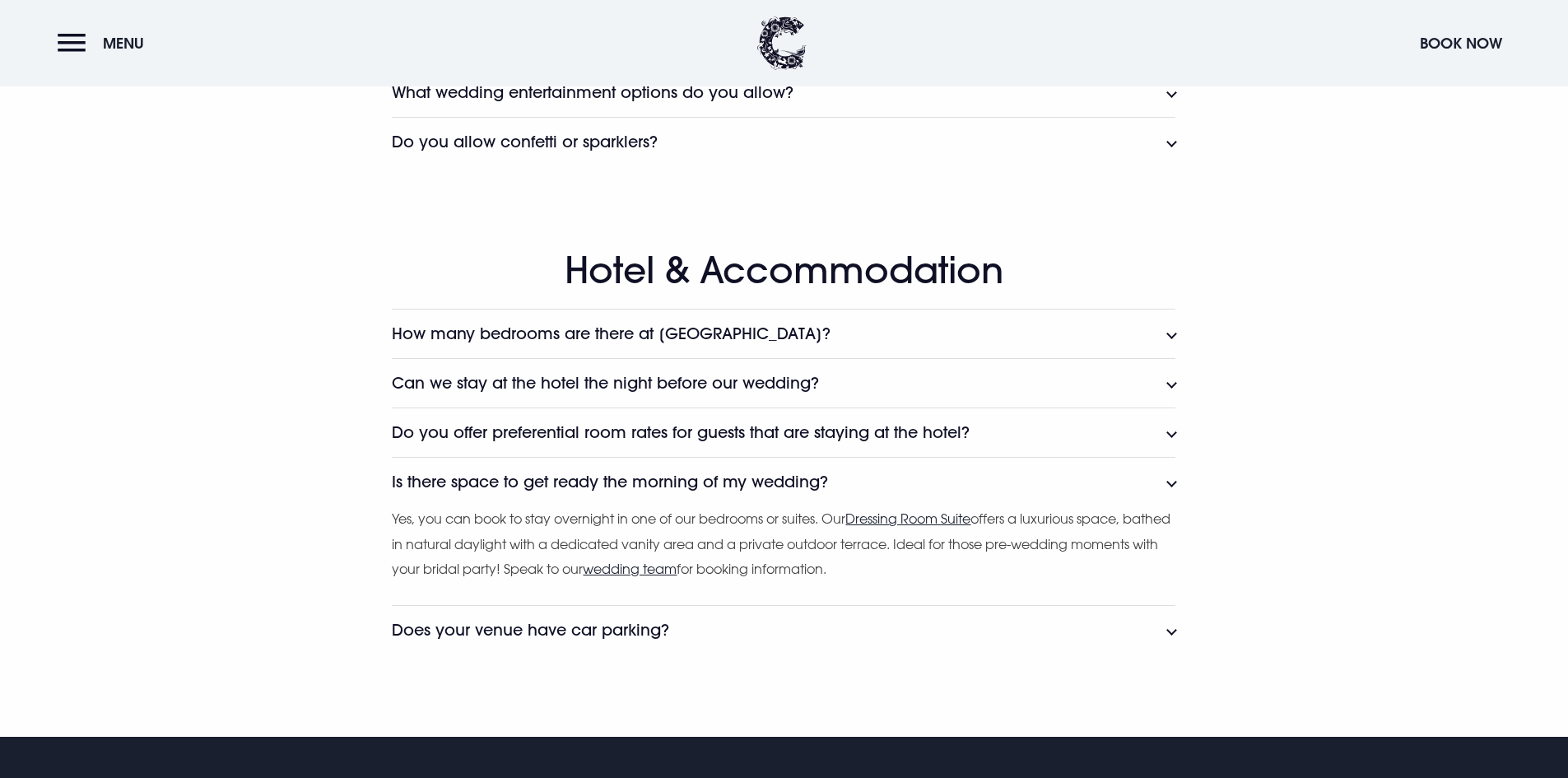
click at [759, 471] on button "Is there space to get ready the morning of my wedding?" at bounding box center [784, 481] width 784 height 50
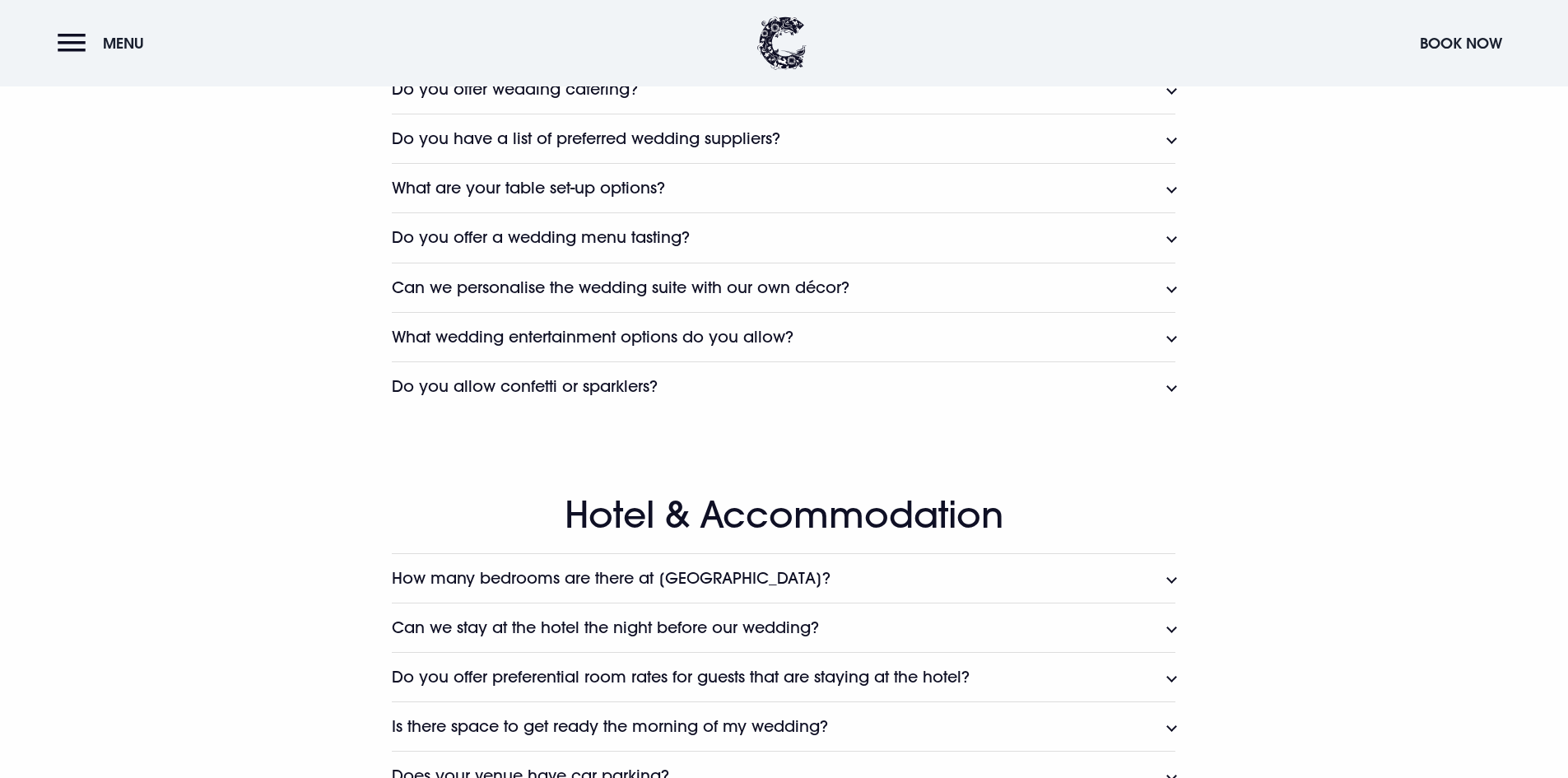
scroll to position [2305, 0]
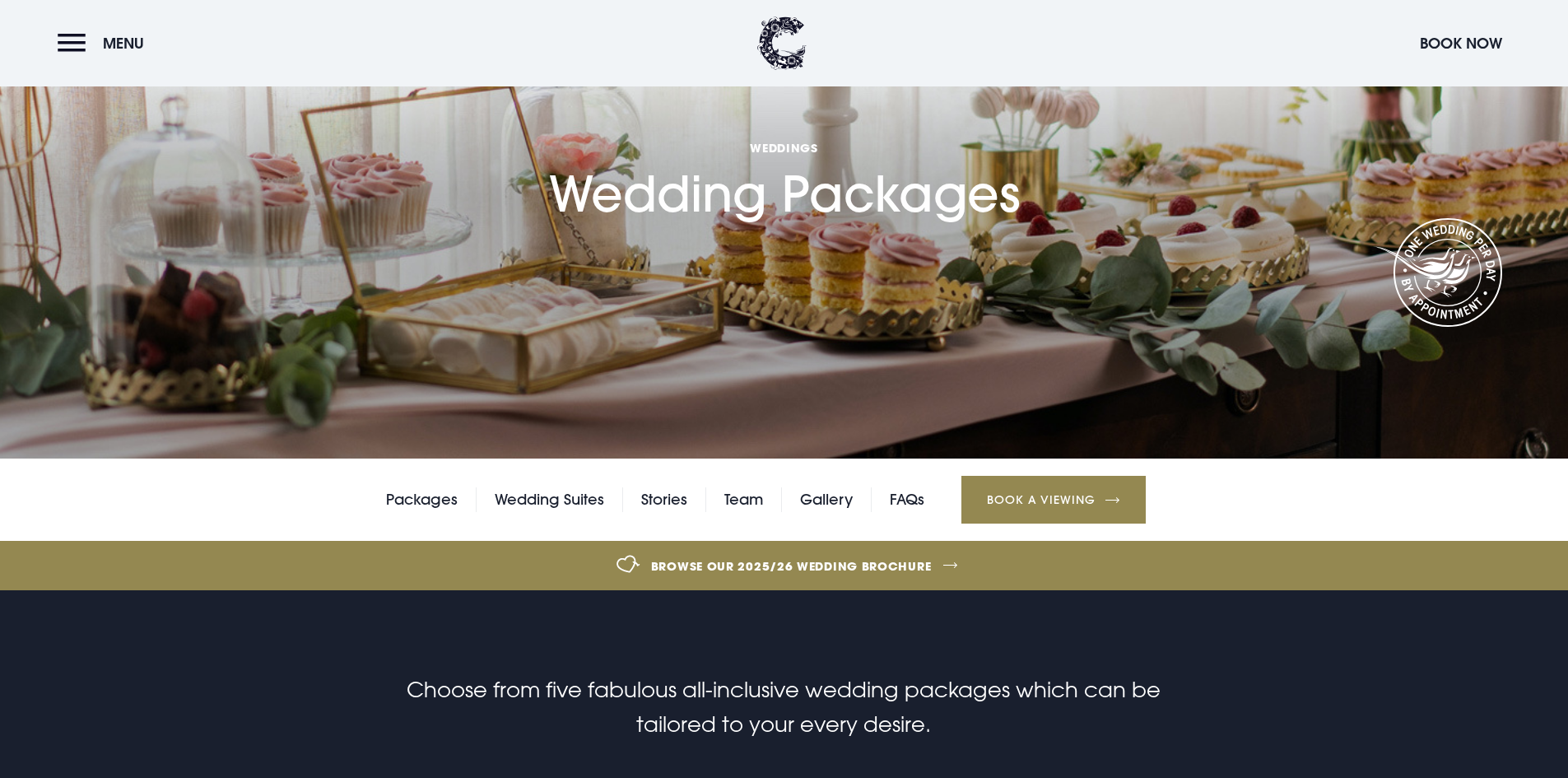
scroll to position [247, 0]
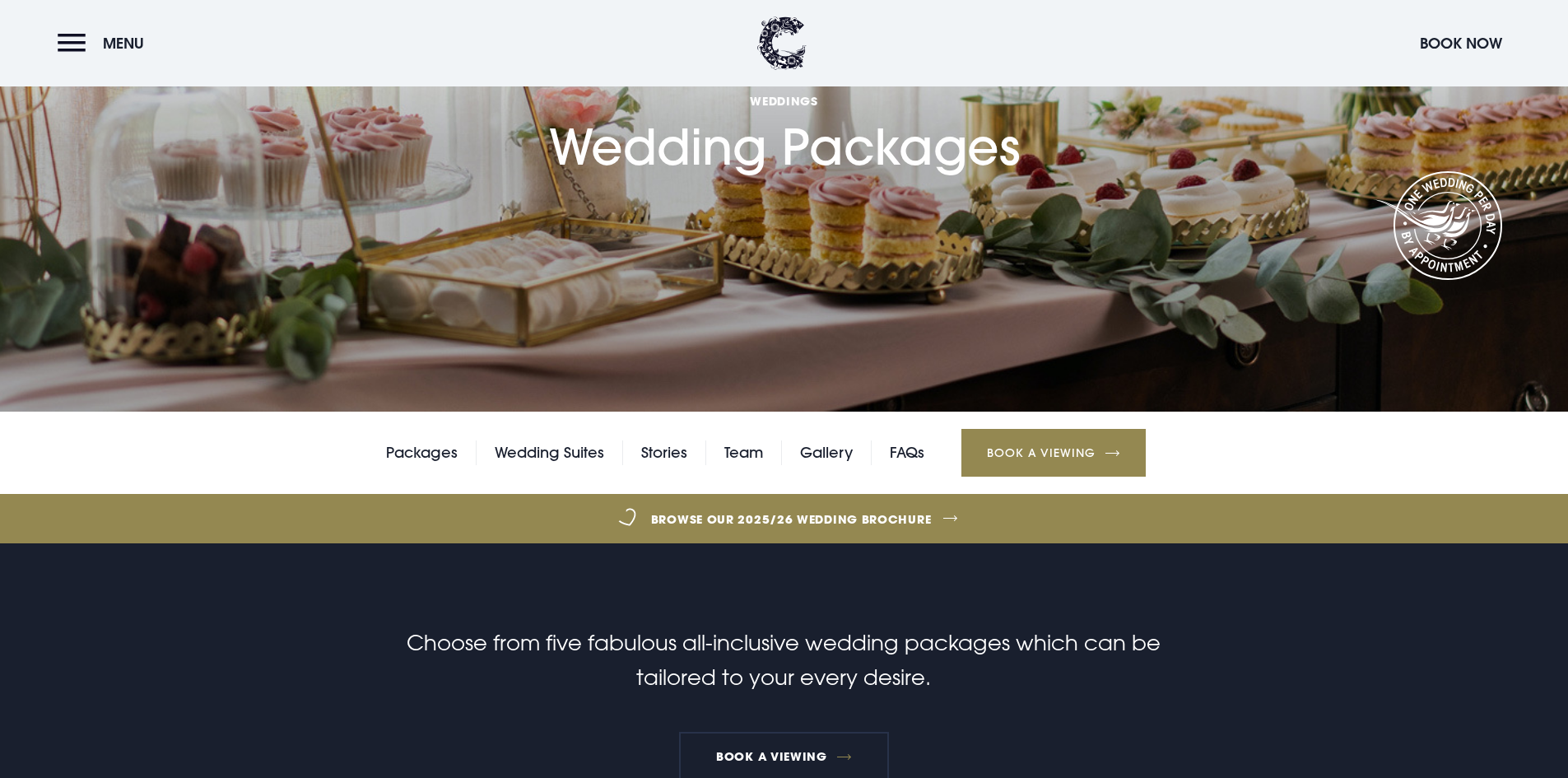
click at [744, 526] on link "Browse our 2025/26 wedding brochure" at bounding box center [792, 519] width 3418 height 62
